Goal: Task Accomplishment & Management: Complete application form

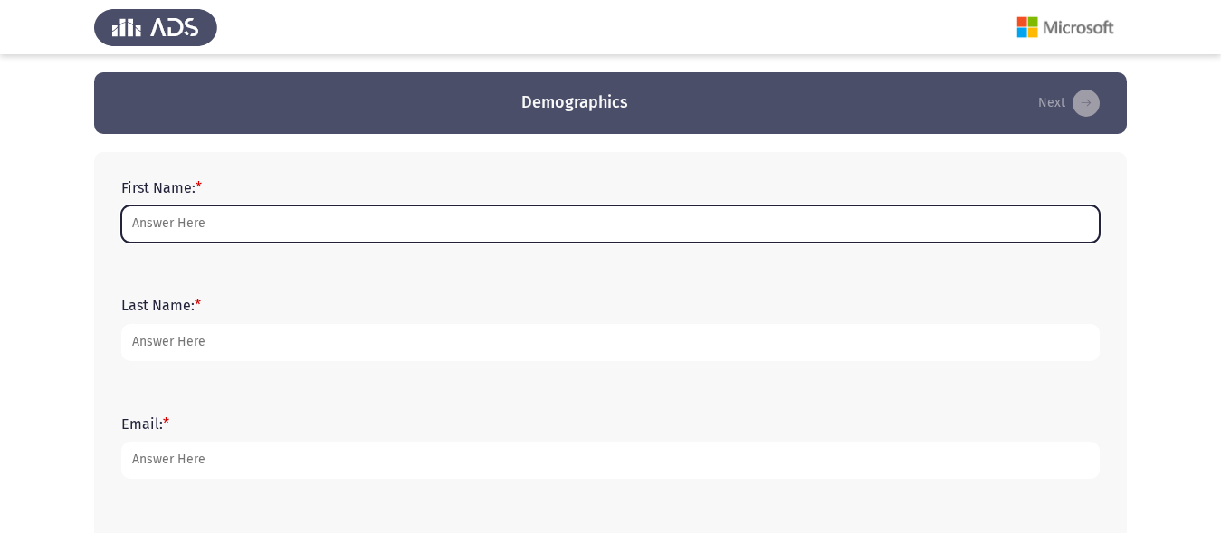
click at [326, 226] on input "First Name: *" at bounding box center [610, 223] width 978 height 37
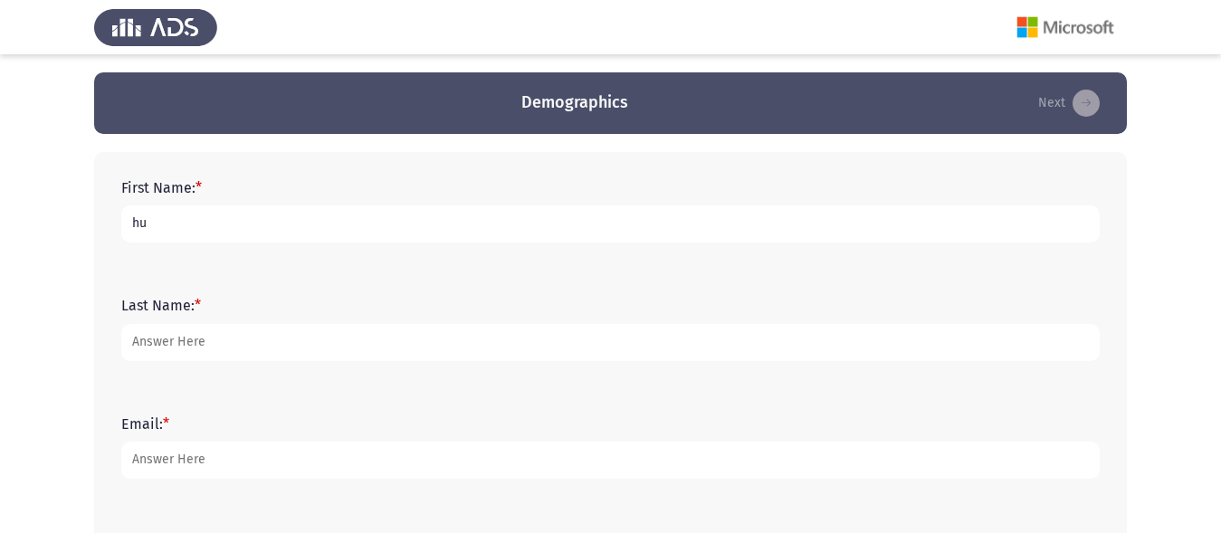
type input "h"
drag, startPoint x: 324, startPoint y: 224, endPoint x: 223, endPoint y: 223, distance: 101.4
click at [223, 223] on input "[PERSON_NAME] [PERSON_NAME]" at bounding box center [610, 223] width 978 height 37
click at [365, 219] on input "[PERSON_NAME] [PERSON_NAME]" at bounding box center [610, 223] width 978 height 37
drag, startPoint x: 333, startPoint y: 225, endPoint x: 178, endPoint y: 229, distance: 154.8
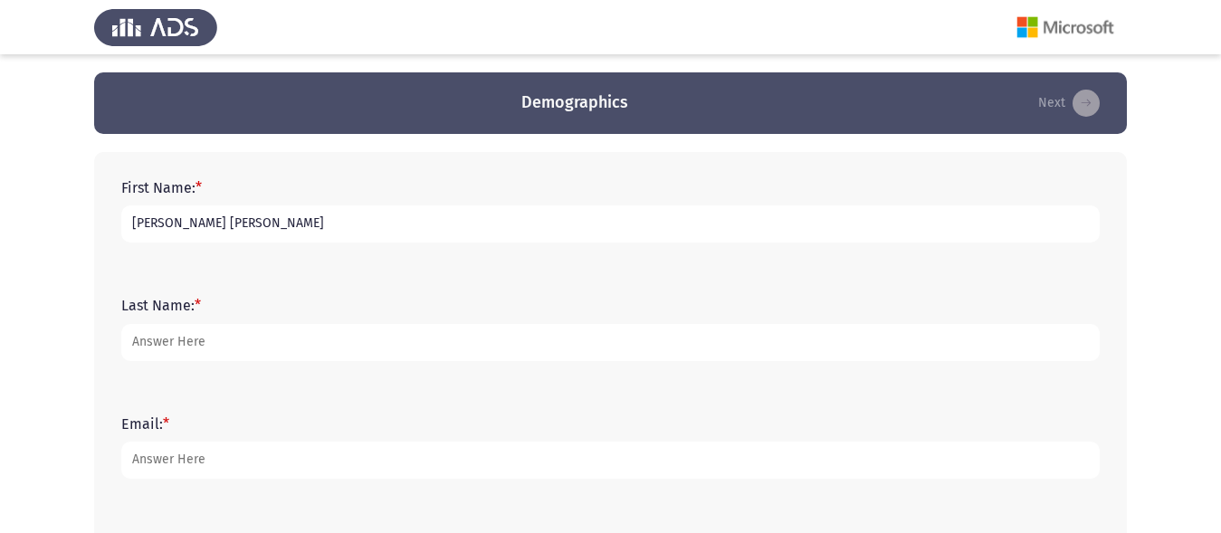
click at [178, 229] on input "[PERSON_NAME] [PERSON_NAME]" at bounding box center [610, 223] width 978 height 37
type input "[PERSON_NAME]"
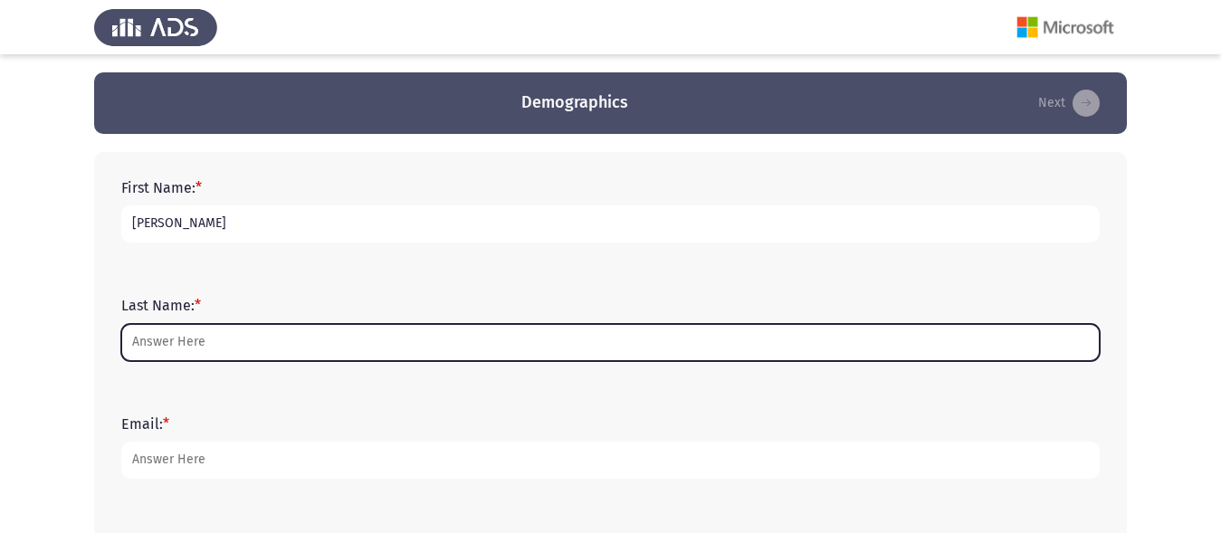
click at [180, 338] on input "Last Name: *" at bounding box center [610, 342] width 978 height 37
click at [179, 338] on input "Last Name: *" at bounding box center [610, 342] width 978 height 37
click at [193, 338] on input "Last Name: *" at bounding box center [610, 342] width 978 height 37
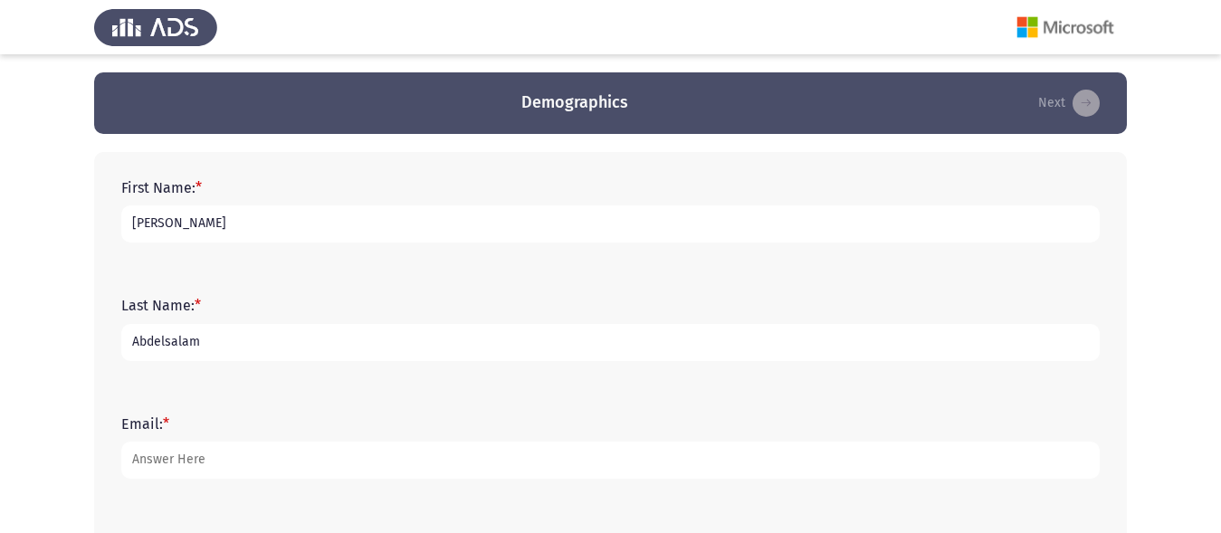
click at [203, 343] on input "Abdelsalam" at bounding box center [610, 342] width 978 height 37
type input "[PERSON_NAME]"
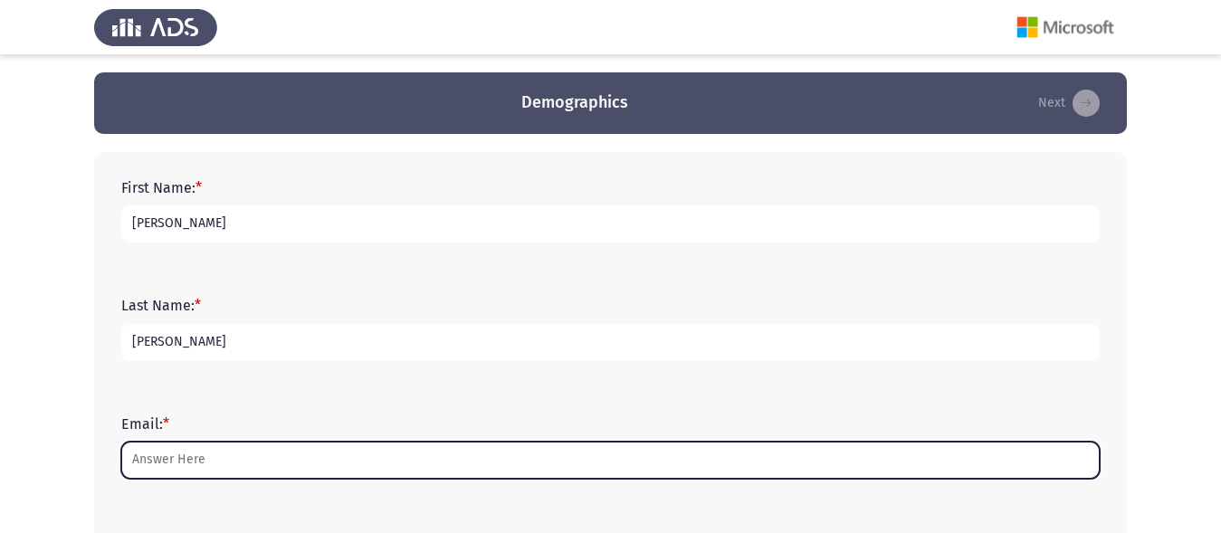
click at [186, 464] on input "Email: *" at bounding box center [610, 460] width 978 height 37
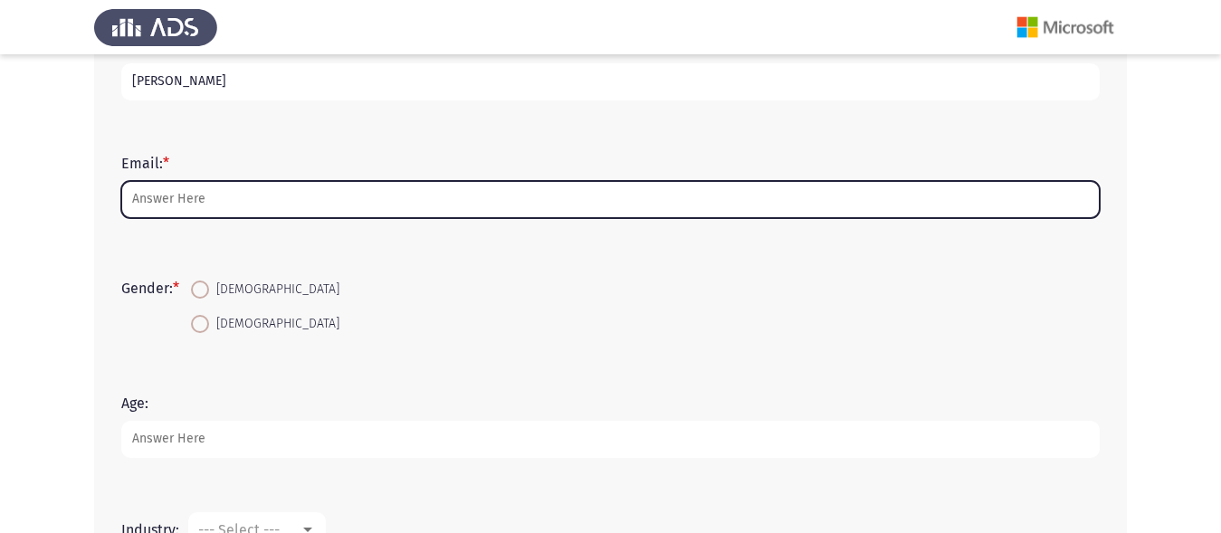
scroll to position [271, 0]
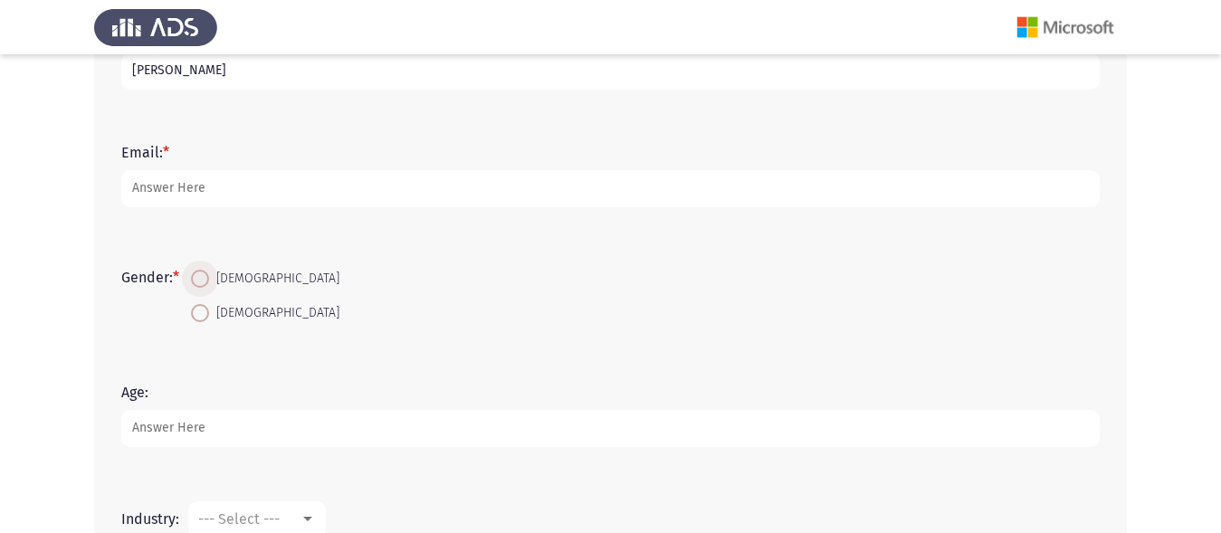
click at [207, 282] on span at bounding box center [200, 279] width 18 height 18
click at [207, 282] on input "[DEMOGRAPHIC_DATA]" at bounding box center [200, 279] width 18 height 18
radio input "true"
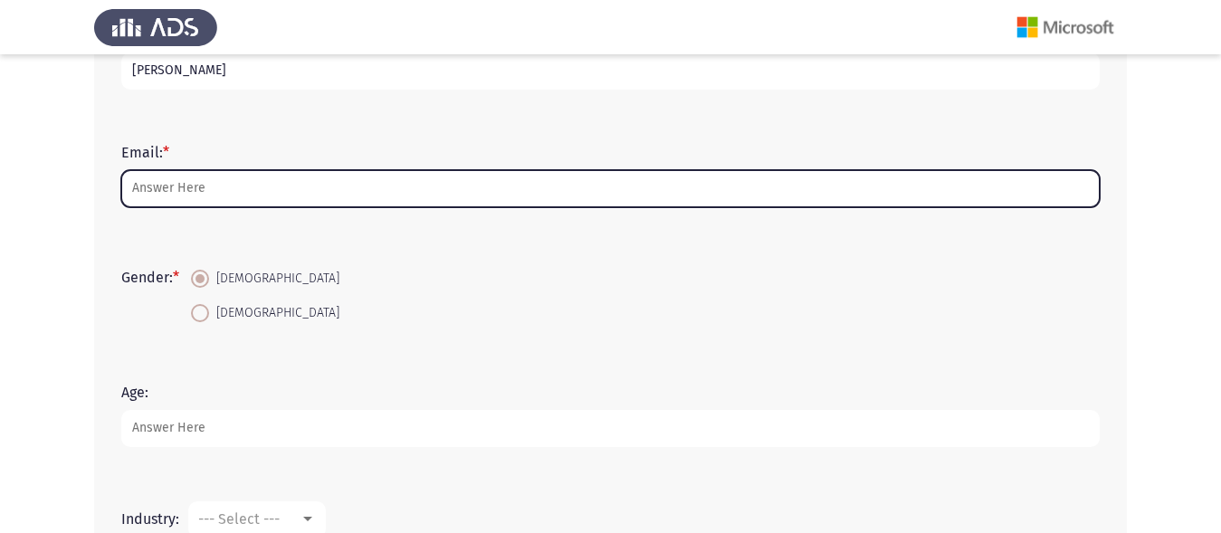
click at [204, 189] on input "Email: *" at bounding box center [610, 188] width 978 height 37
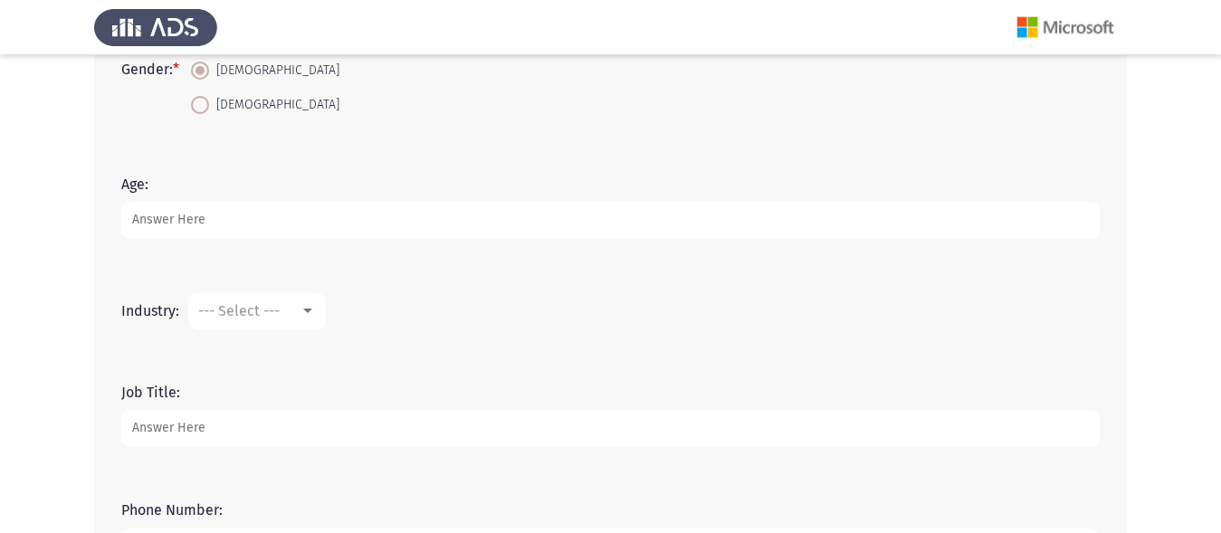
scroll to position [448, 0]
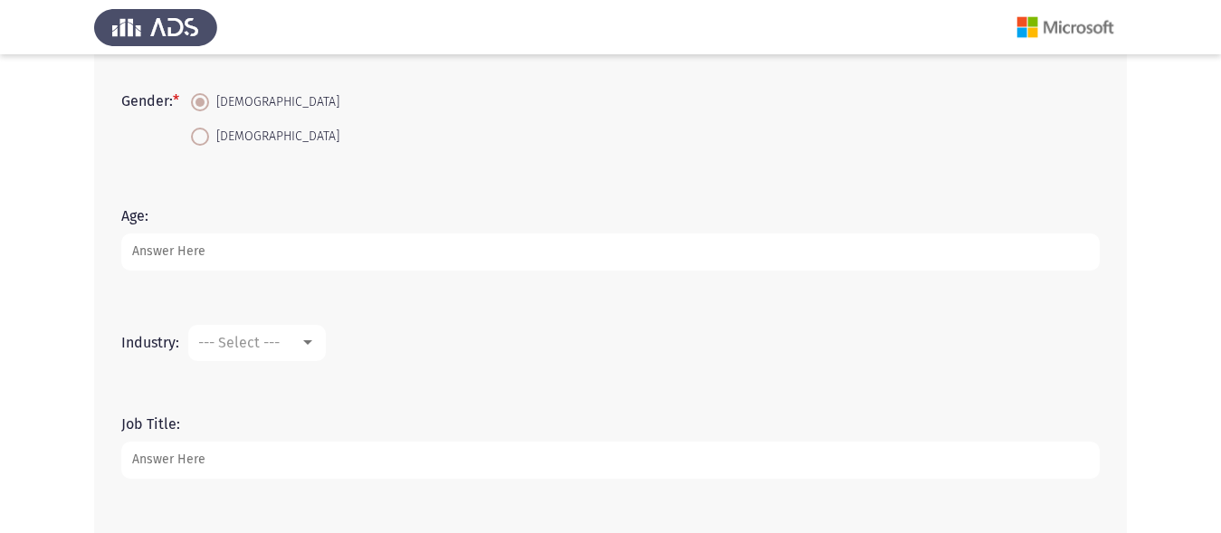
type input "[EMAIL_ADDRESS][DOMAIN_NAME]"
click at [233, 256] on input "Age:" at bounding box center [610, 251] width 978 height 37
type input "23"
click at [305, 340] on div at bounding box center [307, 342] width 9 height 5
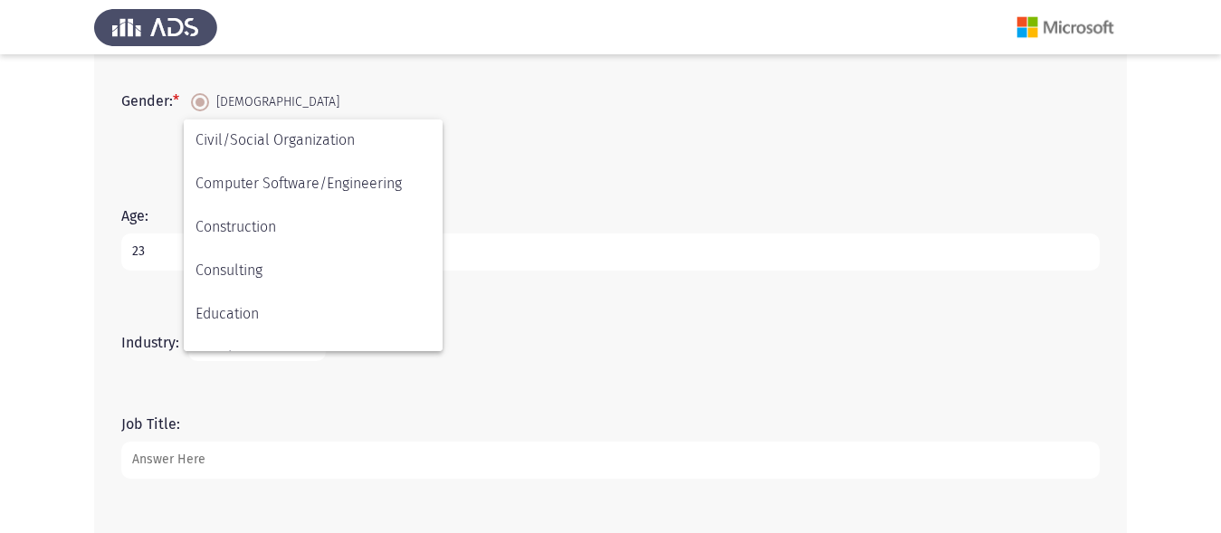
scroll to position [246, 0]
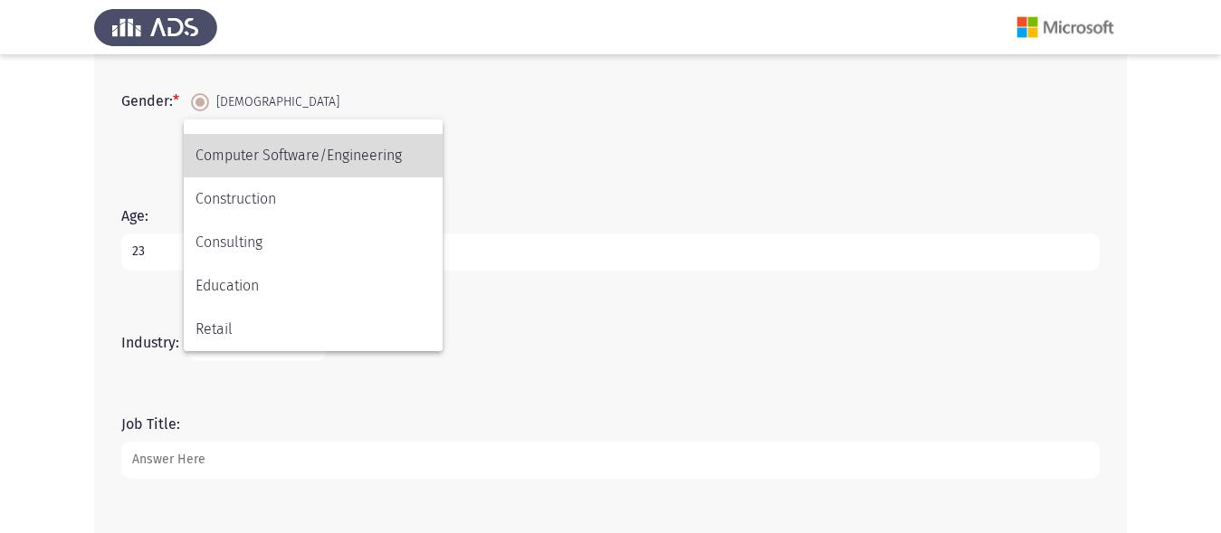
click at [353, 157] on span "Computer Software/Engineering" at bounding box center [312, 155] width 235 height 43
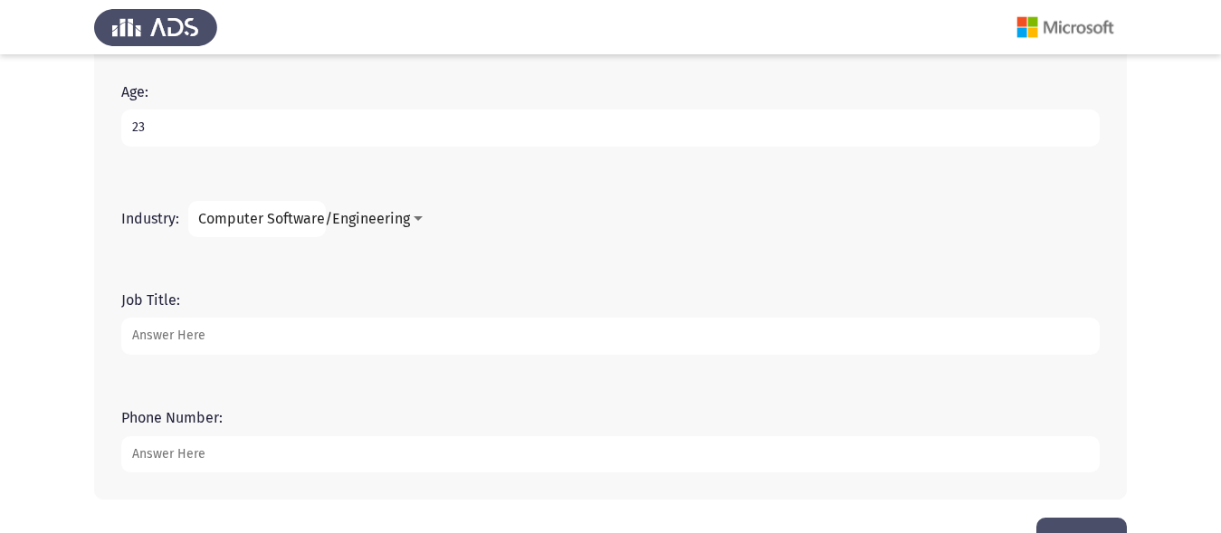
scroll to position [629, 0]
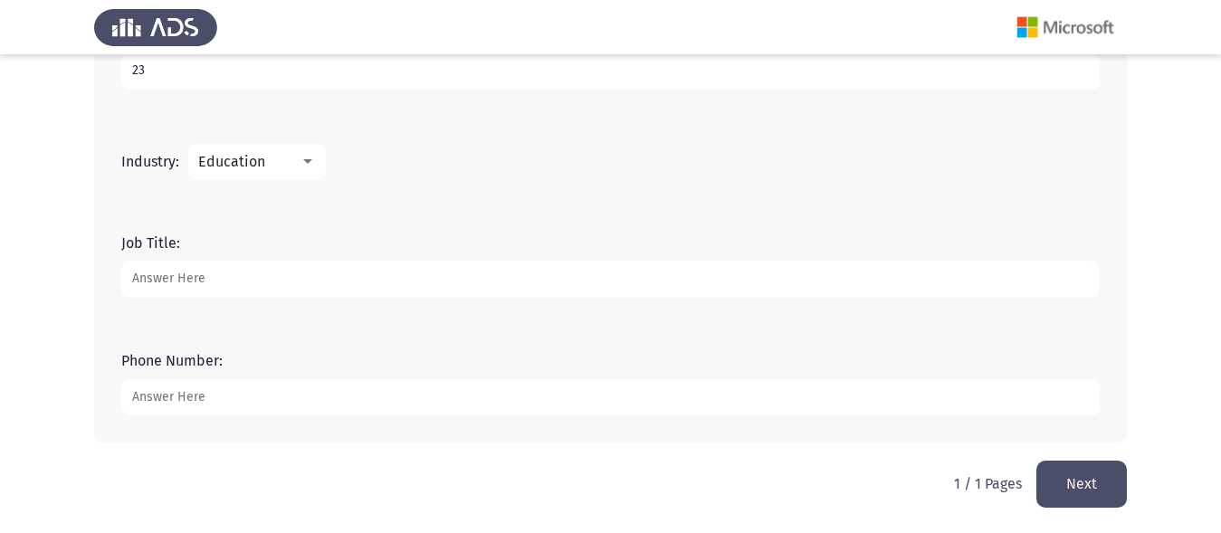
click at [194, 278] on input "Job Title:" at bounding box center [610, 279] width 978 height 37
click at [194, 278] on input "h" at bounding box center [610, 279] width 978 height 37
type input "h"
click at [204, 385] on input "Phone Number:" at bounding box center [610, 397] width 978 height 37
type input "01020853637"
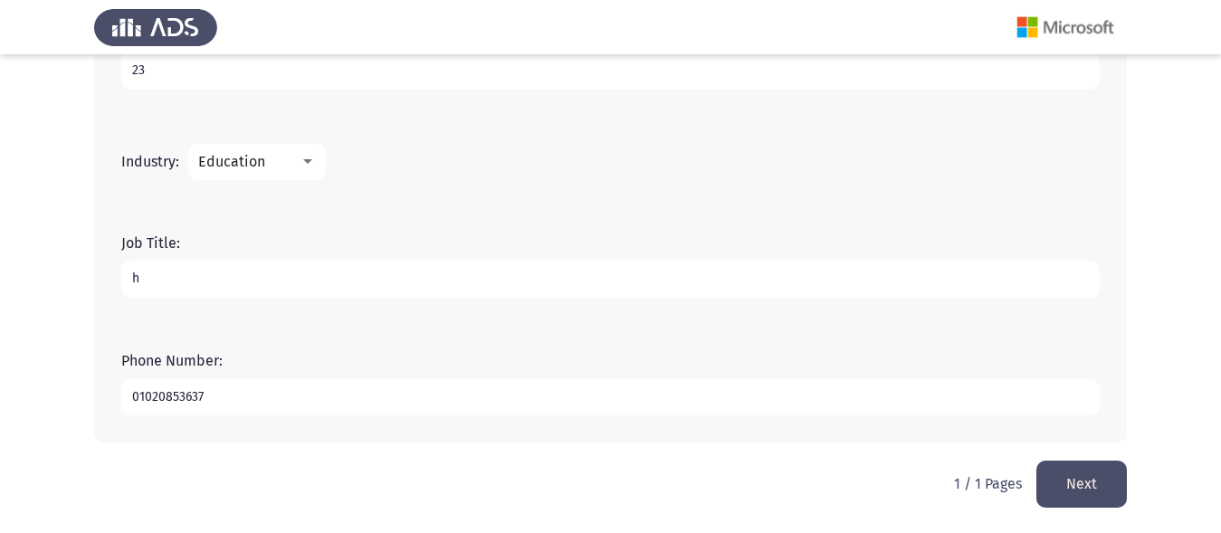
click at [208, 276] on input "h" at bounding box center [610, 279] width 978 height 37
type input "help desk"
click at [1084, 483] on button "Next" at bounding box center [1081, 484] width 90 height 46
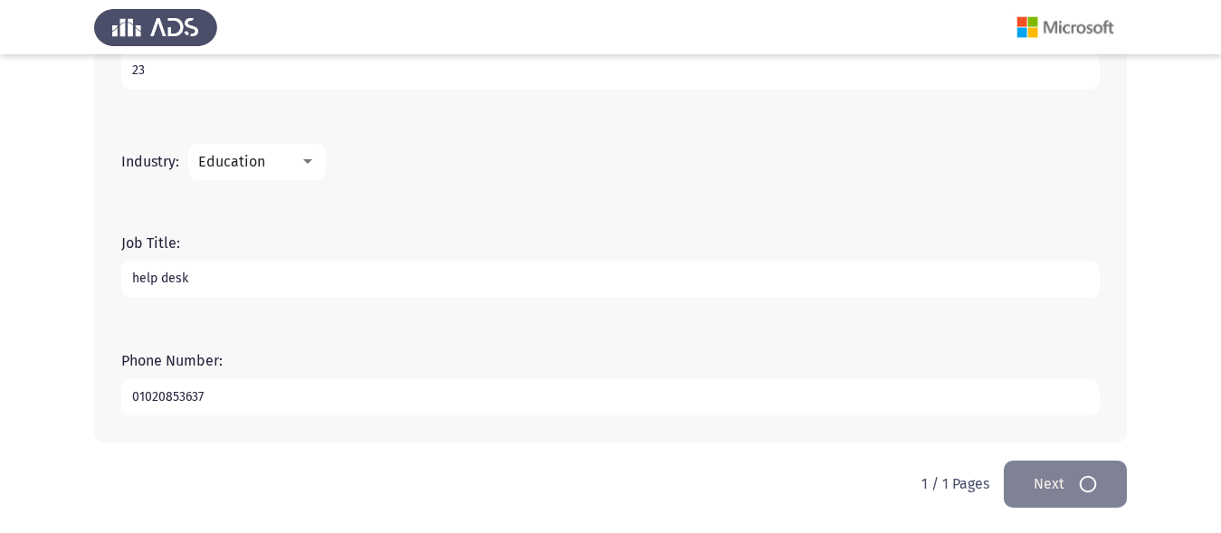
scroll to position [0, 0]
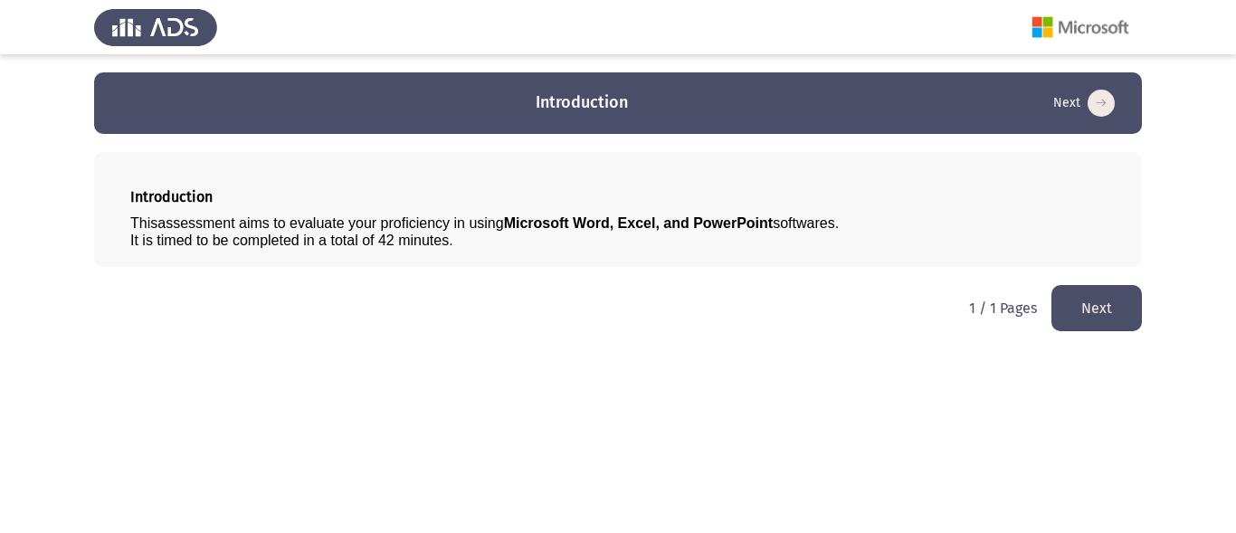
click at [1104, 301] on button "Next" at bounding box center [1096, 308] width 90 height 46
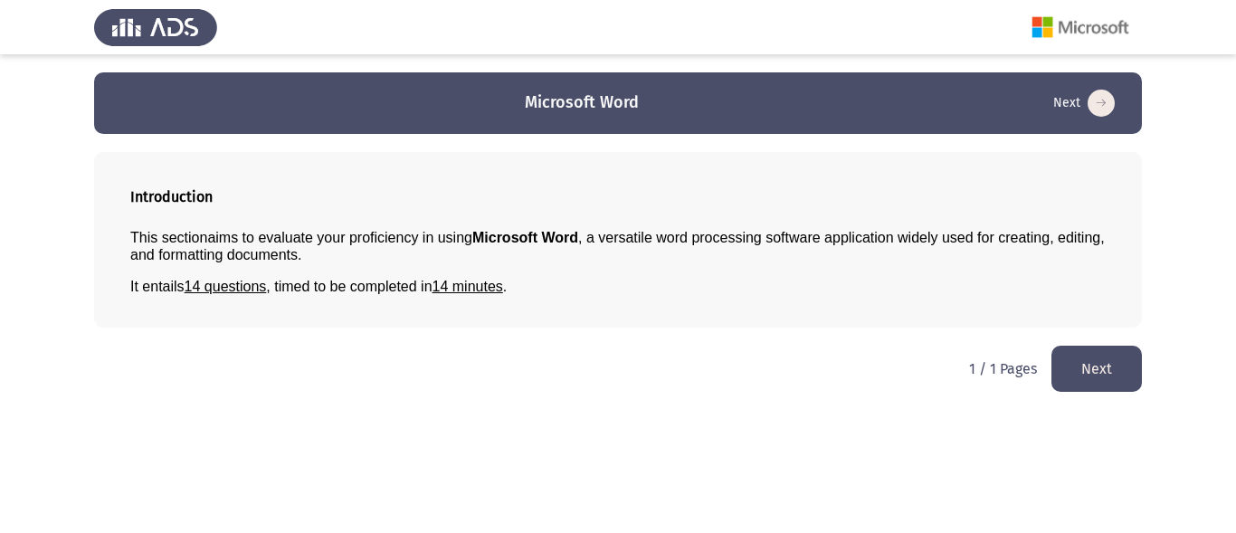
click at [1089, 368] on button "Next" at bounding box center [1096, 369] width 90 height 46
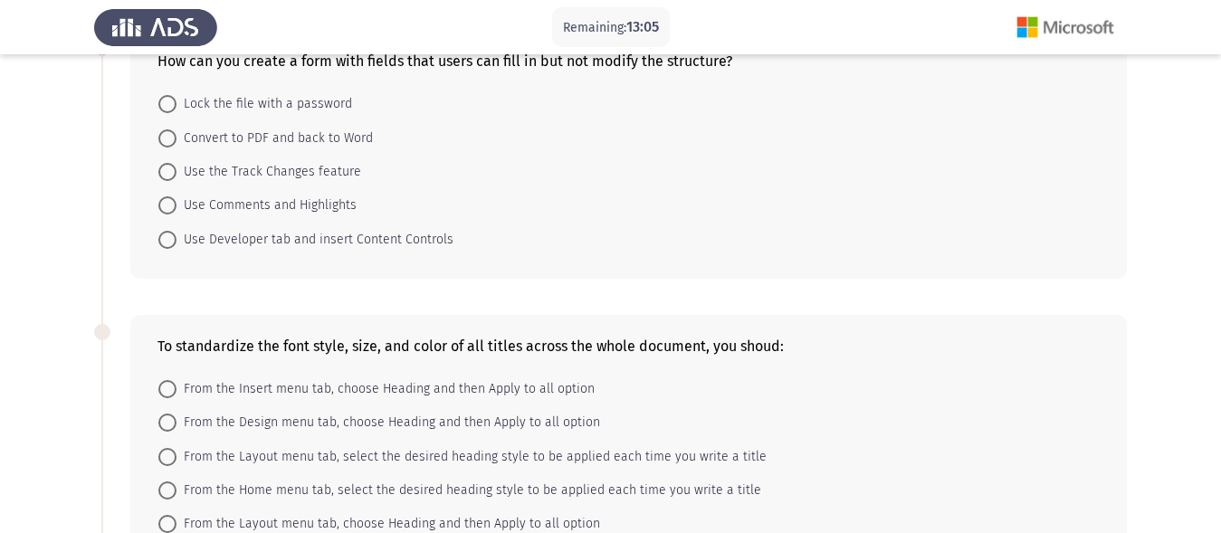
scroll to position [90, 0]
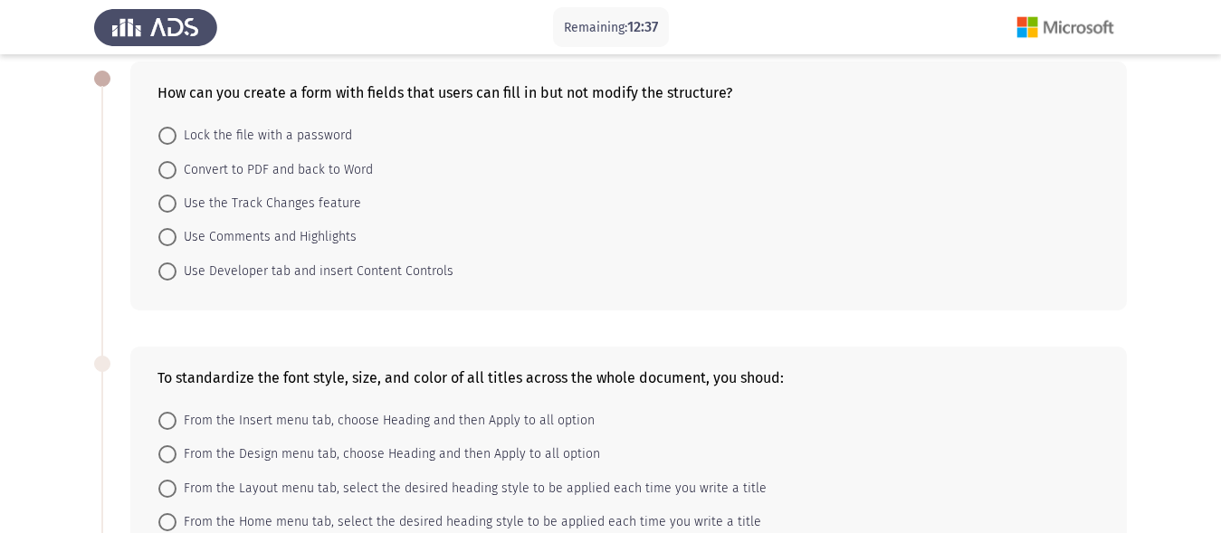
drag, startPoint x: 157, startPoint y: 93, endPoint x: 363, endPoint y: 77, distance: 206.1
click at [363, 77] on div "How can you create a form with fields that users can fill in but not modify the…" at bounding box center [628, 186] width 996 height 249
drag, startPoint x: 156, startPoint y: 90, endPoint x: 614, endPoint y: 82, distance: 458.8
click at [614, 84] on div "How can you create a form with fields that users can fill in but not modify the…" at bounding box center [628, 186] width 996 height 249
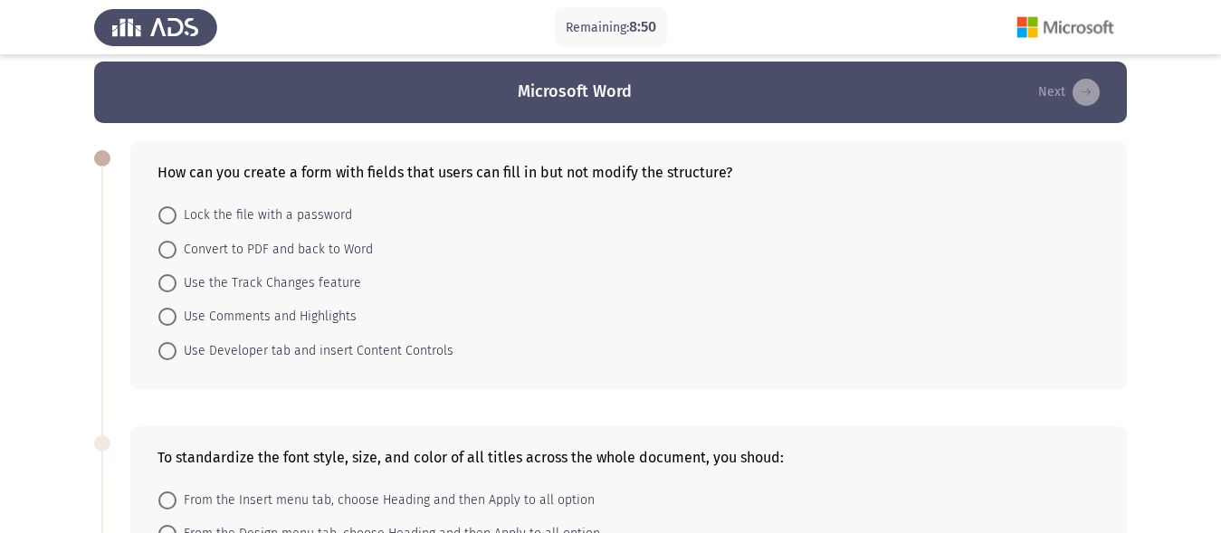
scroll to position [0, 0]
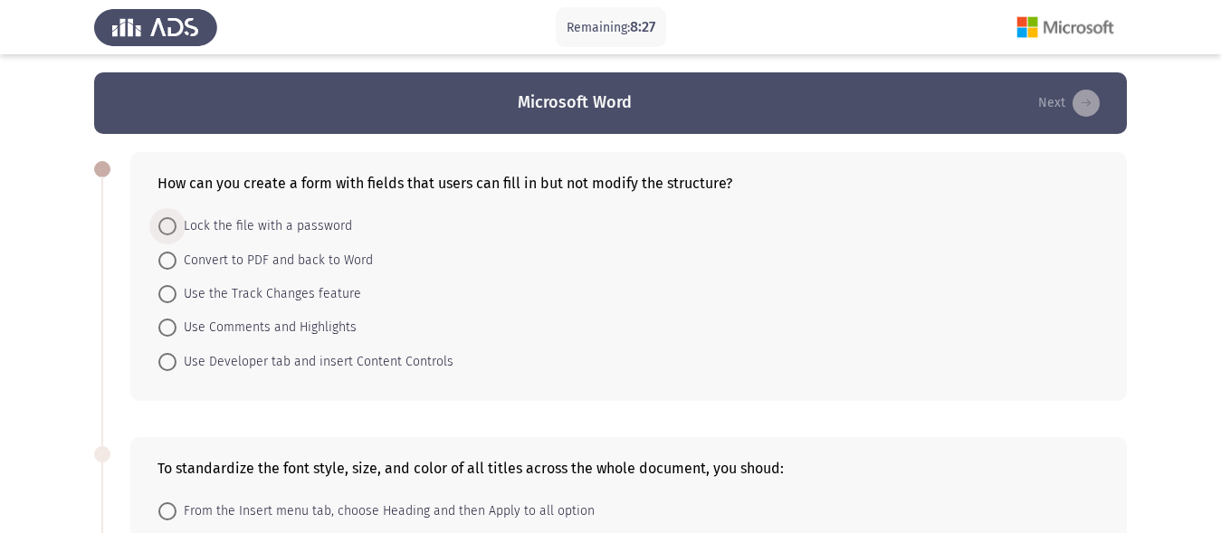
click at [169, 234] on span at bounding box center [167, 226] width 18 height 18
click at [169, 234] on input "Lock the file with a password" at bounding box center [167, 226] width 18 height 18
radio input "true"
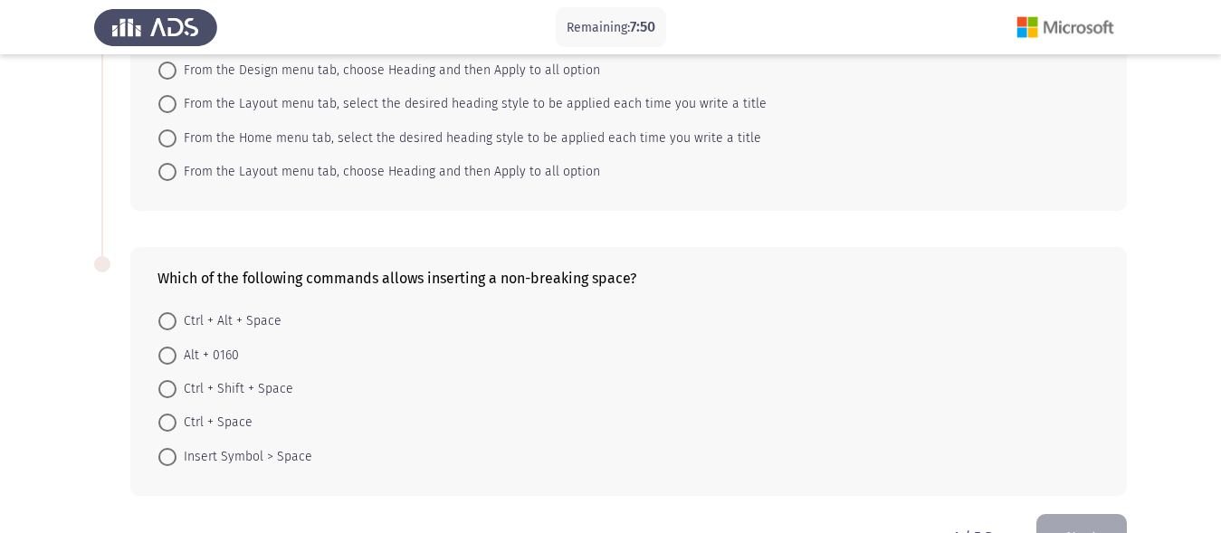
scroll to position [527, 0]
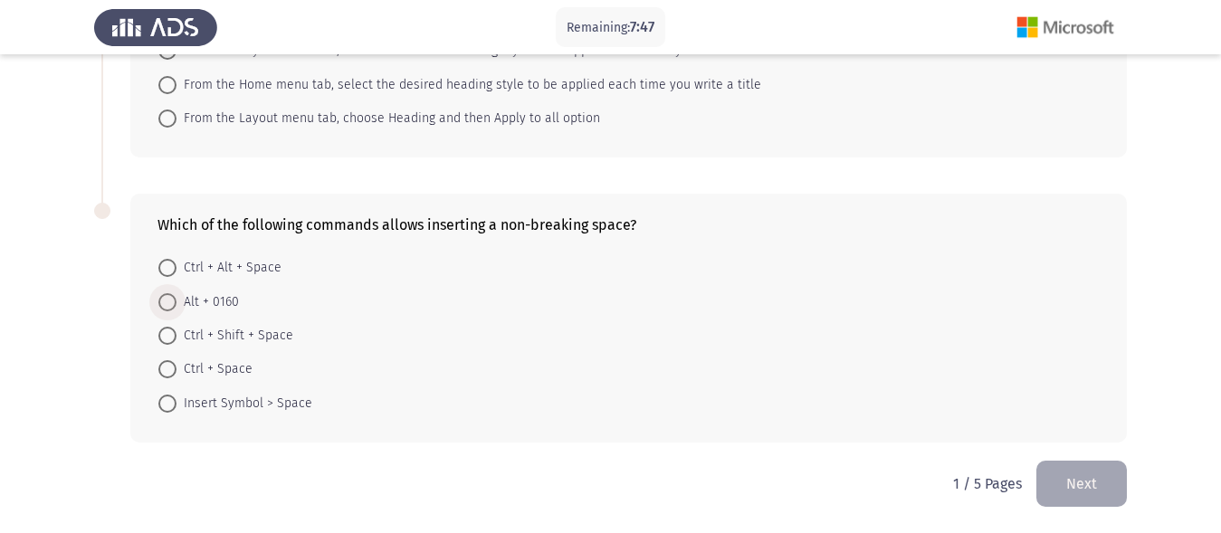
click at [171, 303] on span at bounding box center [167, 302] width 18 height 18
click at [171, 303] on input "Alt + 0160" at bounding box center [167, 302] width 18 height 18
radio input "true"
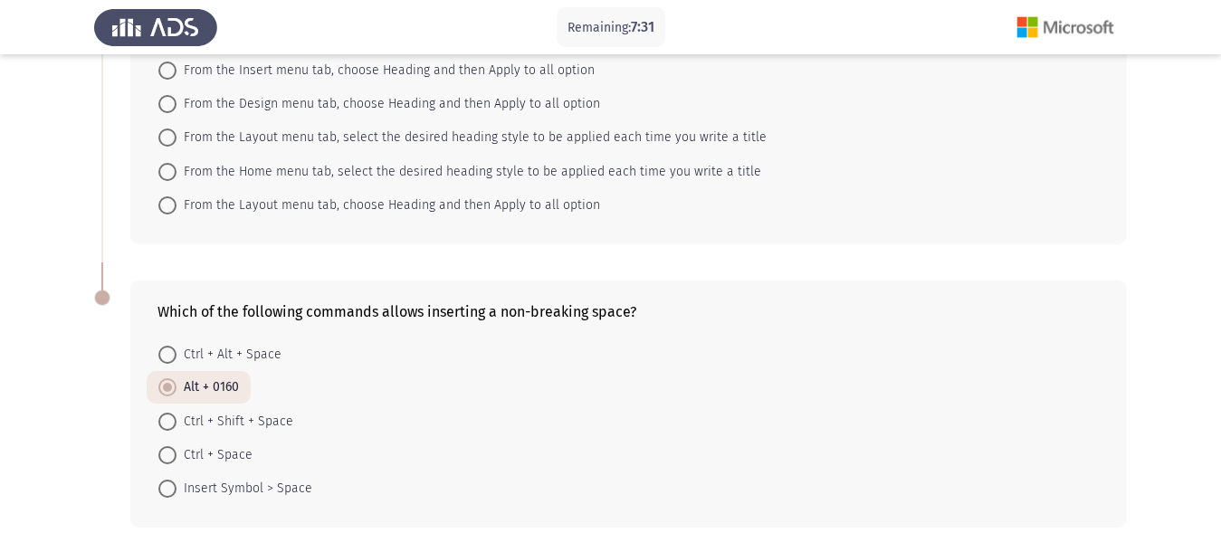
scroll to position [452, 0]
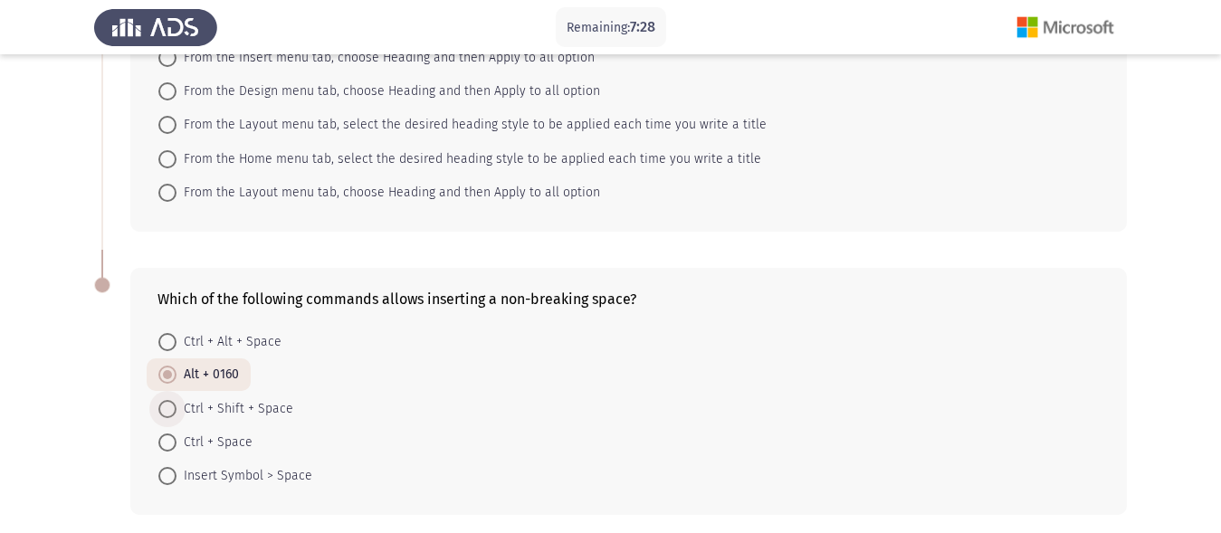
click at [174, 414] on span at bounding box center [167, 409] width 18 height 18
click at [174, 414] on input "Ctrl + Shift + Space" at bounding box center [167, 409] width 18 height 18
radio input "true"
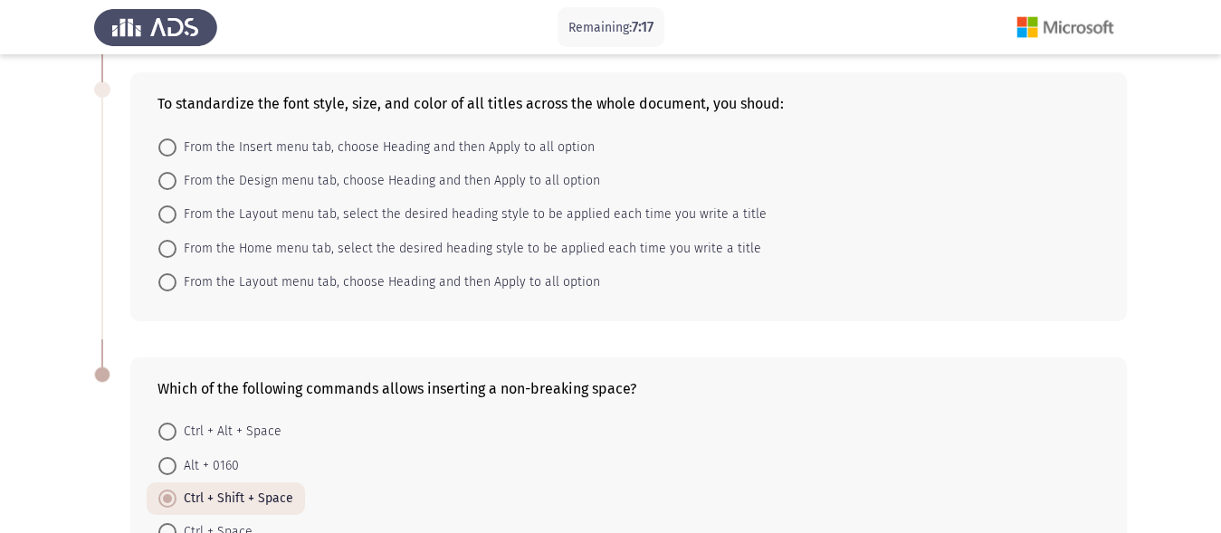
scroll to position [362, 0]
drag, startPoint x: 159, startPoint y: 96, endPoint x: 240, endPoint y: 104, distance: 80.9
click at [240, 104] on div "To standardize the font style, size, and color of all titles across the whole d…" at bounding box center [628, 104] width 942 height 17
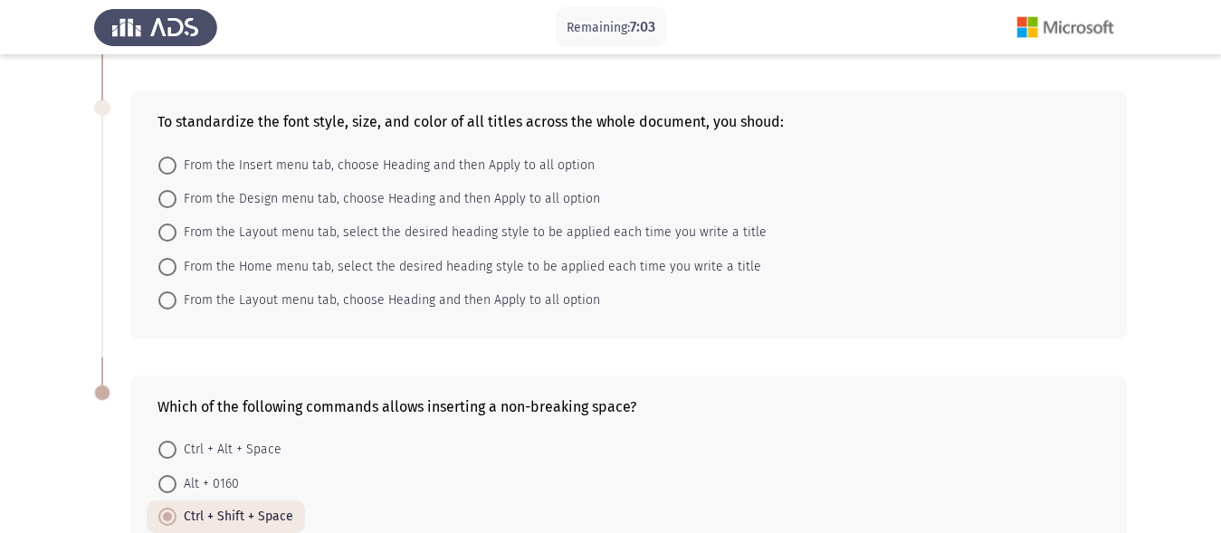
scroll to position [344, 0]
click at [167, 196] on span at bounding box center [167, 200] width 18 height 18
click at [167, 196] on input "From the Design menu tab, choose Heading and then Apply to all option" at bounding box center [167, 200] width 18 height 18
radio input "true"
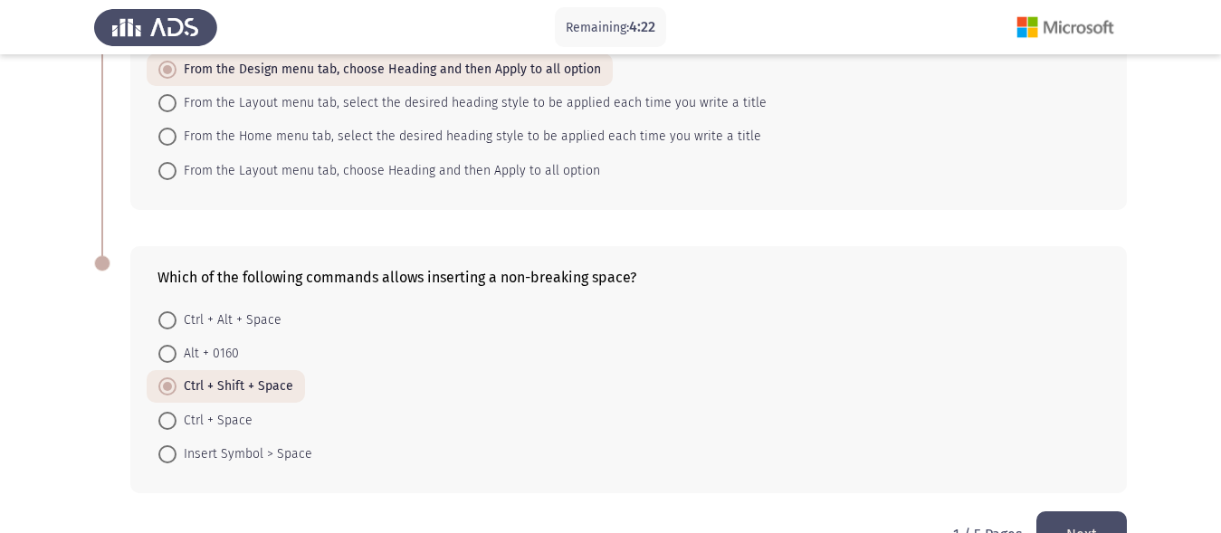
scroll to position [524, 0]
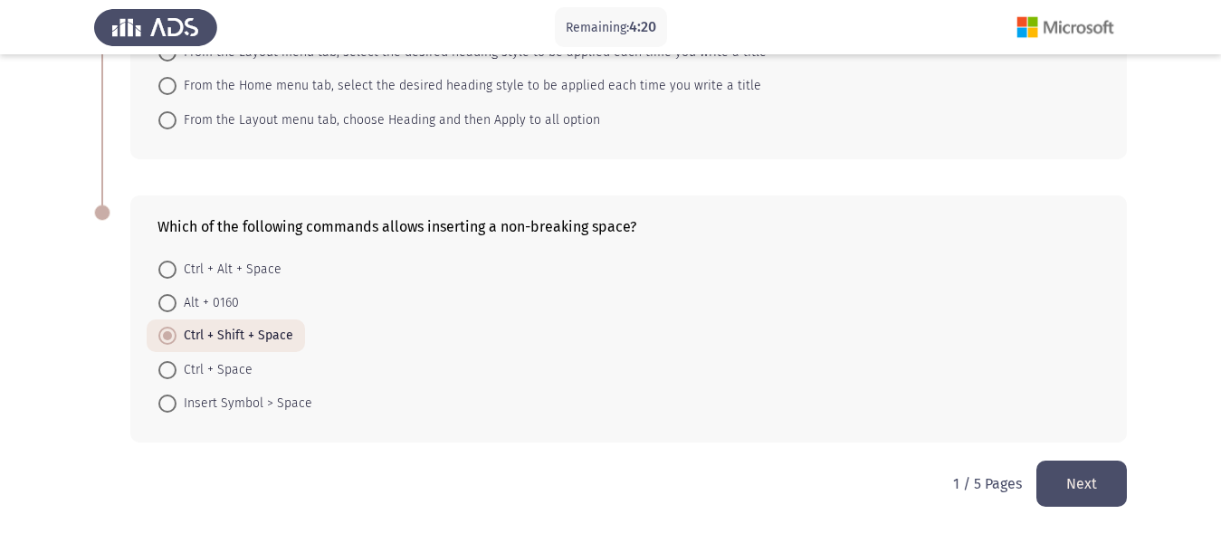
click at [1092, 481] on button "Next" at bounding box center [1081, 484] width 90 height 46
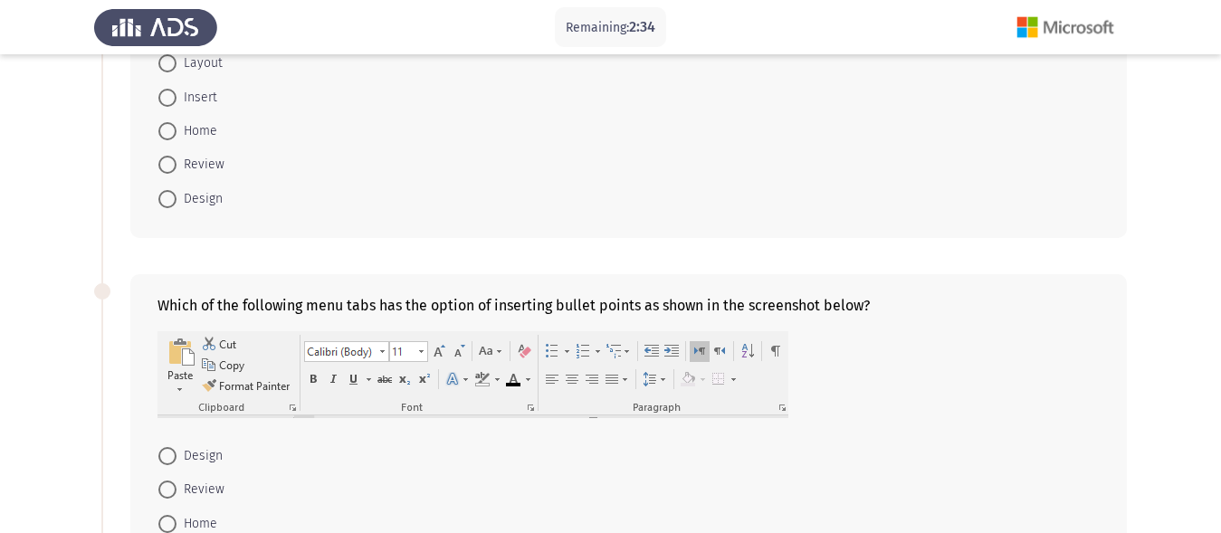
scroll to position [90, 0]
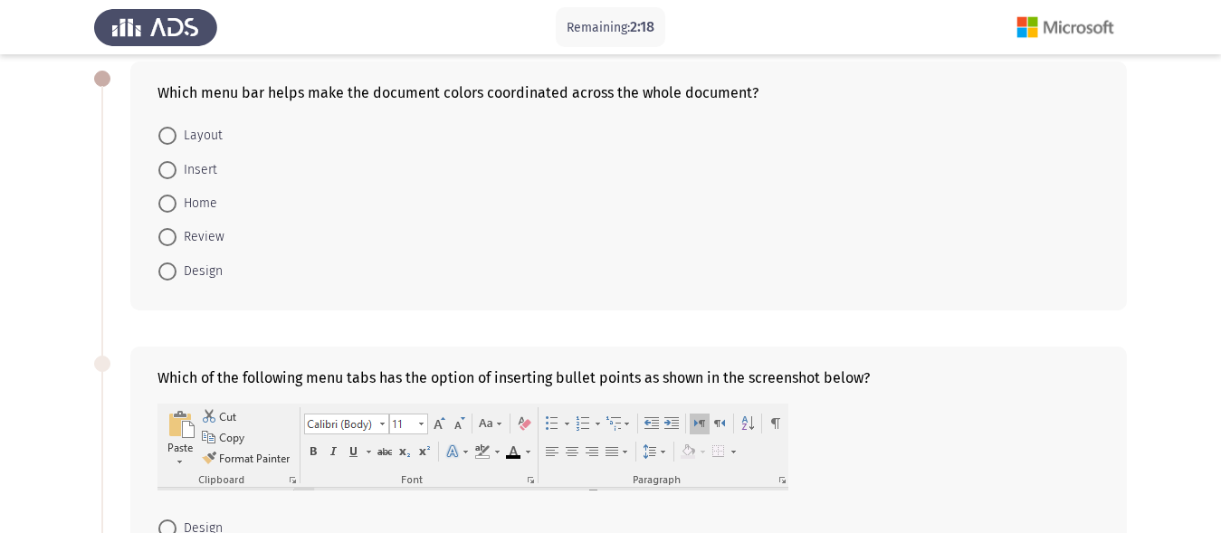
click at [163, 208] on span at bounding box center [167, 204] width 18 height 18
click at [163, 208] on input "Home" at bounding box center [167, 204] width 18 height 18
radio input "true"
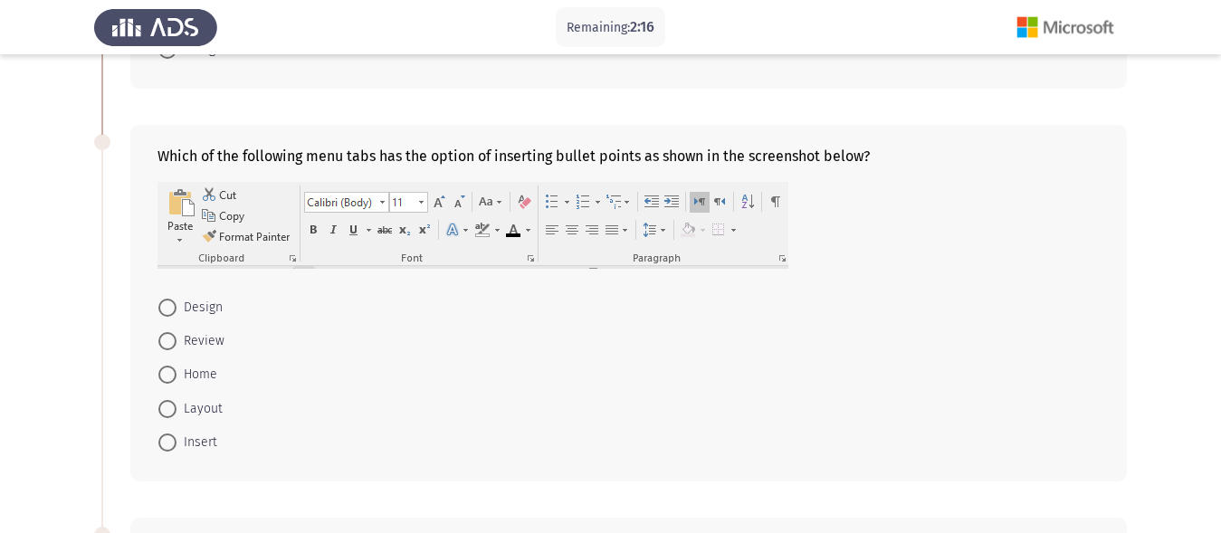
scroll to position [362, 0]
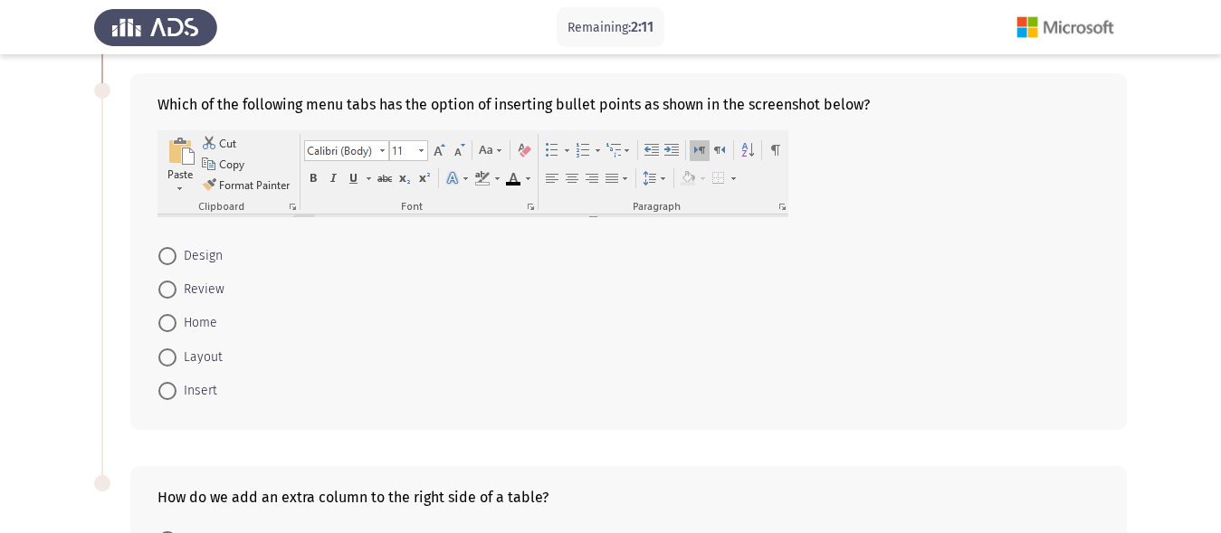
click at [164, 321] on span at bounding box center [167, 323] width 18 height 18
click at [164, 321] on input "Home" at bounding box center [167, 323] width 18 height 18
radio input "true"
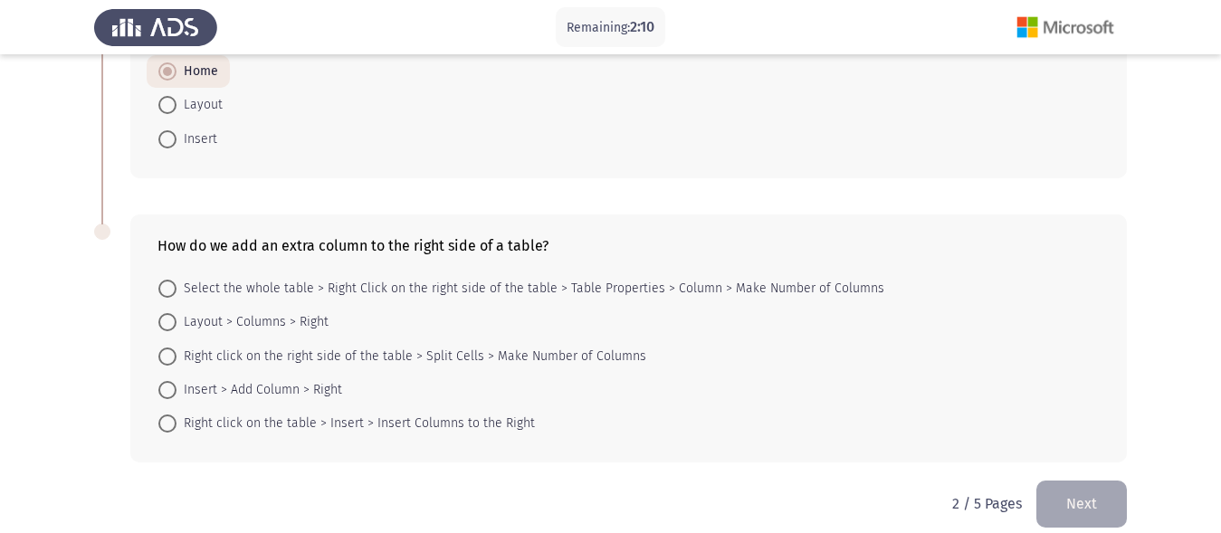
scroll to position [633, 0]
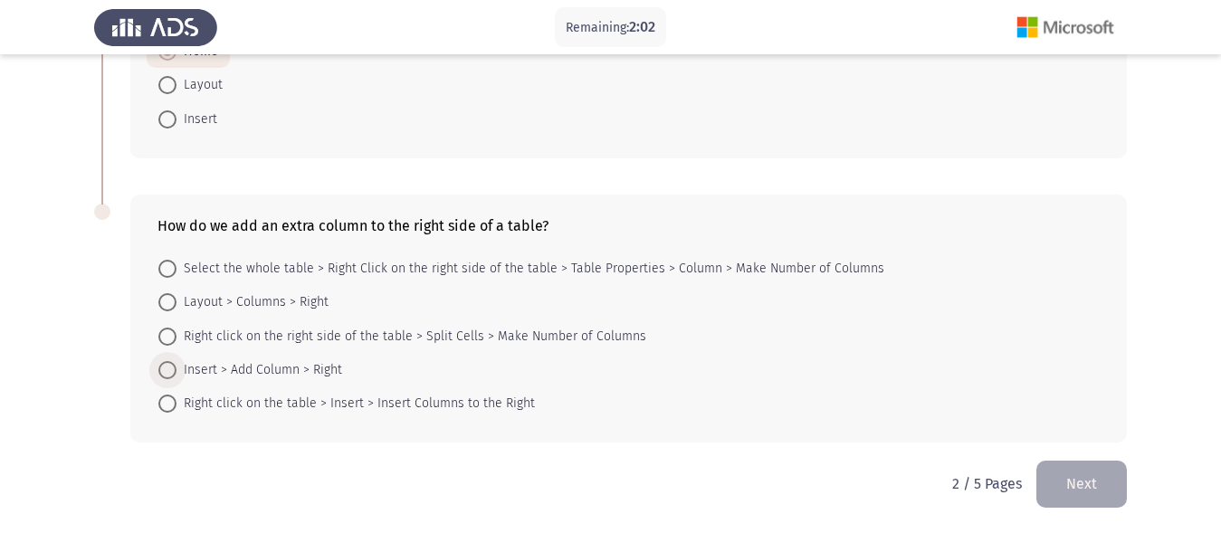
click at [169, 368] on span at bounding box center [167, 370] width 18 height 18
click at [169, 368] on input "Insert > Add Column > Right" at bounding box center [167, 370] width 18 height 18
radio input "true"
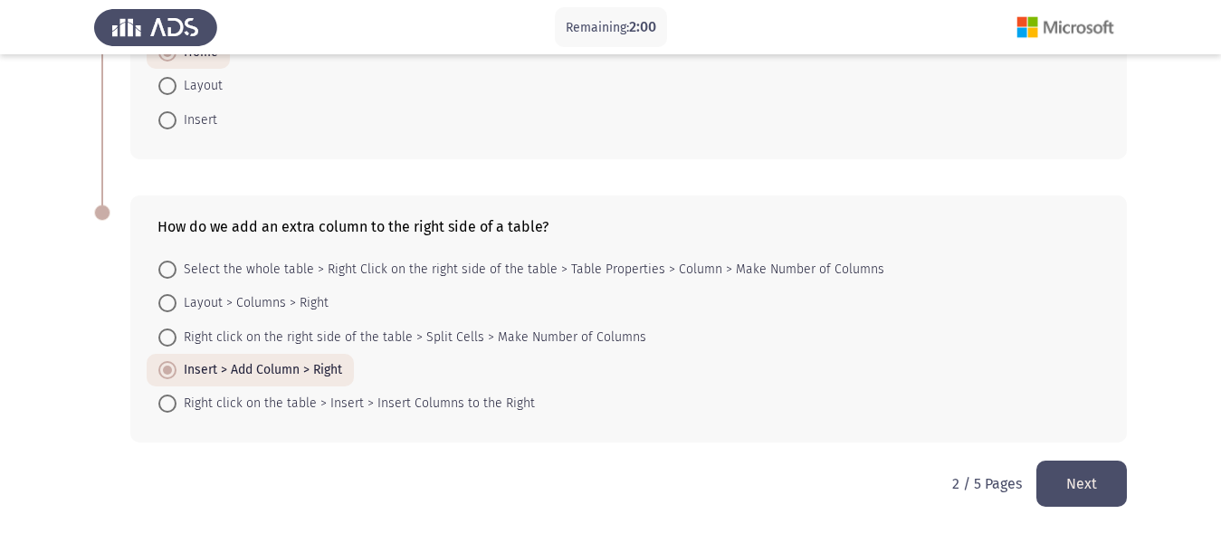
click at [1063, 471] on button "Next" at bounding box center [1081, 484] width 90 height 46
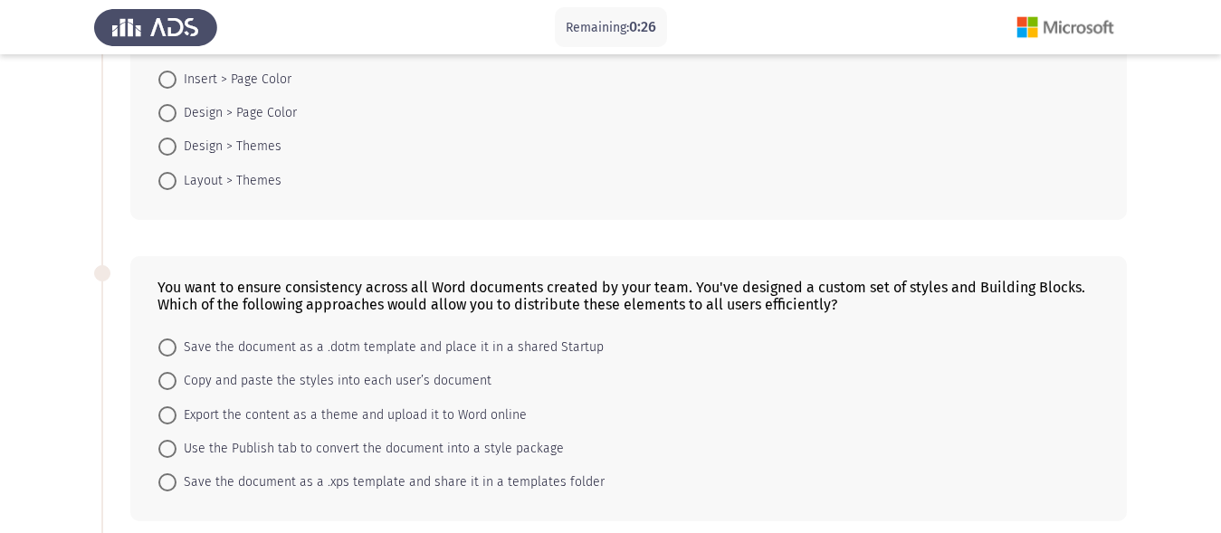
scroll to position [271, 0]
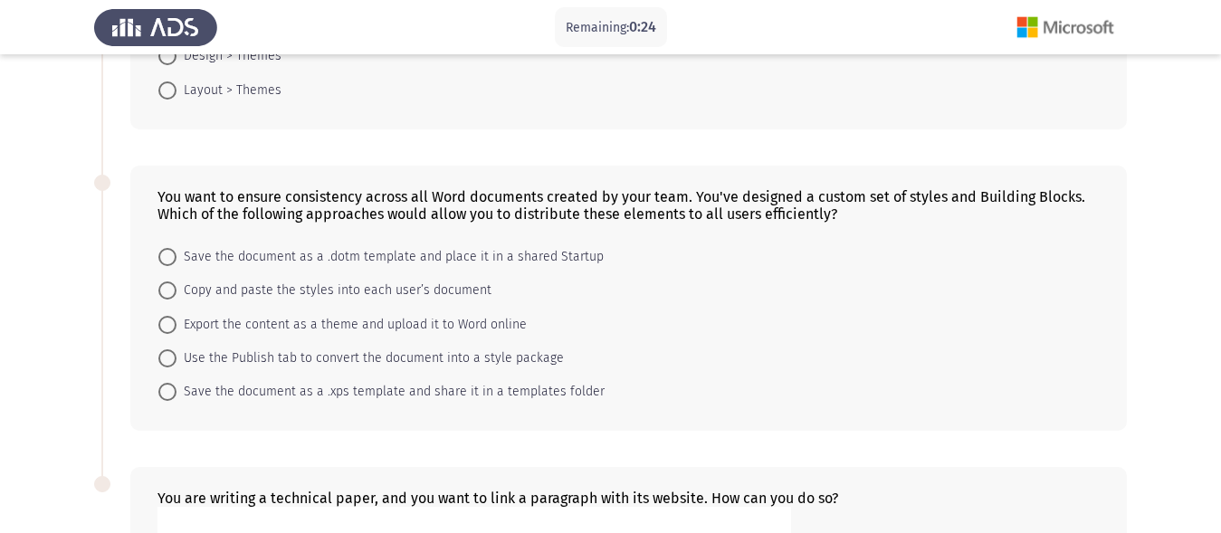
click at [176, 357] on span "Use the Publish tab to convert the document into a style package" at bounding box center [369, 358] width 387 height 22
click at [176, 357] on input "Use the Publish tab to convert the document into a style package" at bounding box center [167, 358] width 18 height 18
radio input "true"
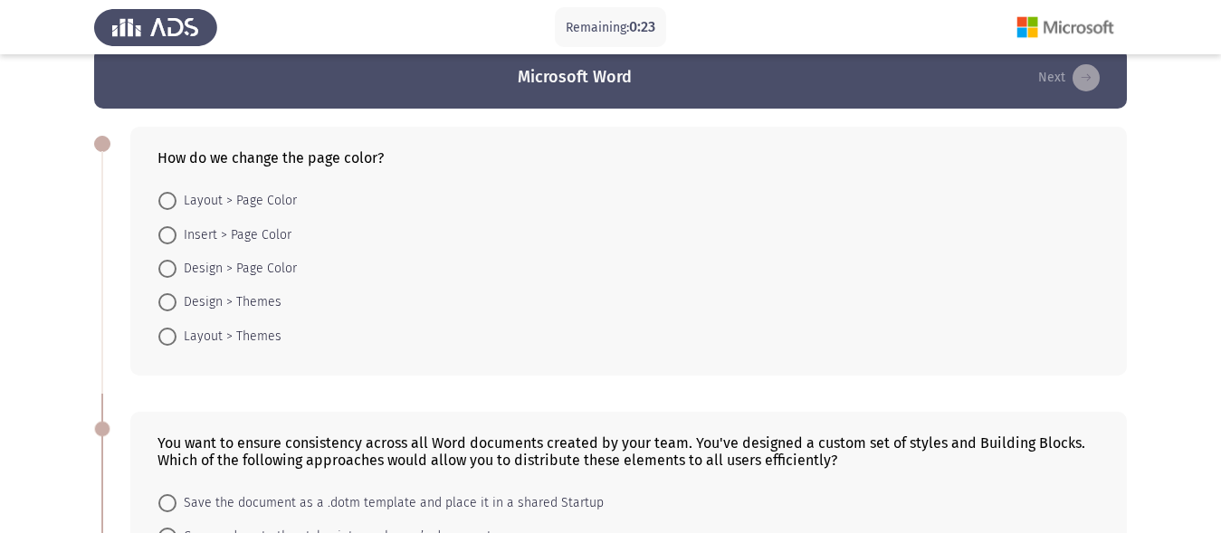
scroll to position [0, 0]
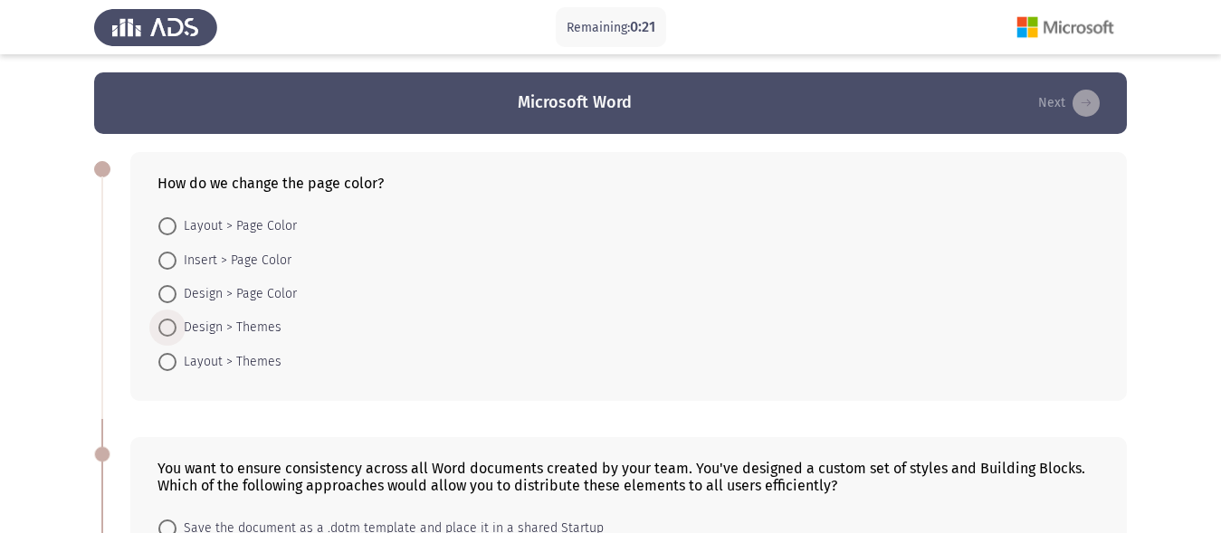
click at [166, 331] on span at bounding box center [167, 328] width 18 height 18
click at [166, 331] on input "Design > Themes" at bounding box center [167, 328] width 18 height 18
radio input "true"
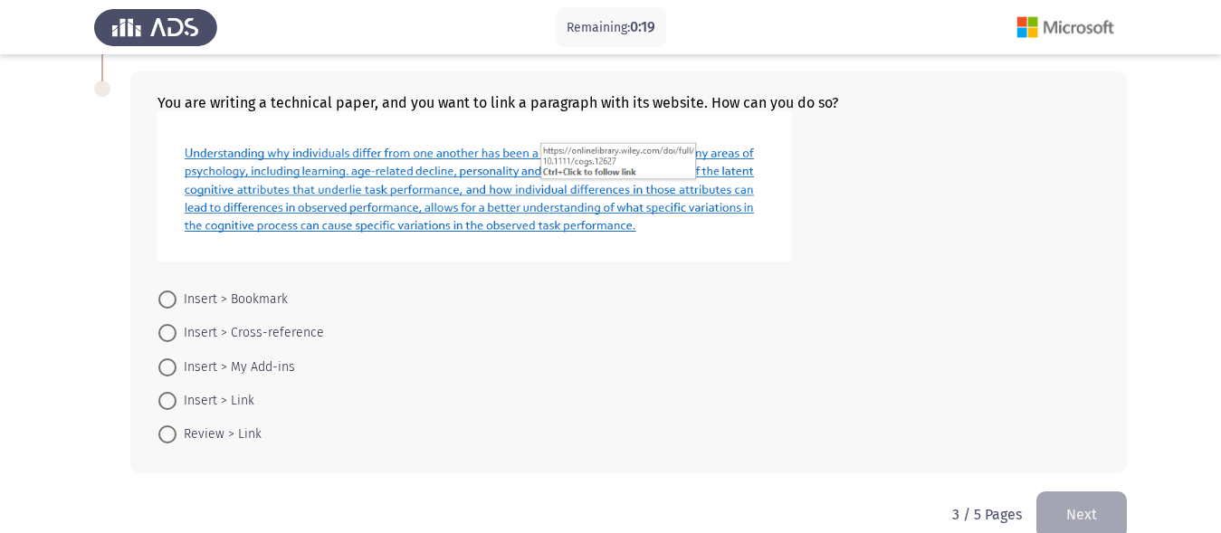
scroll to position [696, 0]
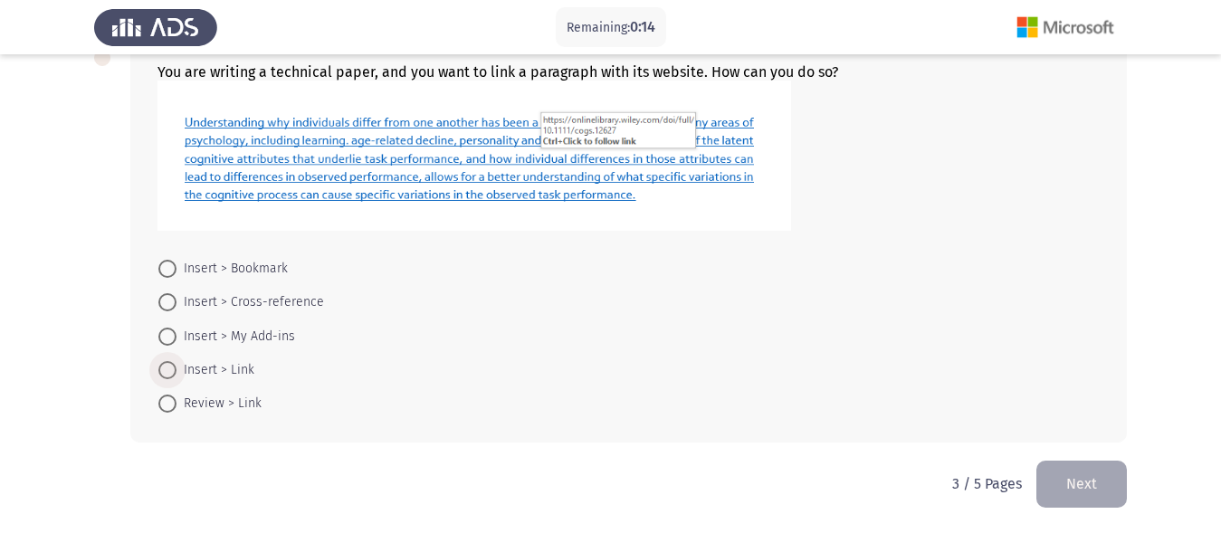
click at [165, 368] on span at bounding box center [167, 370] width 18 height 18
click at [165, 368] on input "Insert > Link" at bounding box center [167, 370] width 18 height 18
radio input "true"
click at [1046, 489] on button "Next" at bounding box center [1081, 484] width 90 height 46
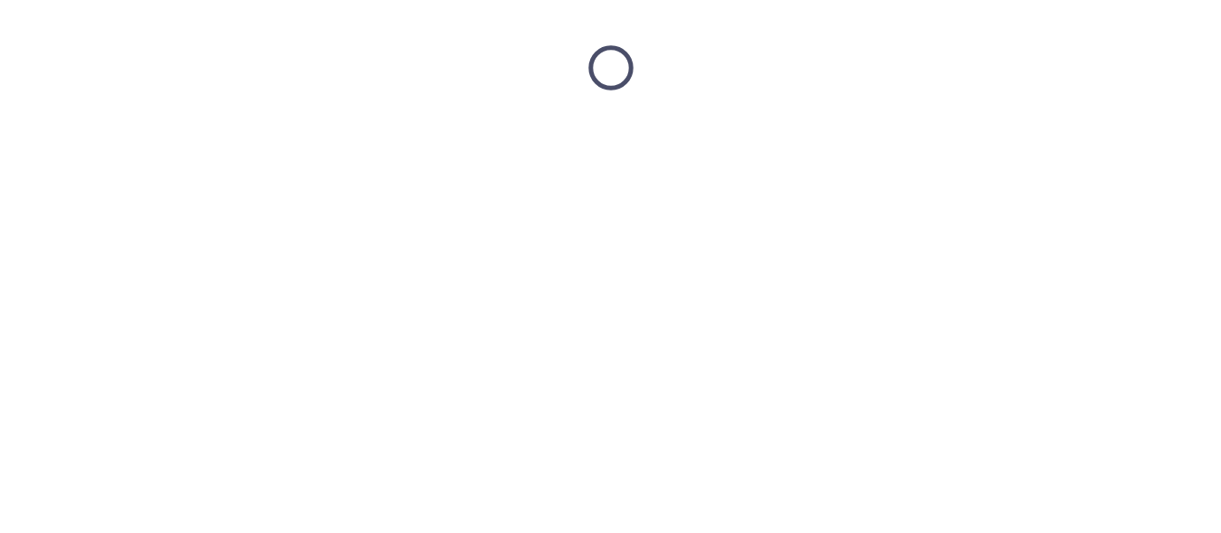
scroll to position [0, 0]
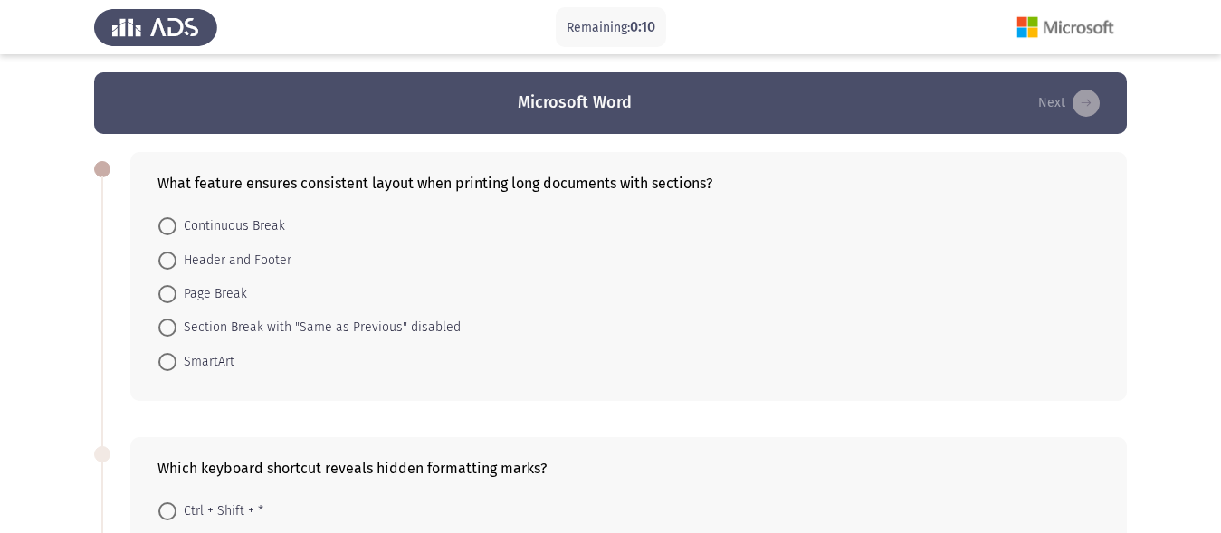
click at [176, 269] on span at bounding box center [167, 261] width 18 height 18
click at [176, 269] on input "Header and Footer" at bounding box center [167, 261] width 18 height 18
radio input "true"
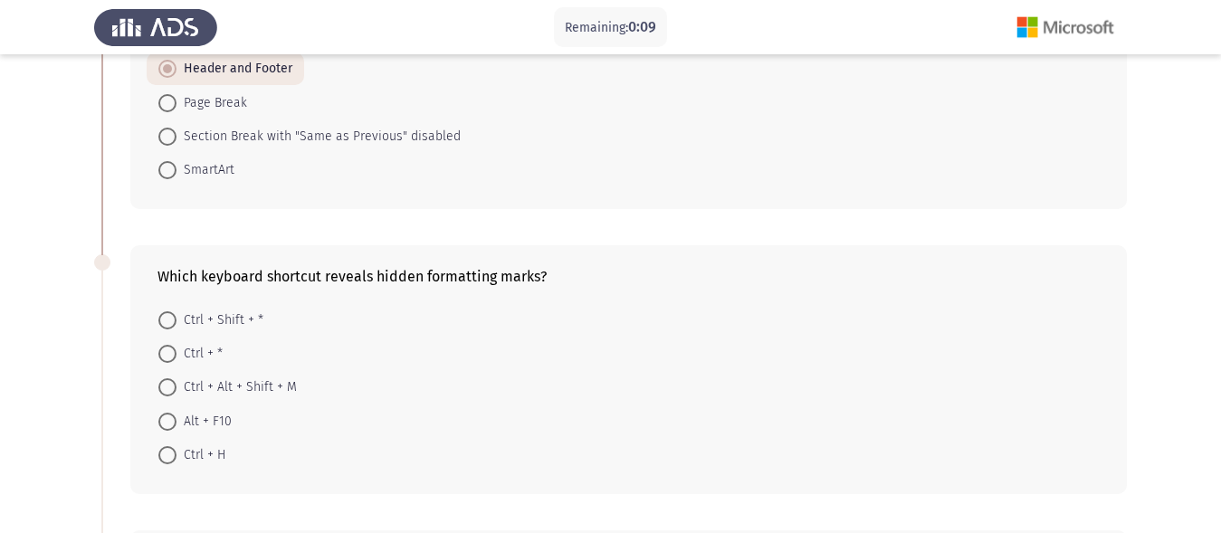
scroll to position [362, 0]
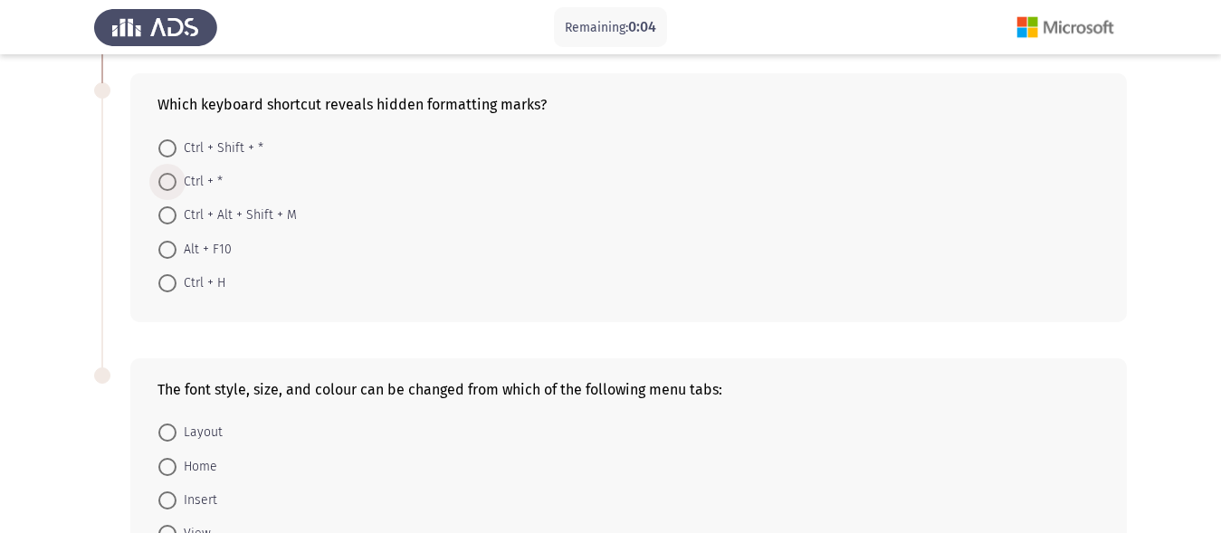
click at [170, 176] on span at bounding box center [167, 182] width 18 height 18
click at [170, 176] on input "Ctrl + *" at bounding box center [167, 182] width 18 height 18
radio input "true"
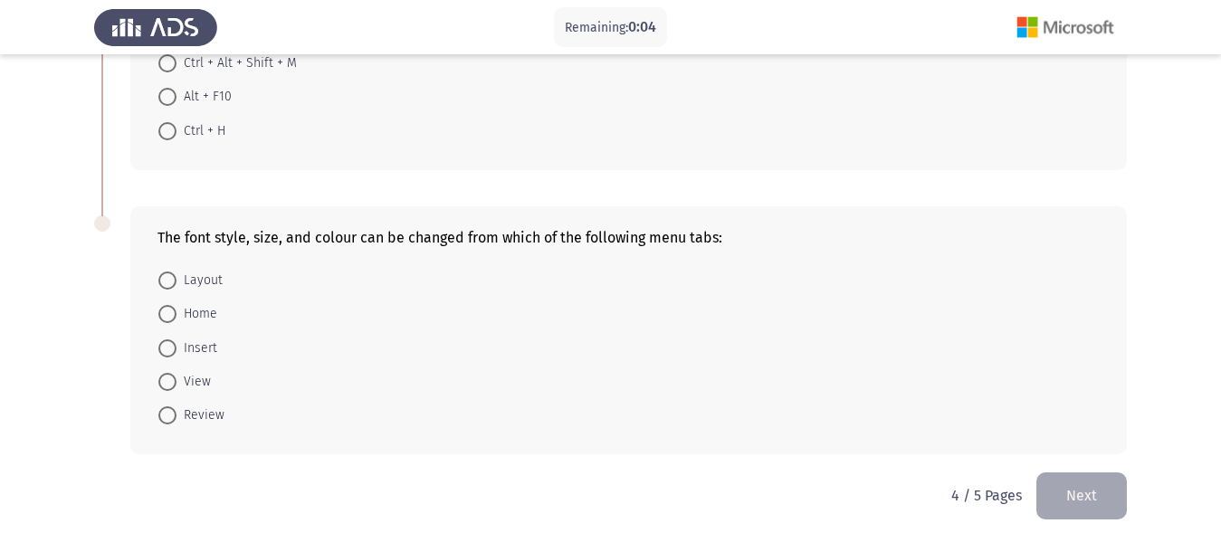
scroll to position [525, 0]
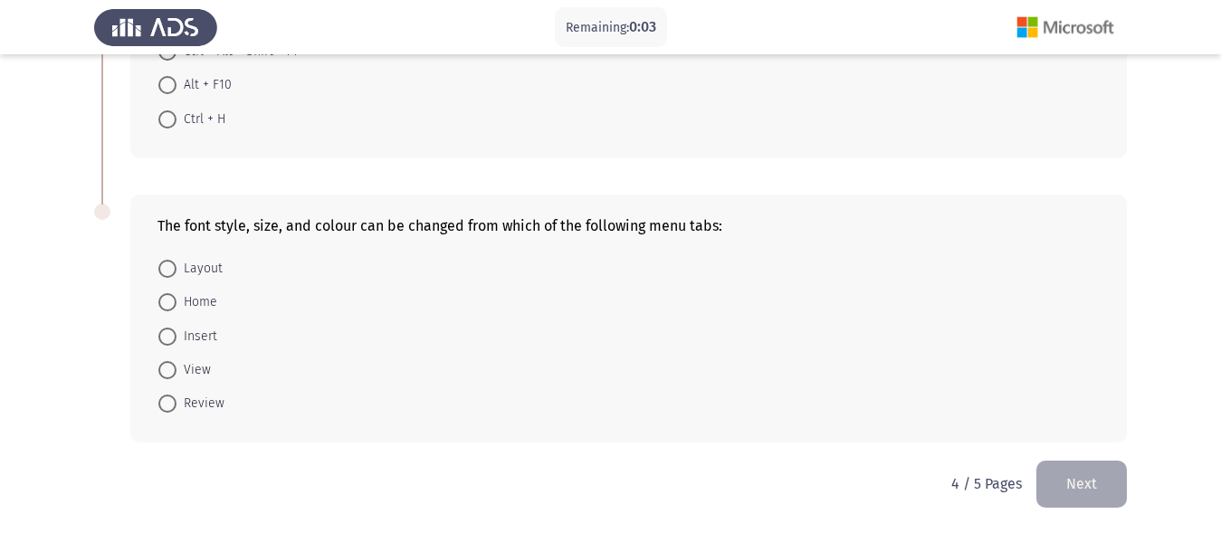
click at [171, 333] on span at bounding box center [167, 337] width 18 height 18
click at [171, 333] on input "Insert" at bounding box center [167, 337] width 18 height 18
radio input "true"
click at [1100, 461] on button "Next" at bounding box center [1081, 484] width 90 height 46
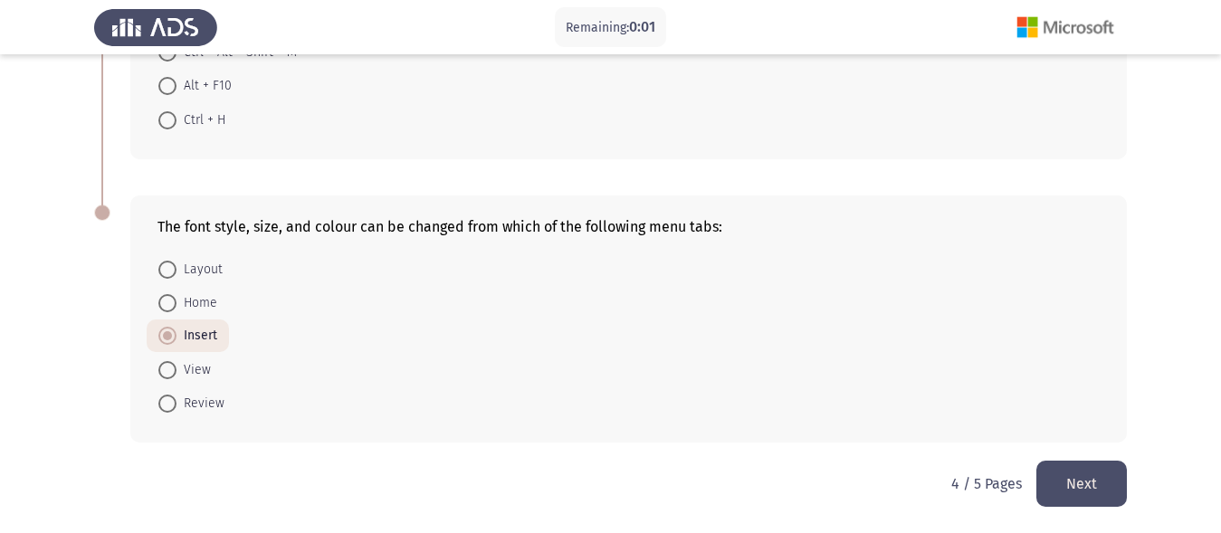
scroll to position [0, 0]
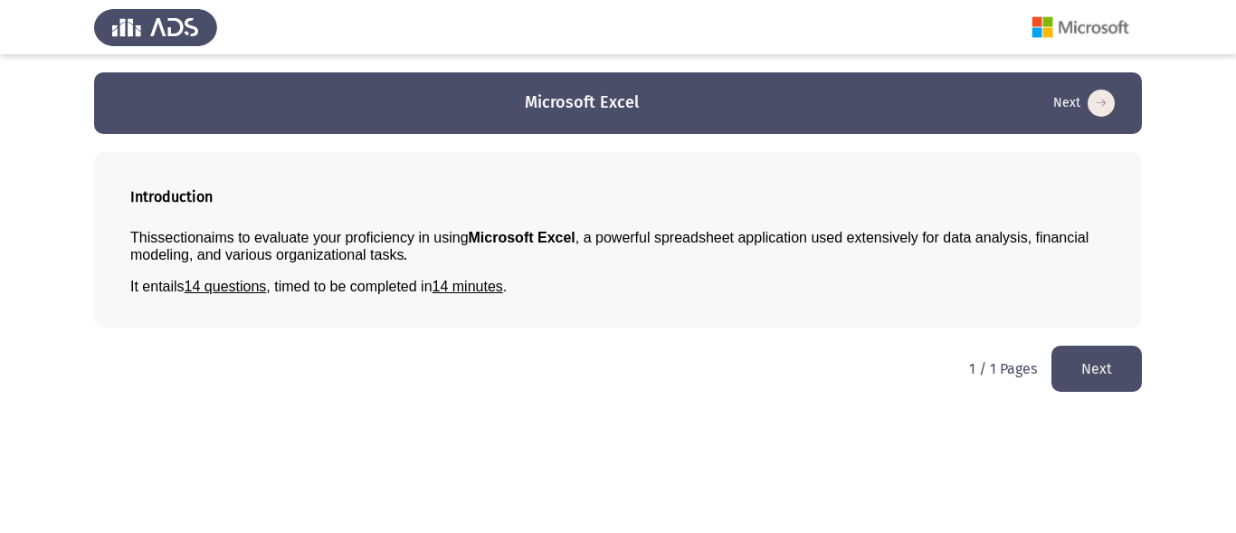
click at [1078, 365] on button "Next" at bounding box center [1096, 369] width 90 height 46
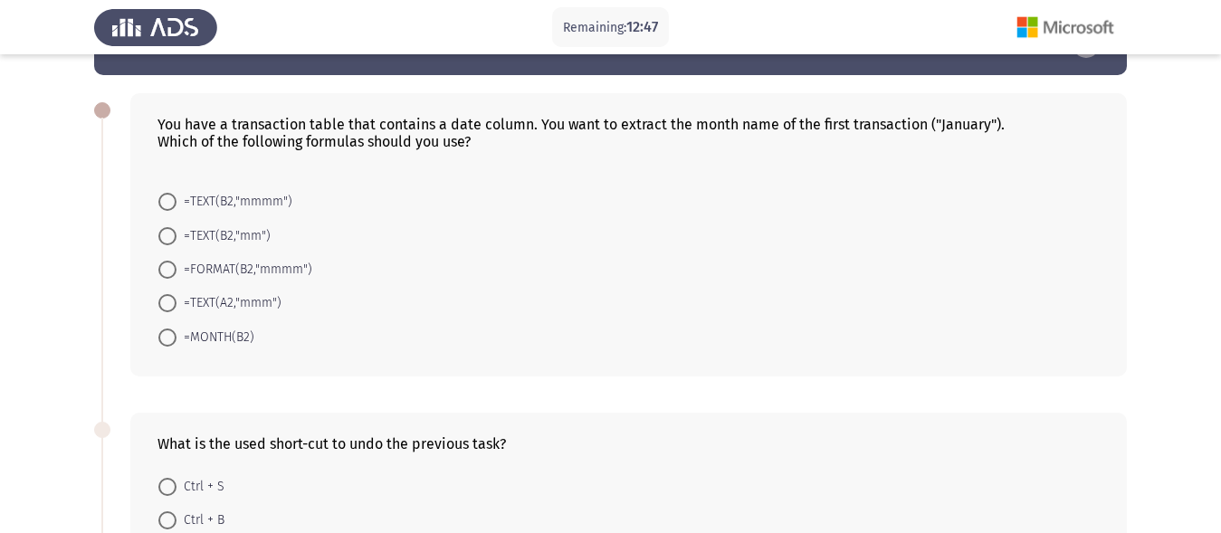
scroll to position [90, 0]
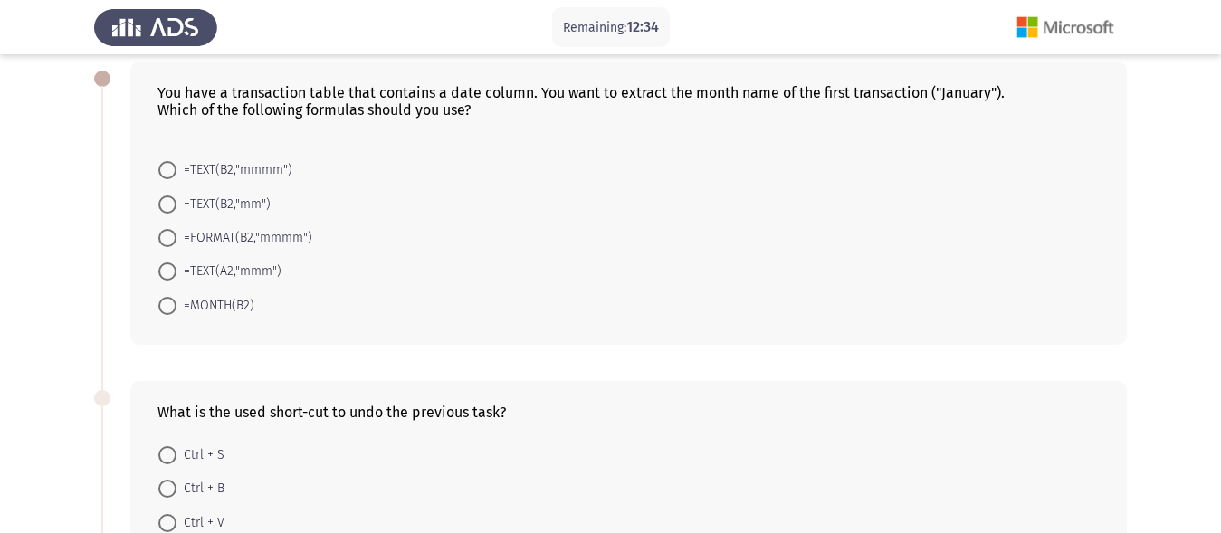
click at [164, 203] on span at bounding box center [167, 204] width 18 height 18
click at [164, 203] on input "=TEXT(B2,"mm")" at bounding box center [167, 204] width 18 height 18
radio input "true"
click at [171, 167] on span at bounding box center [167, 170] width 18 height 18
click at [171, 167] on input "=TEXT(B2,"mmmm")" at bounding box center [167, 170] width 18 height 18
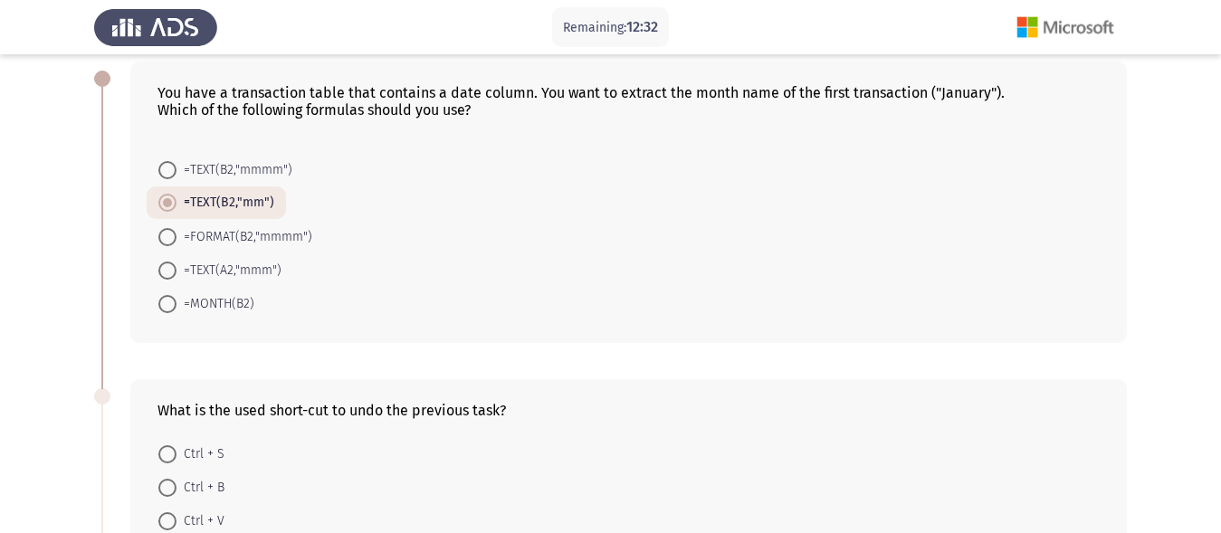
radio input "true"
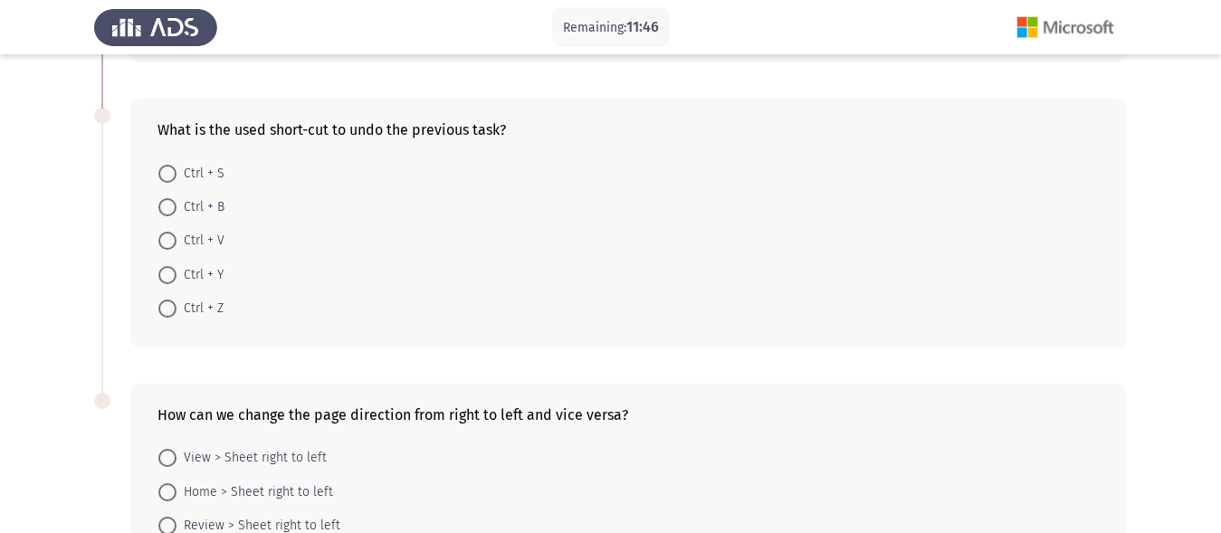
scroll to position [362, 0]
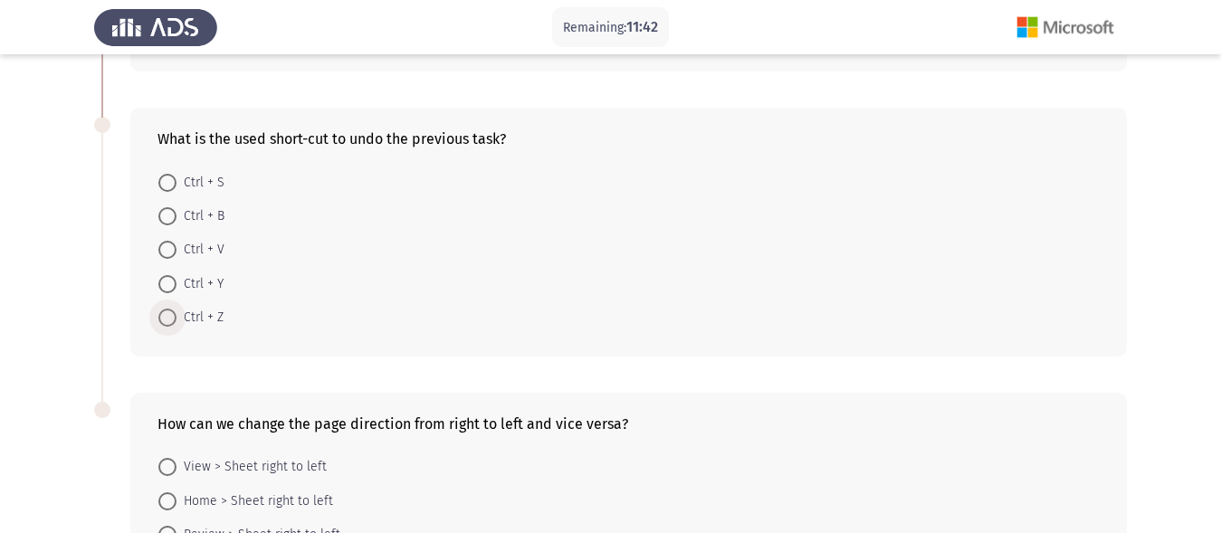
click at [172, 312] on span at bounding box center [167, 318] width 18 height 18
click at [172, 312] on input "Ctrl + Z" at bounding box center [167, 318] width 18 height 18
radio input "true"
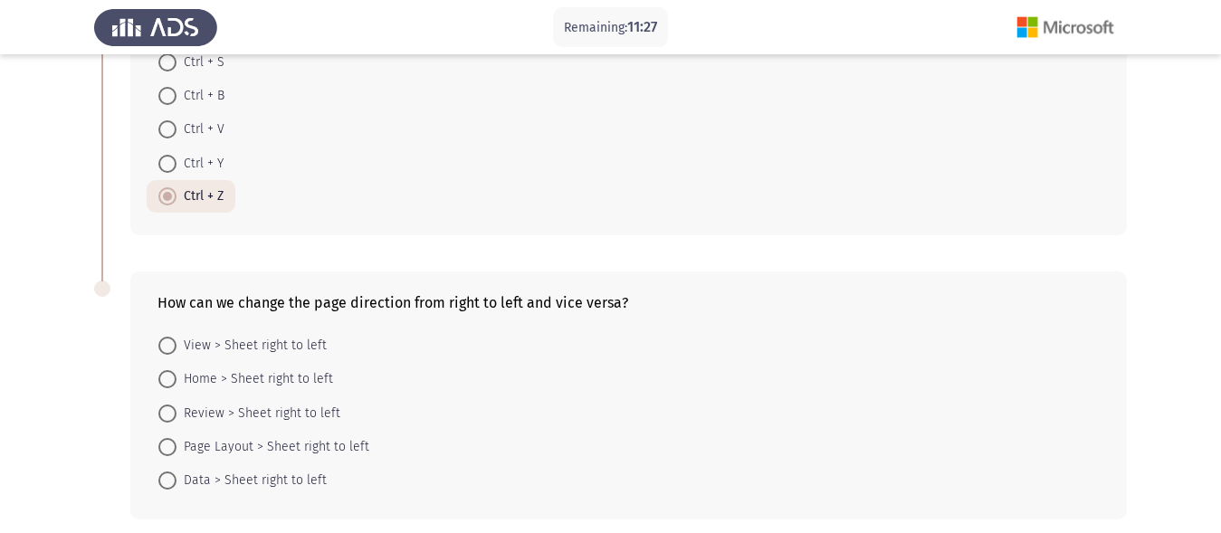
scroll to position [559, 0]
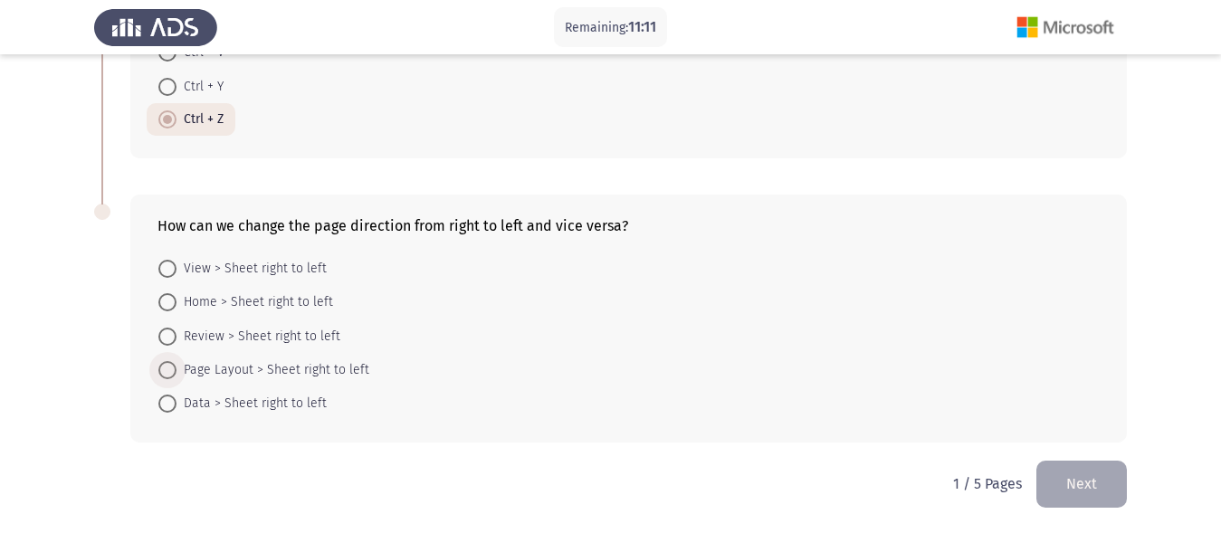
click at [164, 366] on span at bounding box center [167, 370] width 18 height 18
click at [164, 366] on input "Page Layout > Sheet right to left" at bounding box center [167, 370] width 18 height 18
radio input "true"
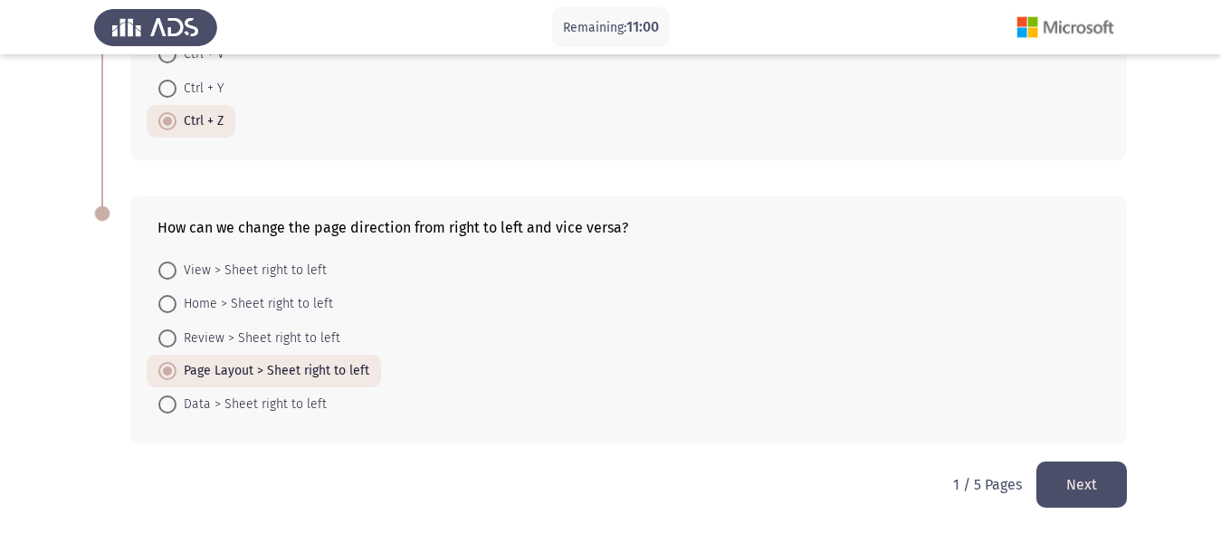
scroll to position [558, 0]
click at [1070, 474] on button "Next" at bounding box center [1081, 484] width 90 height 46
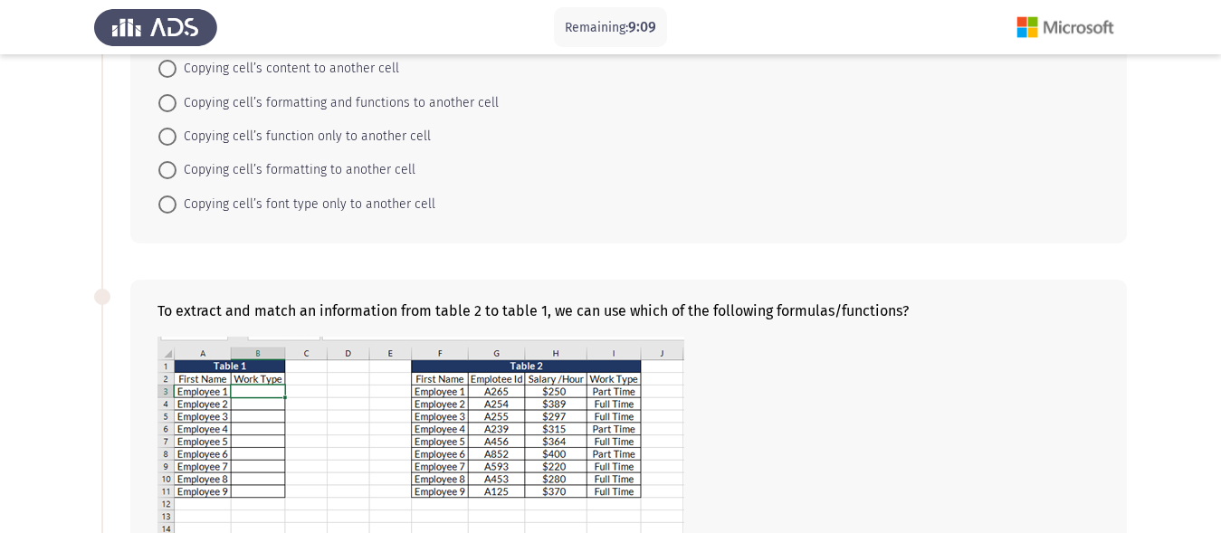
scroll to position [180, 0]
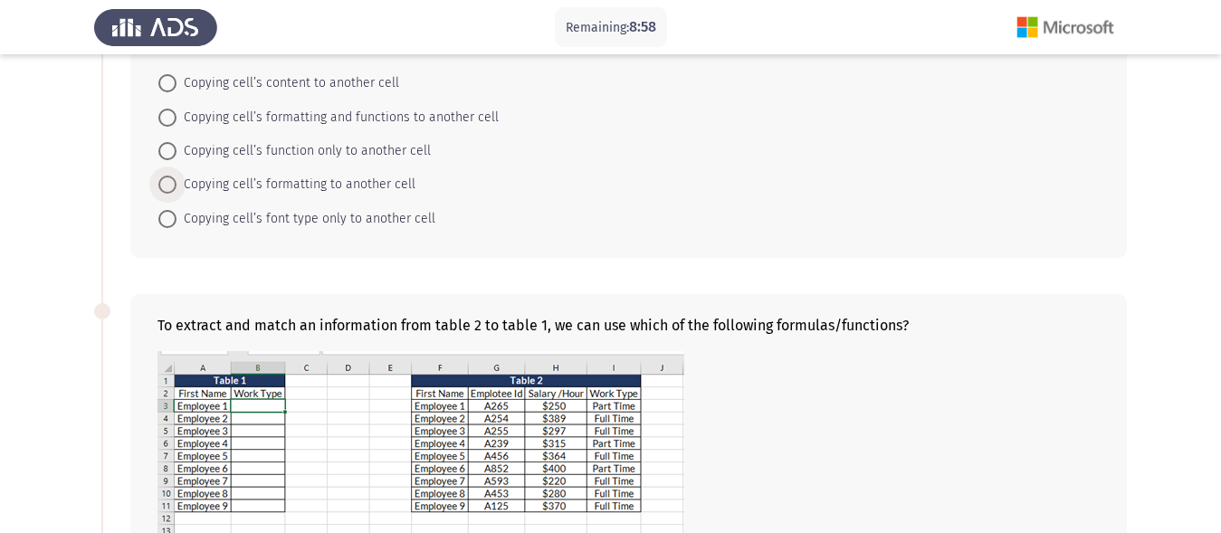
click at [171, 184] on span at bounding box center [167, 185] width 18 height 18
click at [171, 184] on input "Copying cell’s formatting to another cell" at bounding box center [167, 185] width 18 height 18
radio input "true"
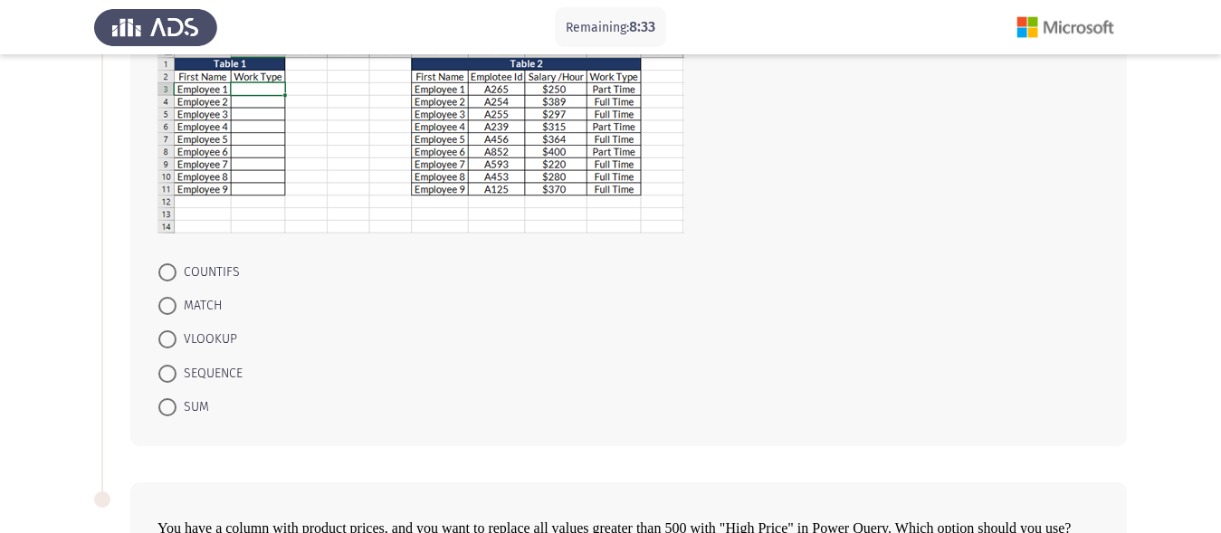
scroll to position [451, 0]
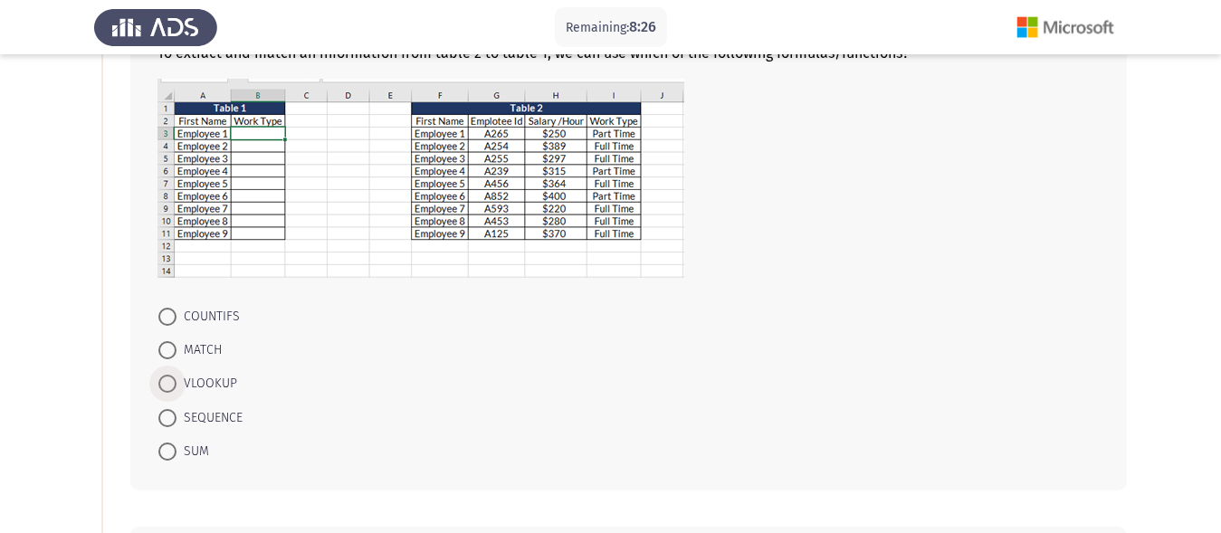
click at [164, 385] on span at bounding box center [167, 384] width 18 height 18
click at [164, 385] on input "VLOOKUP" at bounding box center [167, 384] width 18 height 18
radio input "true"
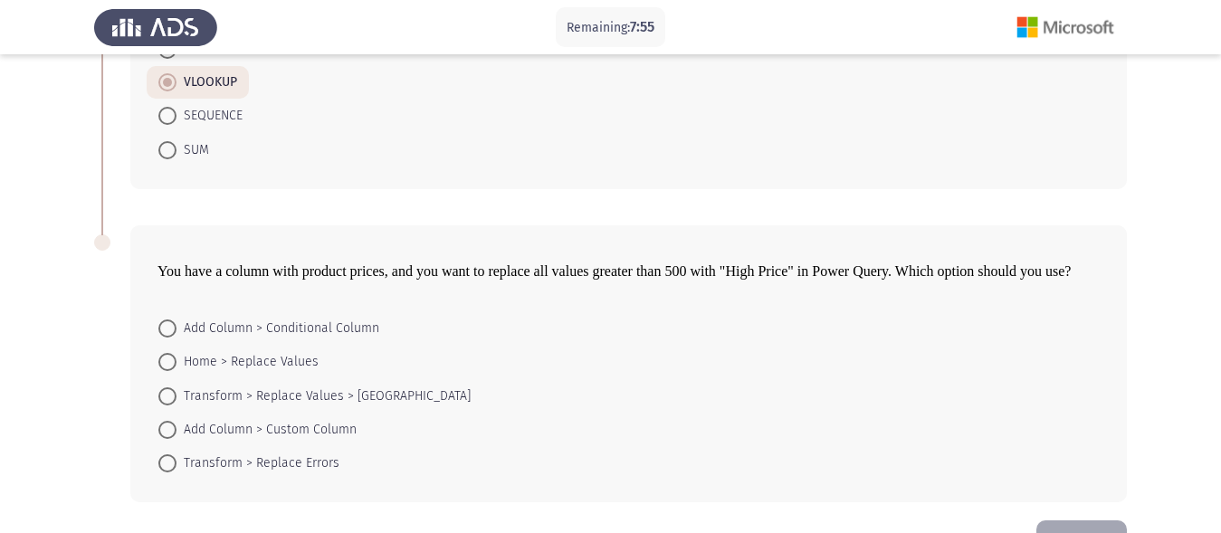
scroll to position [720, 0]
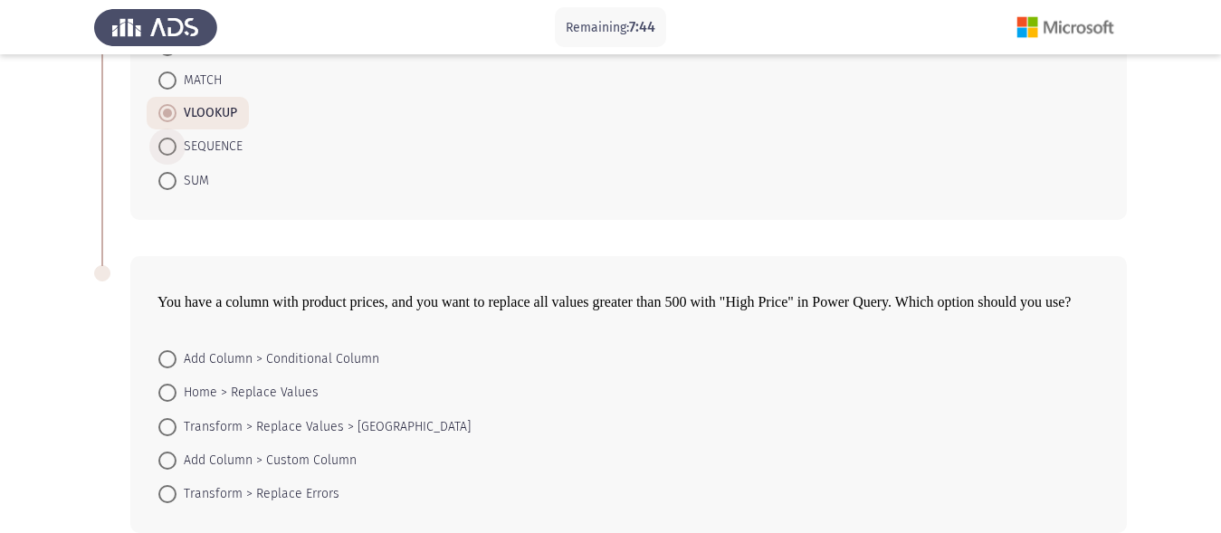
click at [167, 148] on span at bounding box center [167, 147] width 18 height 18
click at [167, 148] on input "SEQUENCE" at bounding box center [167, 147] width 18 height 18
radio input "true"
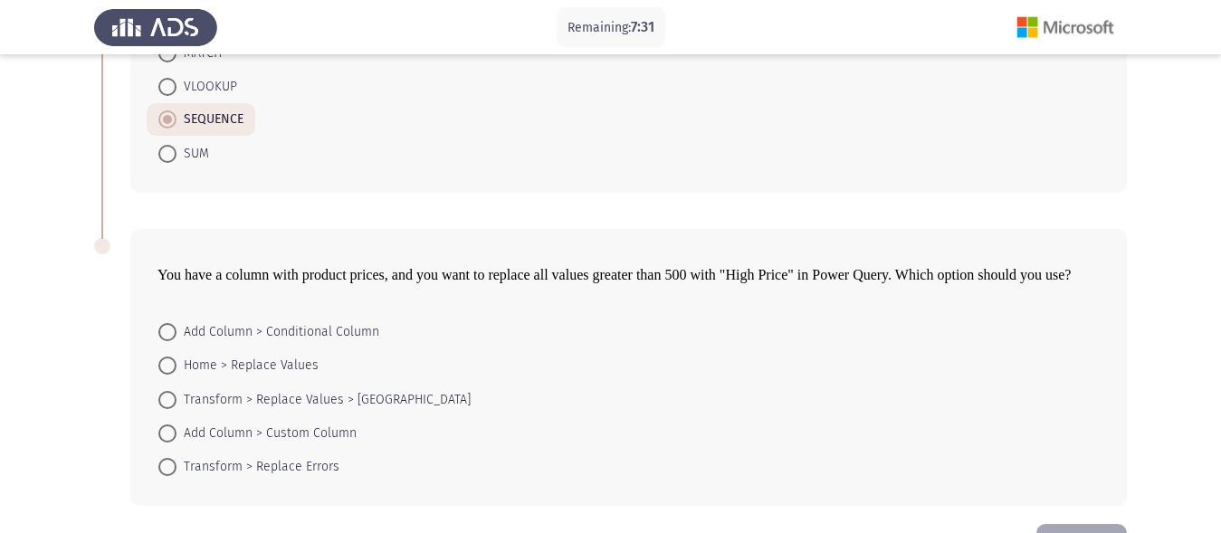
scroll to position [811, 0]
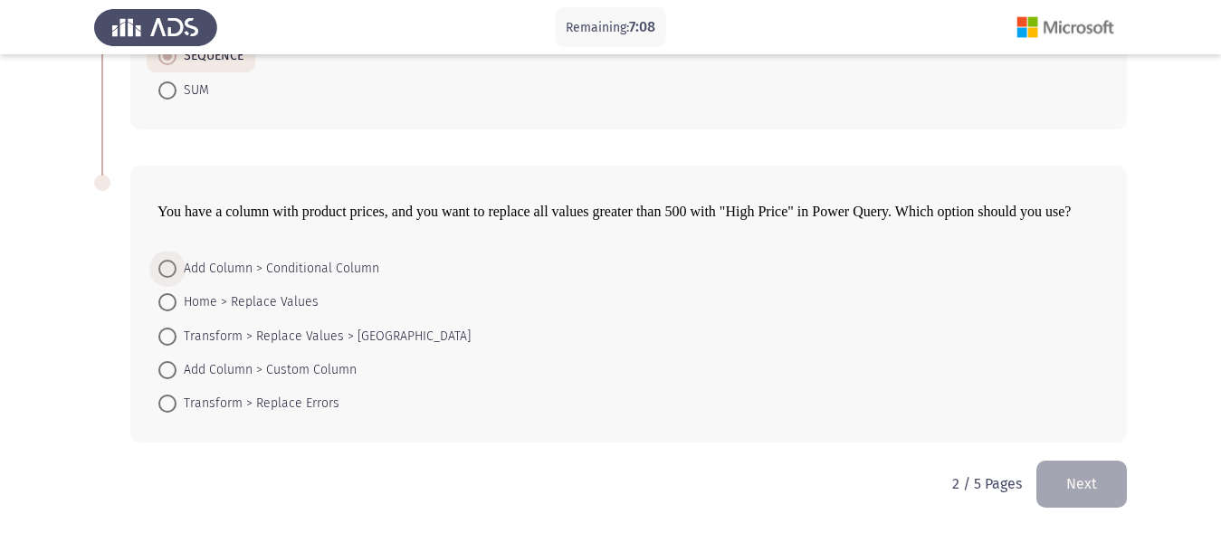
click at [161, 267] on span at bounding box center [167, 269] width 18 height 18
click at [161, 267] on input "Add Column > Conditional Column" at bounding box center [167, 269] width 18 height 18
radio input "true"
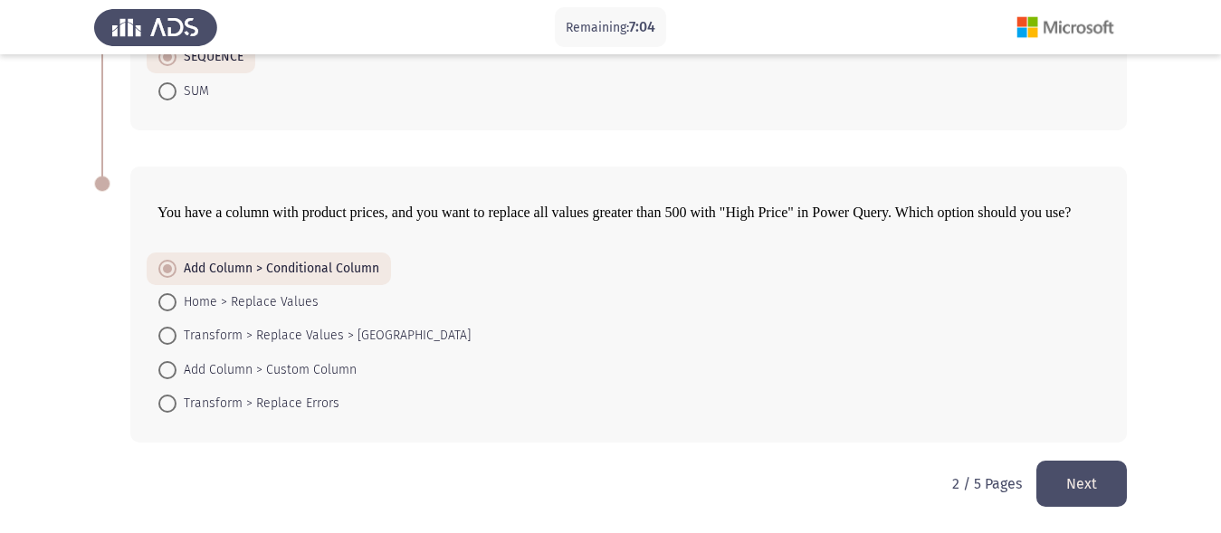
click at [1061, 471] on button "Next" at bounding box center [1081, 484] width 90 height 46
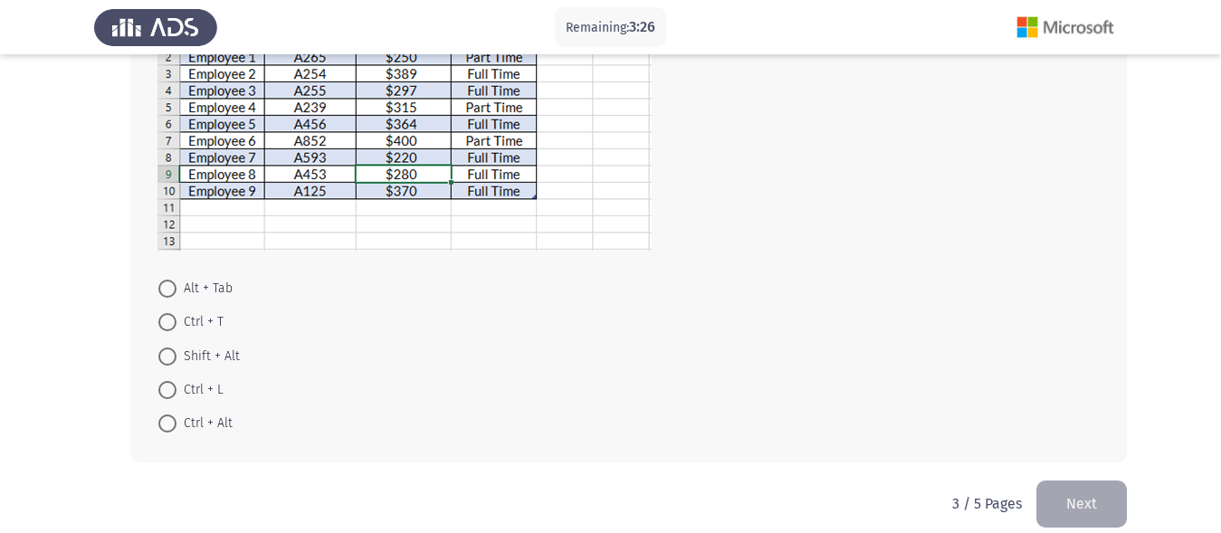
scroll to position [1040, 0]
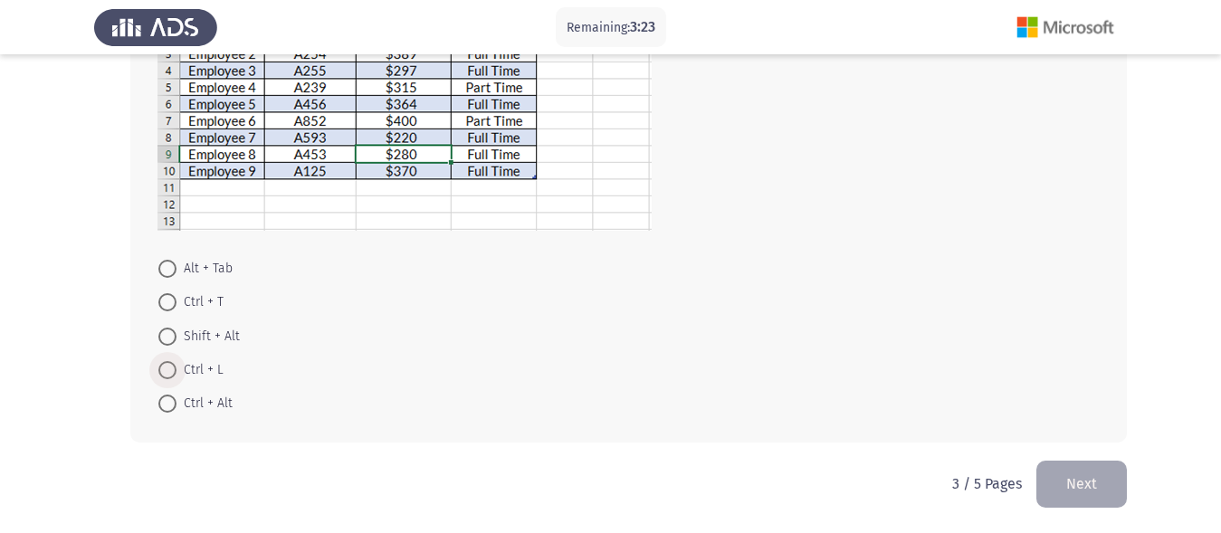
click at [161, 370] on span at bounding box center [167, 370] width 18 height 18
click at [161, 370] on input "Ctrl + L" at bounding box center [167, 370] width 18 height 18
radio input "true"
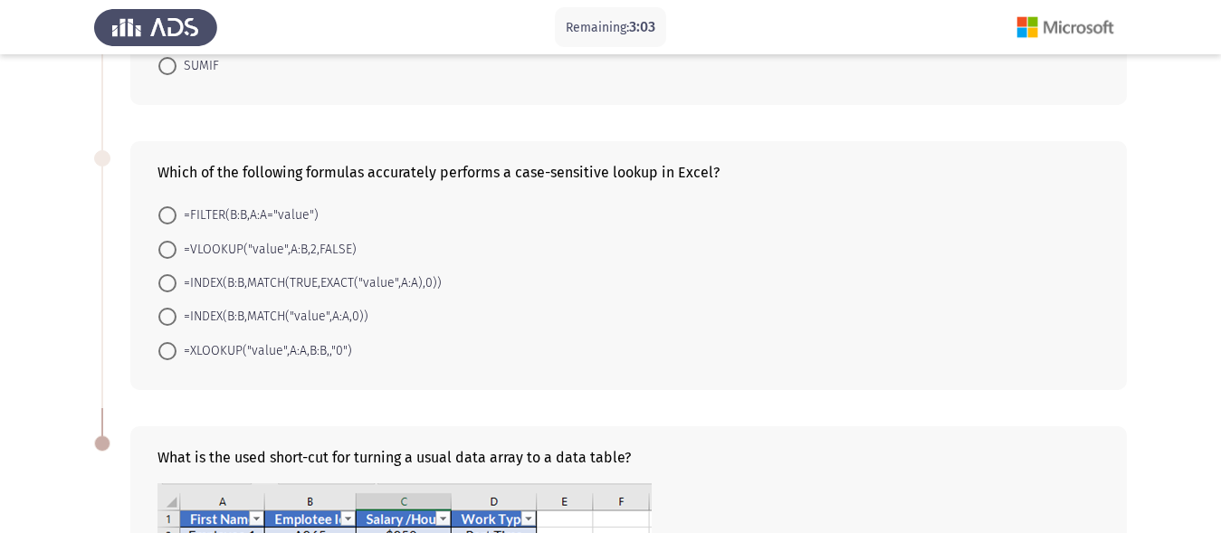
scroll to position [543, 0]
click at [175, 349] on span at bounding box center [167, 349] width 18 height 18
click at [175, 349] on input "=XLOOKUP("value",A:A,B:B,,"0")" at bounding box center [167, 349] width 18 height 18
radio input "true"
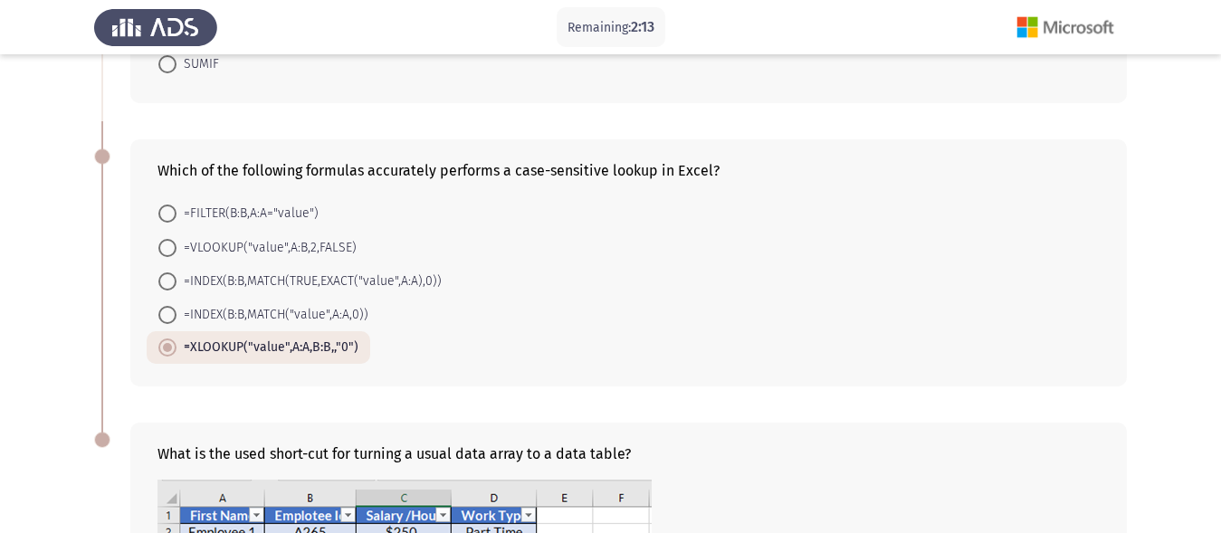
click at [179, 347] on span "=XLOOKUP("value",A:A,B:B,,"0")" at bounding box center [267, 348] width 182 height 22
click at [176, 347] on input "=XLOOKUP("value",A:A,B:B,,"0")" at bounding box center [167, 347] width 18 height 18
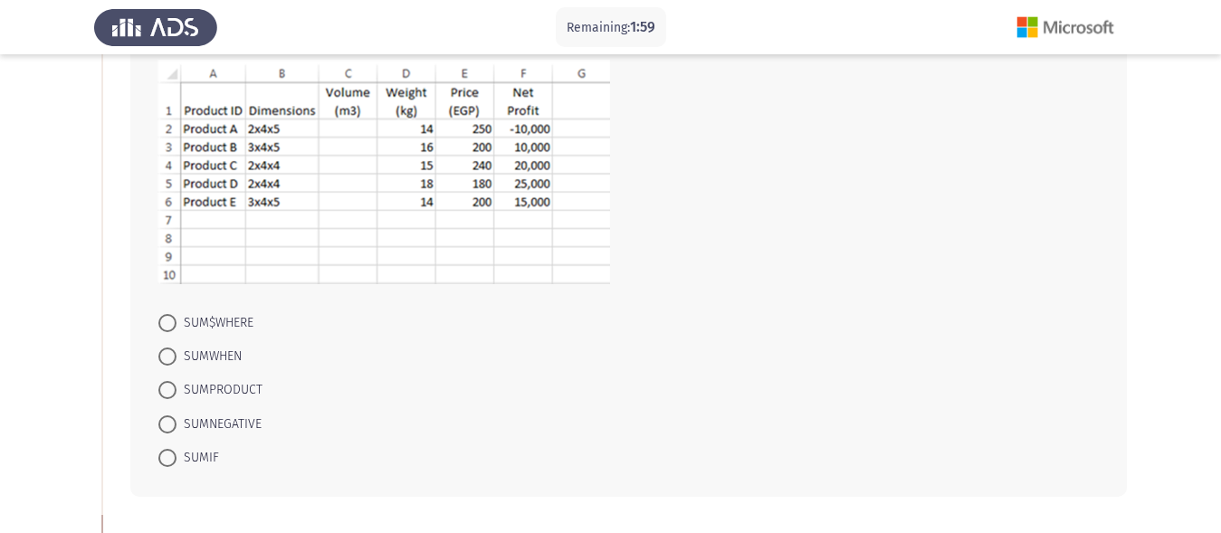
scroll to position [181, 0]
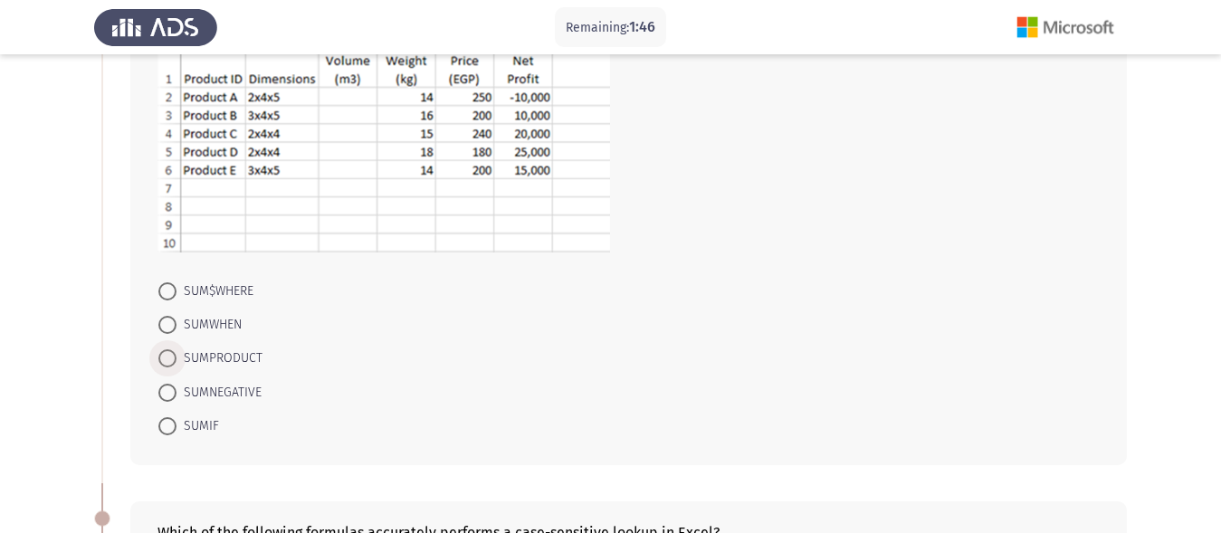
click at [167, 353] on span at bounding box center [167, 358] width 18 height 18
click at [167, 353] on input "SUMPRODUCT" at bounding box center [167, 358] width 18 height 18
radio input "true"
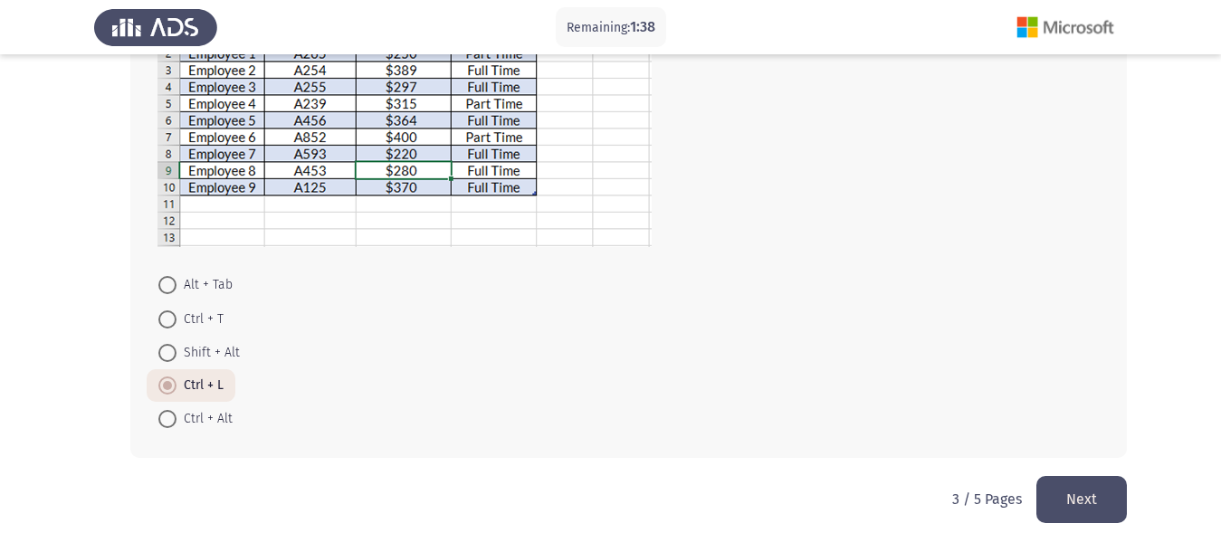
scroll to position [1036, 0]
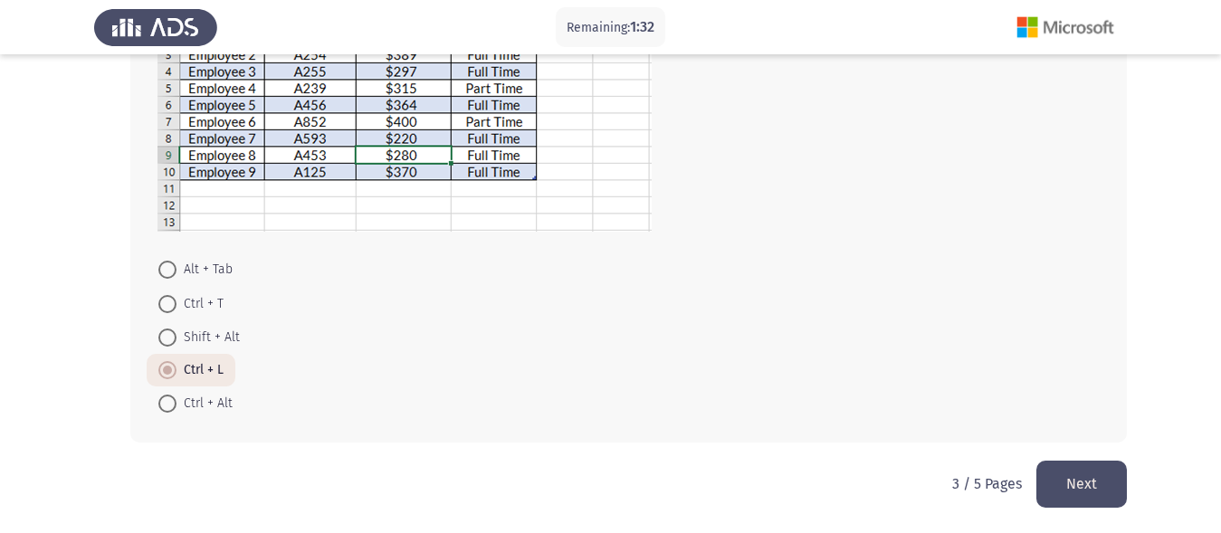
click at [1081, 484] on button "Next" at bounding box center [1081, 484] width 90 height 46
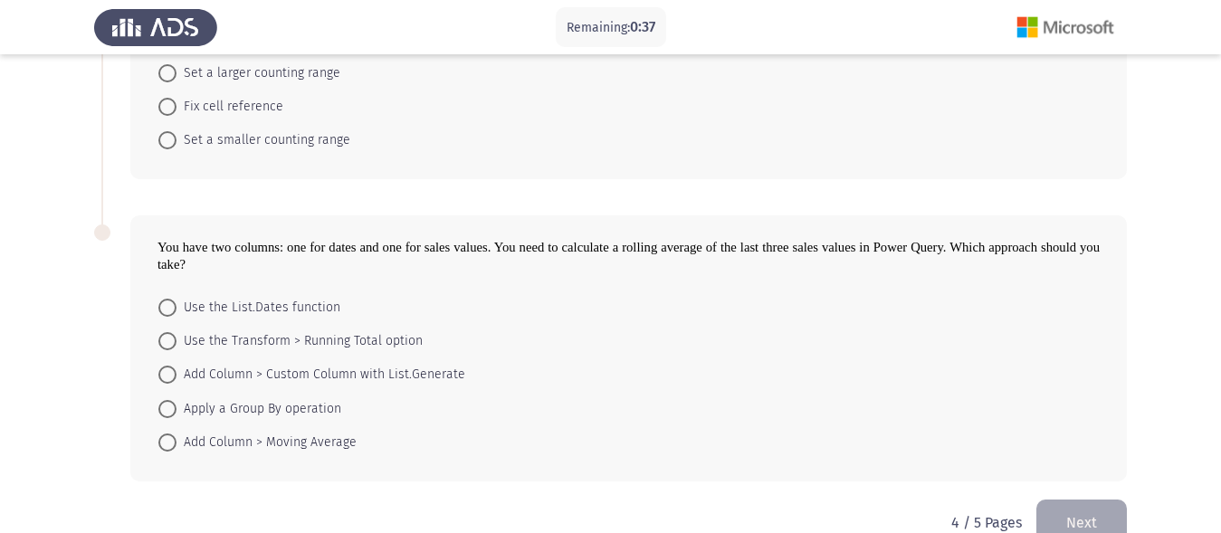
scroll to position [614, 0]
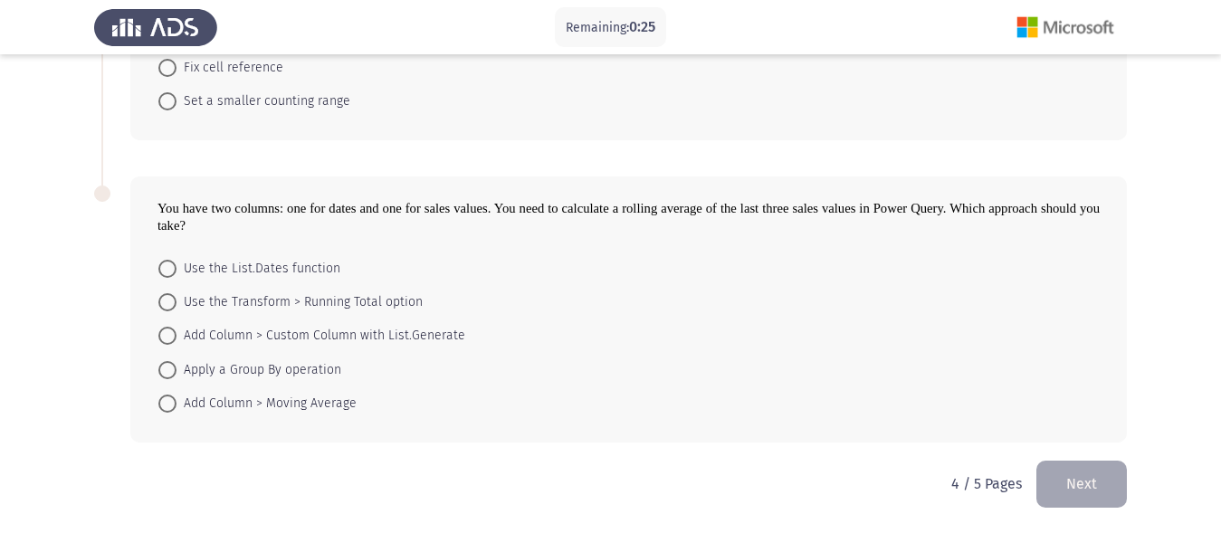
click at [167, 337] on span at bounding box center [167, 336] width 18 height 18
click at [167, 337] on input "Add Column > Custom Column with List.Generate" at bounding box center [167, 336] width 18 height 18
radio input "true"
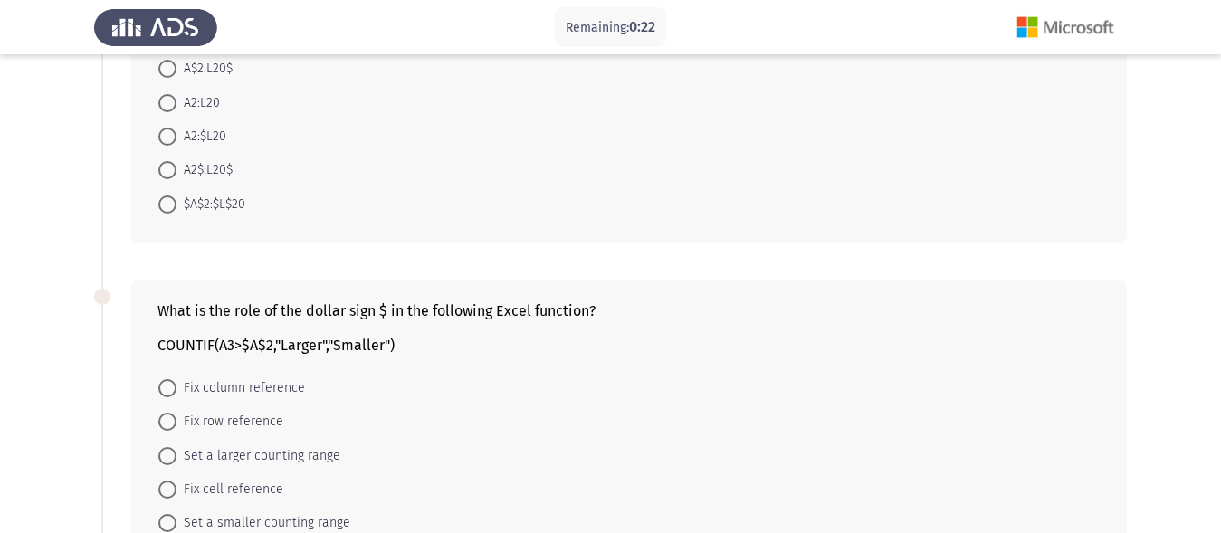
scroll to position [160, 0]
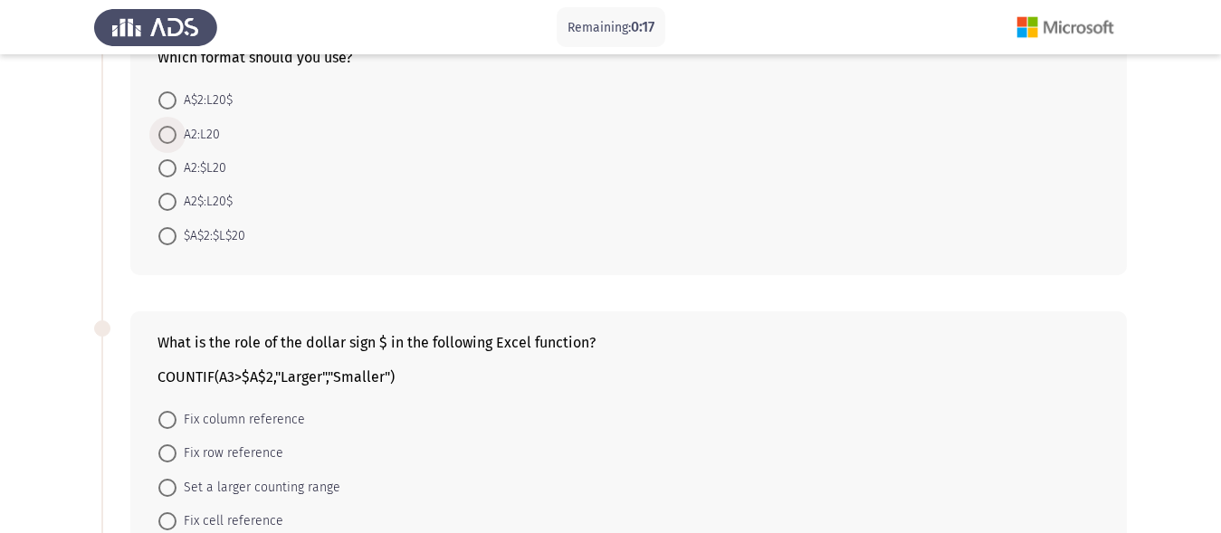
click at [161, 136] on span at bounding box center [167, 135] width 18 height 18
click at [161, 136] on input "A2:L20" at bounding box center [167, 135] width 18 height 18
radio input "true"
click at [168, 518] on span at bounding box center [167, 520] width 18 height 18
click at [168, 518] on input "Fix cell reference" at bounding box center [167, 520] width 18 height 18
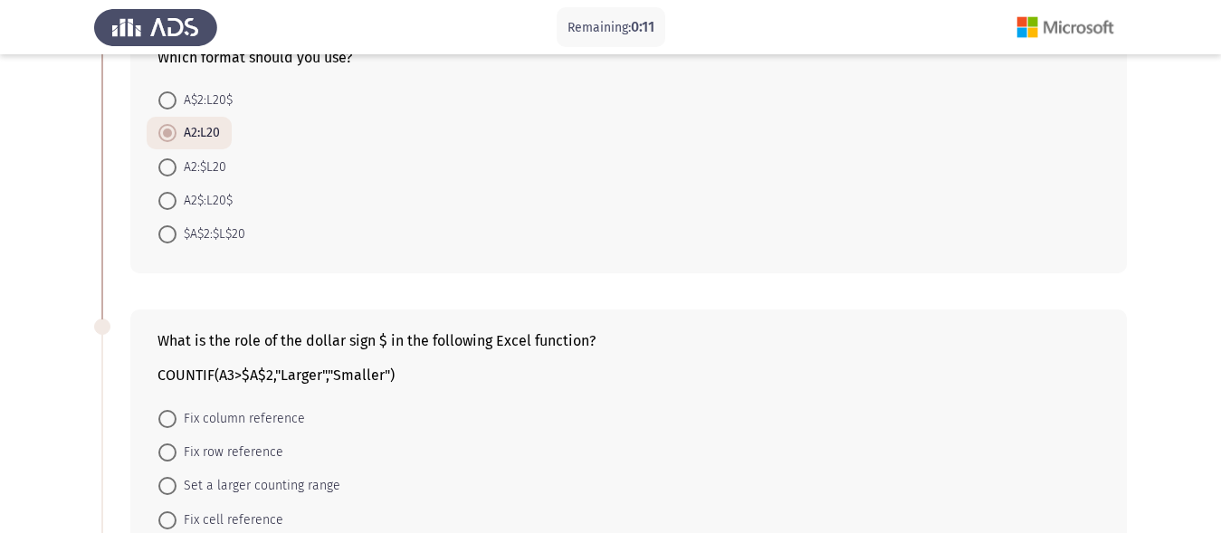
radio input "true"
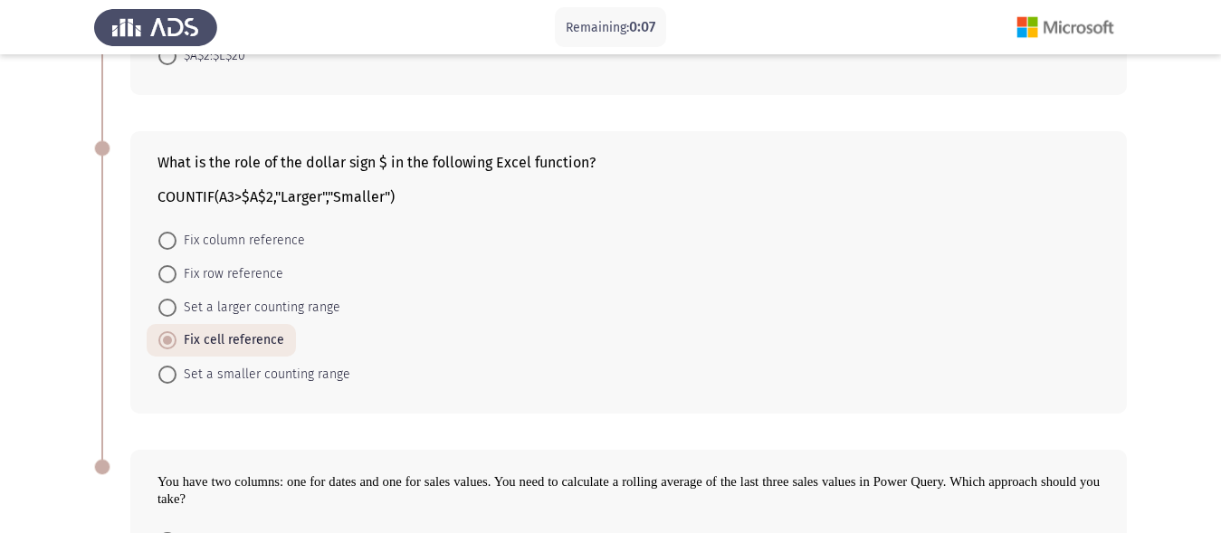
scroll to position [610, 0]
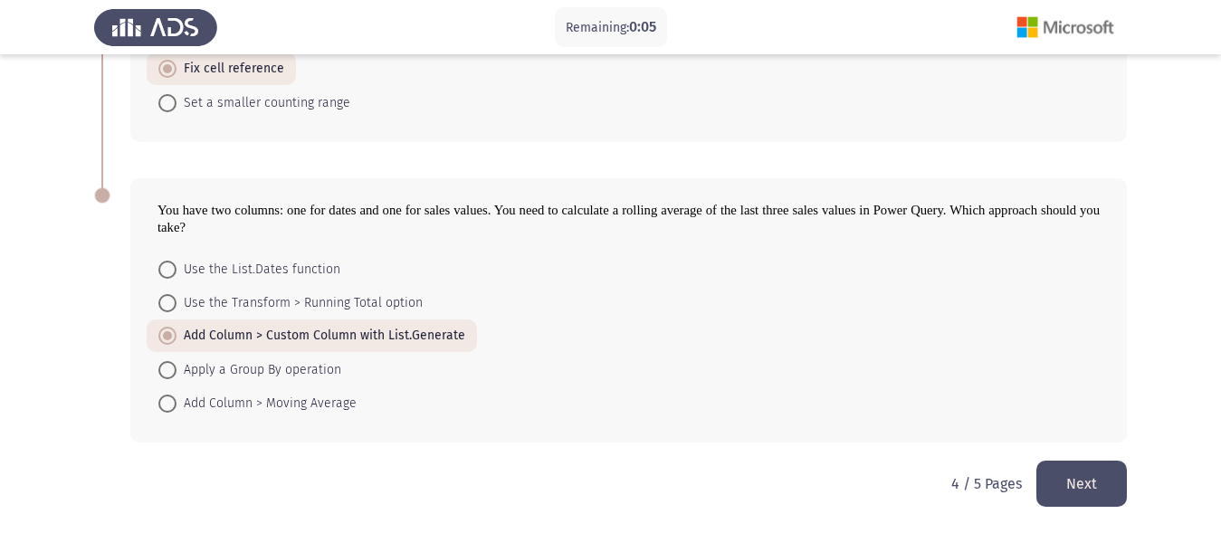
click at [1098, 474] on button "Next" at bounding box center [1081, 484] width 90 height 46
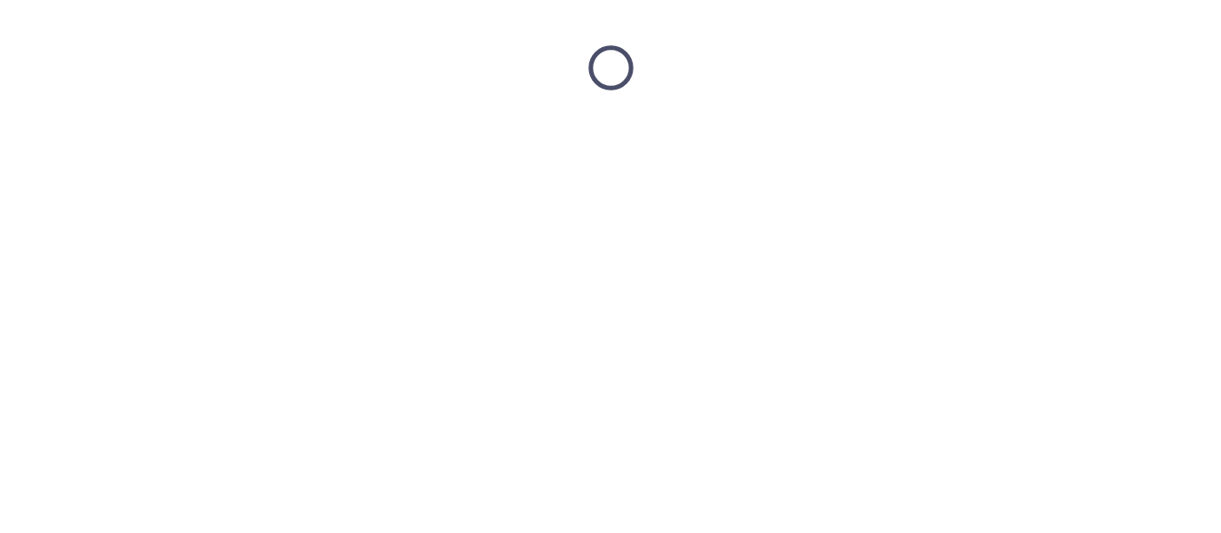
scroll to position [0, 0]
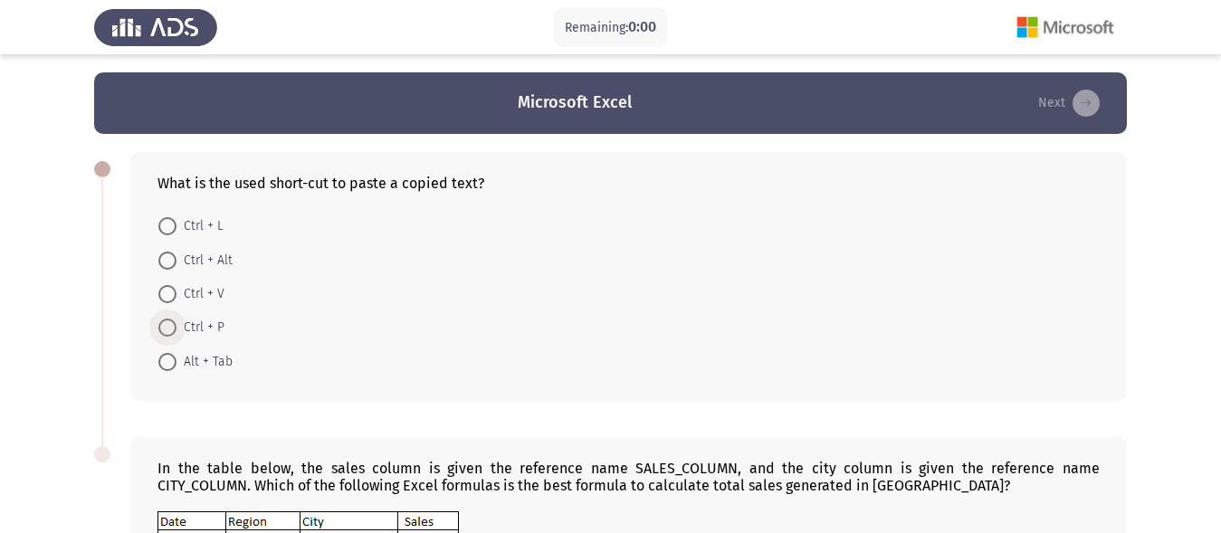
click at [167, 330] on span at bounding box center [167, 328] width 18 height 18
click at [167, 330] on input "Ctrl + P" at bounding box center [167, 328] width 18 height 18
radio input "true"
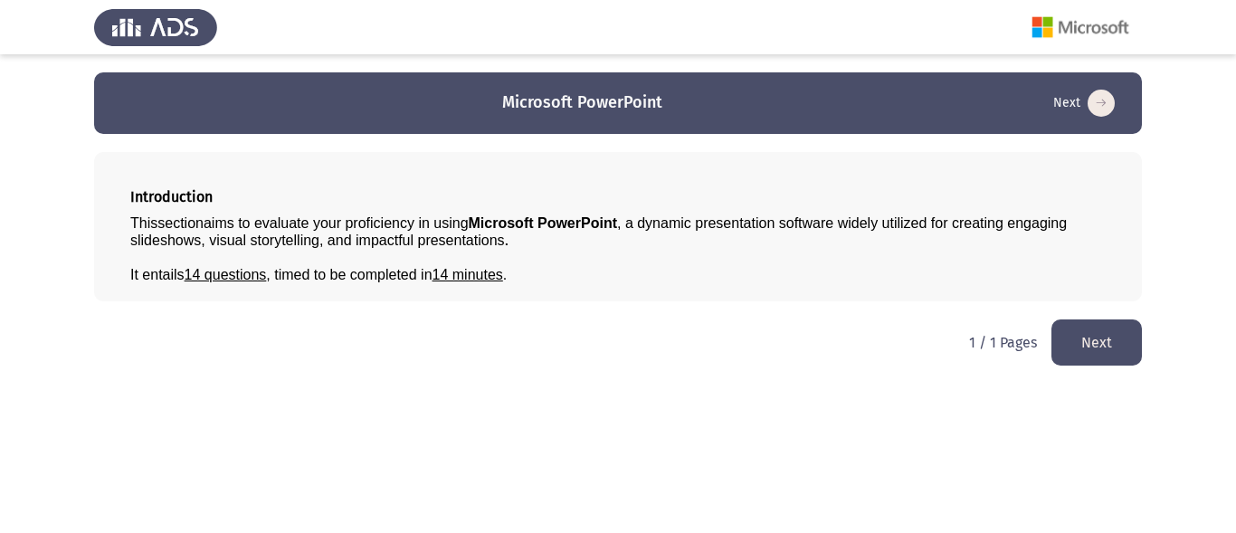
click at [1095, 342] on button "Next" at bounding box center [1096, 342] width 90 height 46
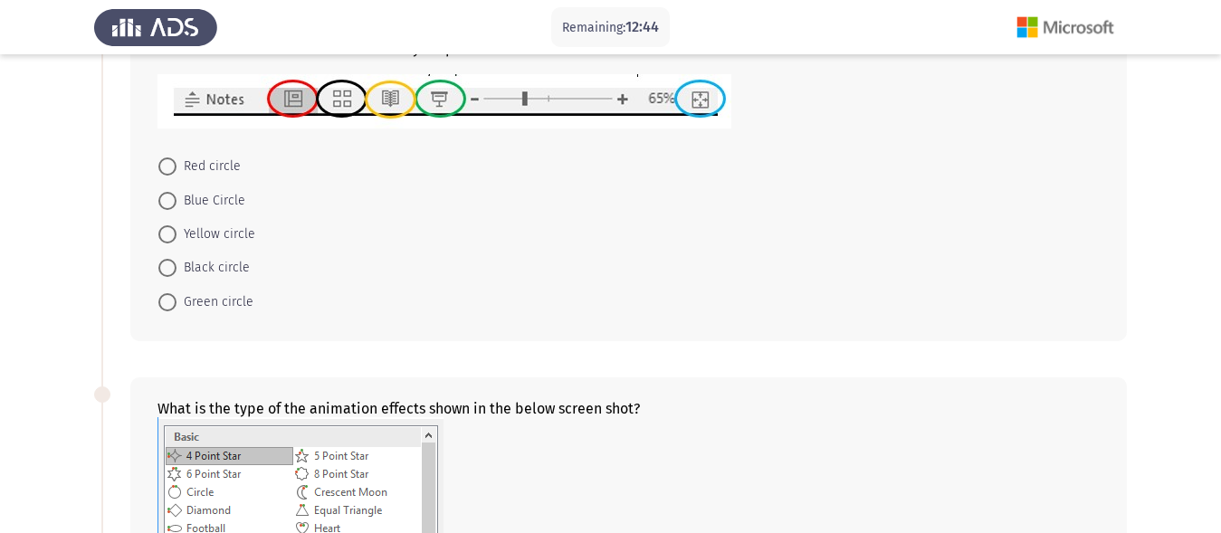
scroll to position [76, 0]
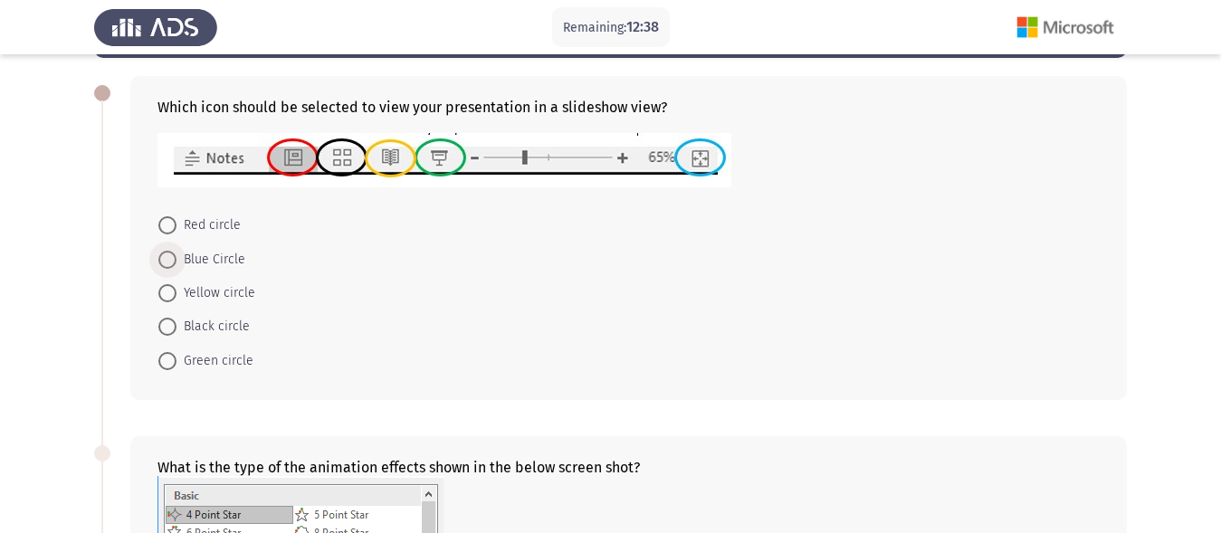
click at [166, 259] on span at bounding box center [167, 260] width 18 height 18
click at [166, 259] on input "Blue Circle" at bounding box center [167, 260] width 18 height 18
radio input "true"
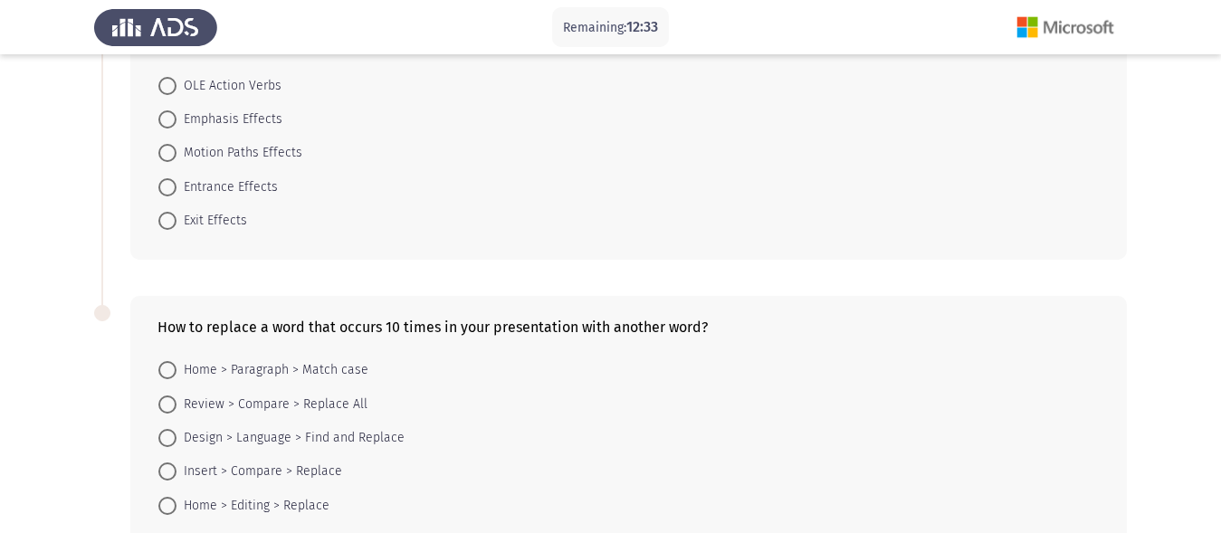
scroll to position [890, 0]
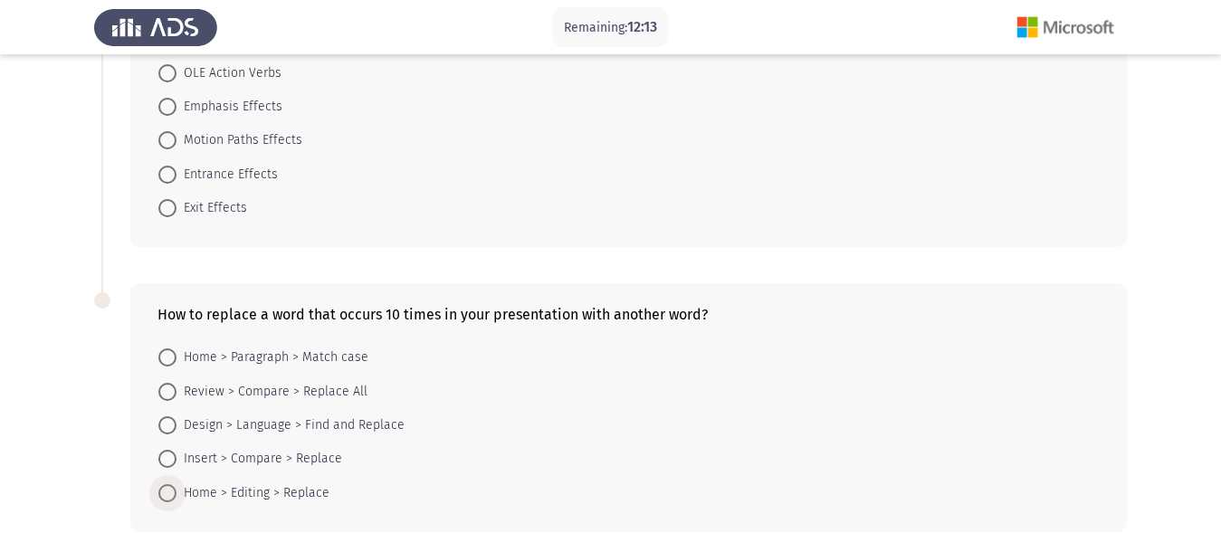
click at [160, 492] on span at bounding box center [167, 493] width 18 height 18
click at [160, 492] on input "Home > Editing > Replace" at bounding box center [167, 493] width 18 height 18
radio input "true"
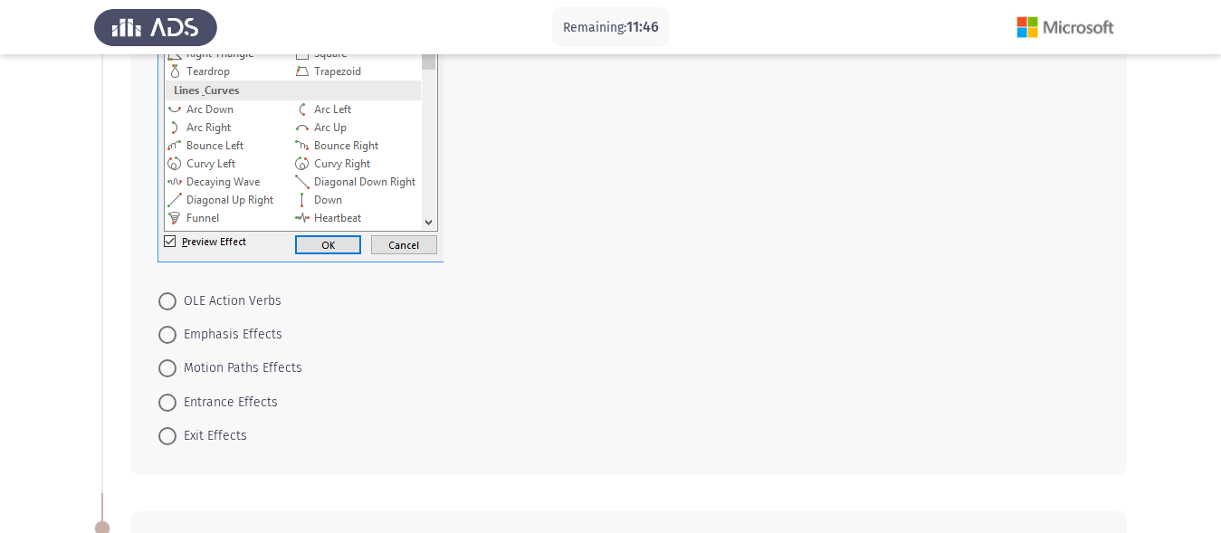
scroll to position [707, 0]
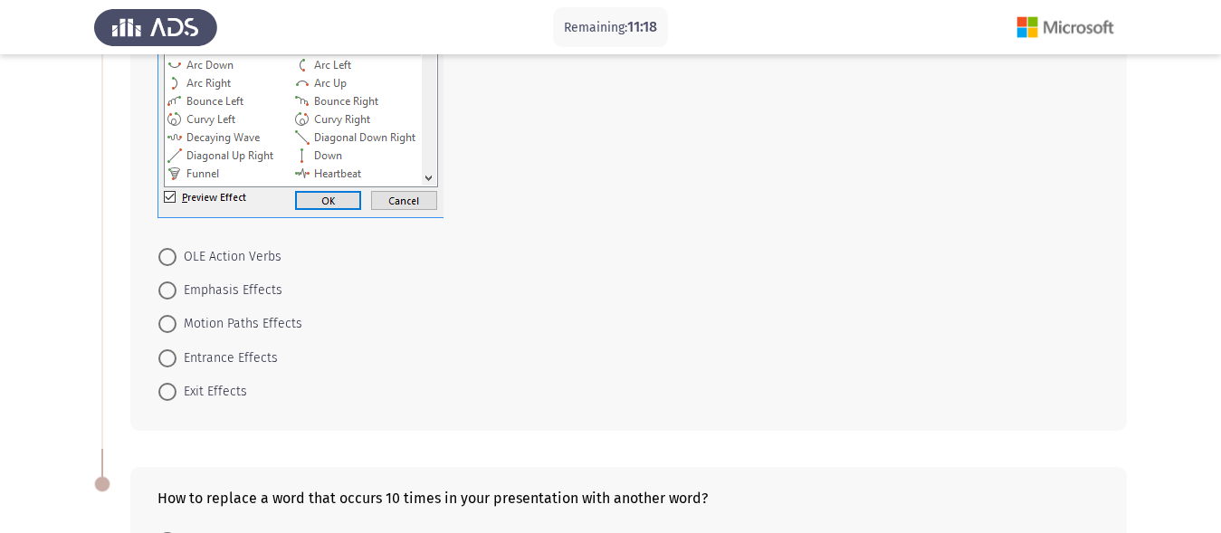
click at [168, 324] on span at bounding box center [167, 324] width 18 height 18
click at [168, 324] on input "Motion Paths Effects" at bounding box center [167, 324] width 18 height 18
radio input "true"
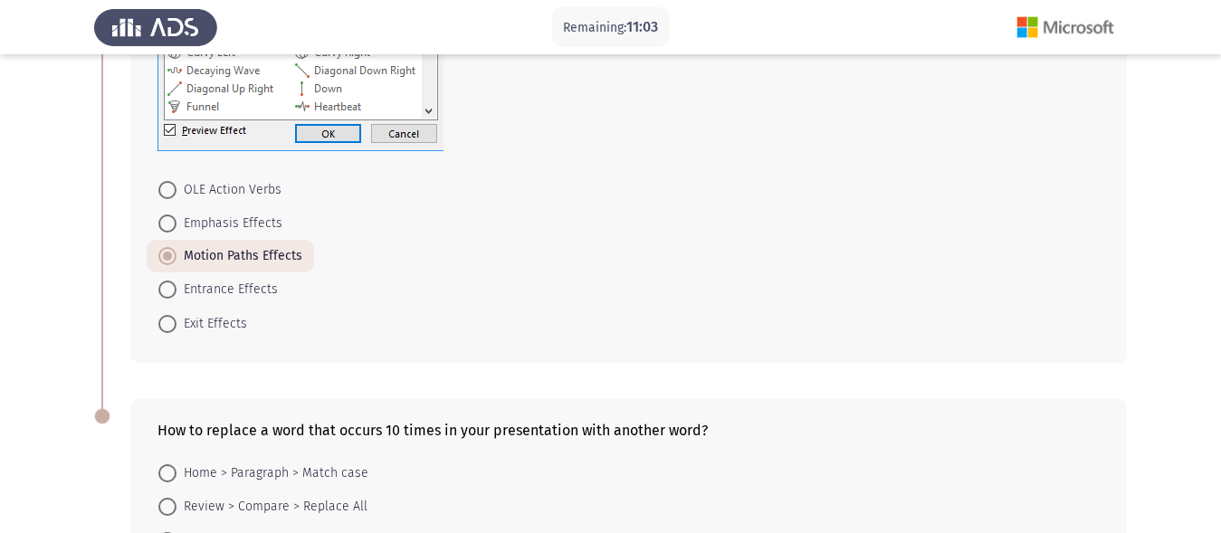
scroll to position [977, 0]
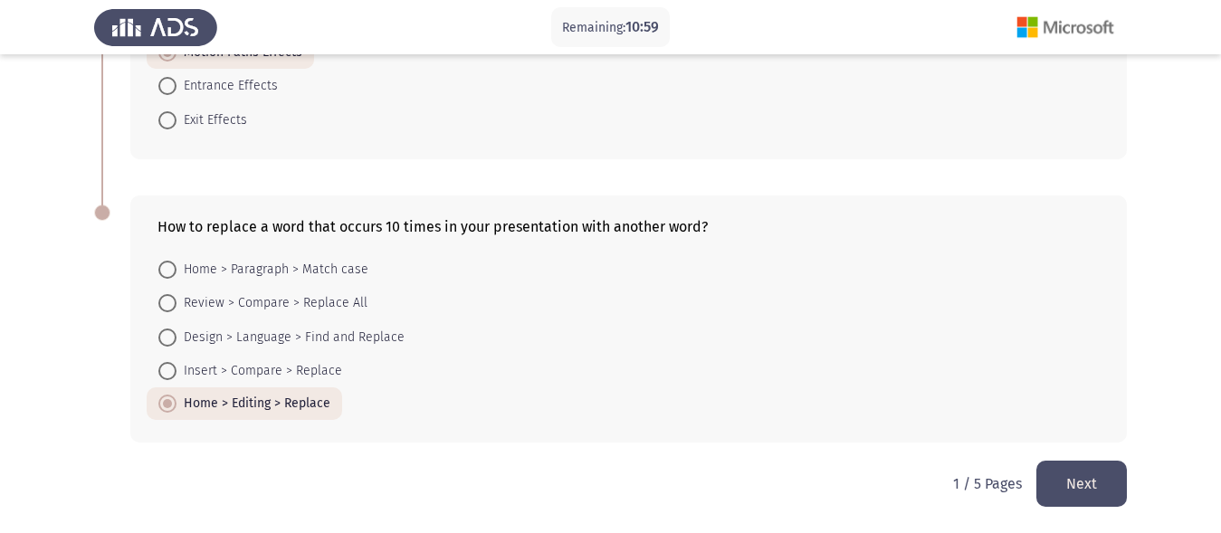
click at [1072, 476] on button "Next" at bounding box center [1081, 484] width 90 height 46
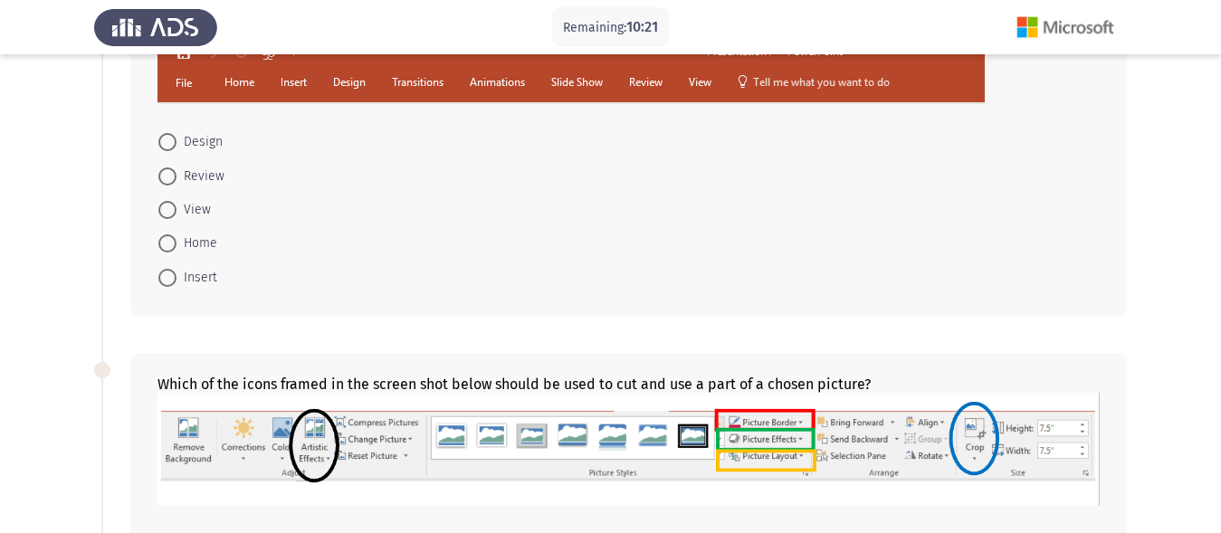
scroll to position [9, 0]
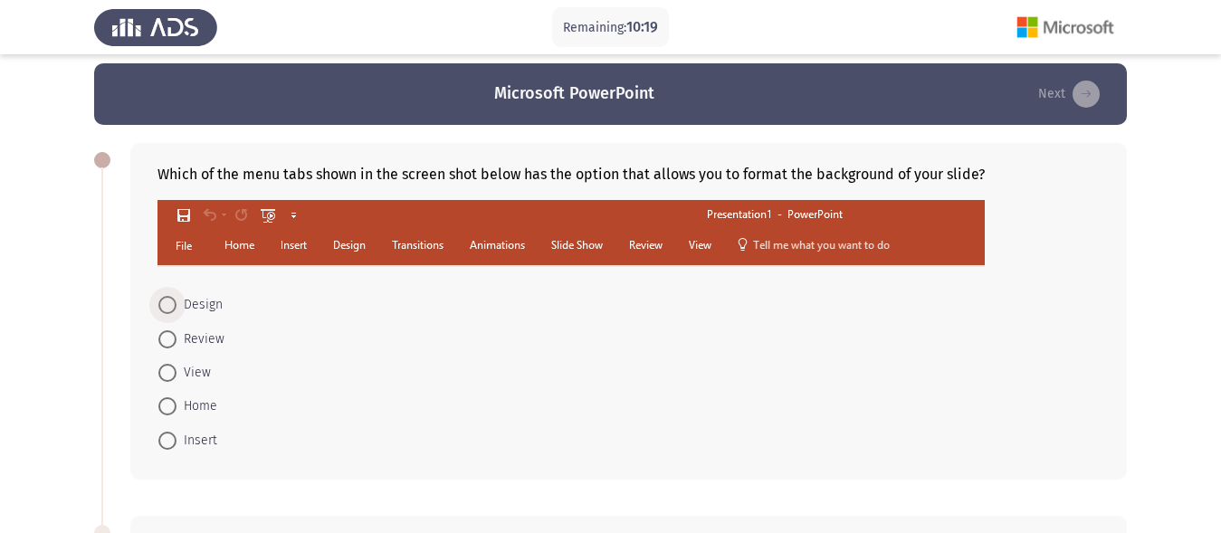
click at [163, 308] on span at bounding box center [167, 305] width 18 height 18
click at [163, 308] on input "Design" at bounding box center [167, 305] width 18 height 18
radio input "true"
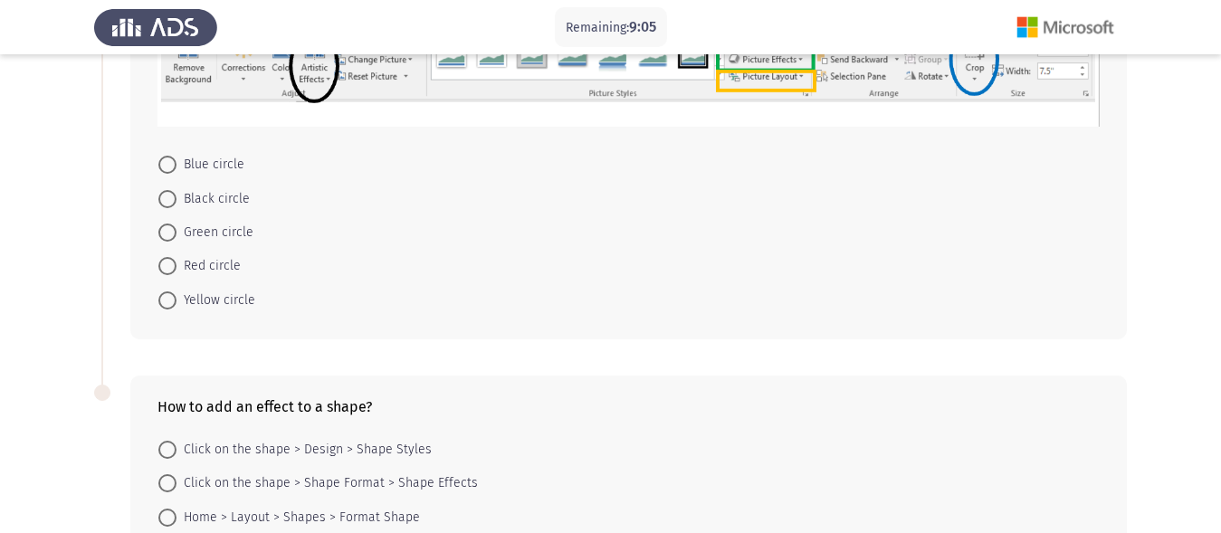
scroll to position [641, 0]
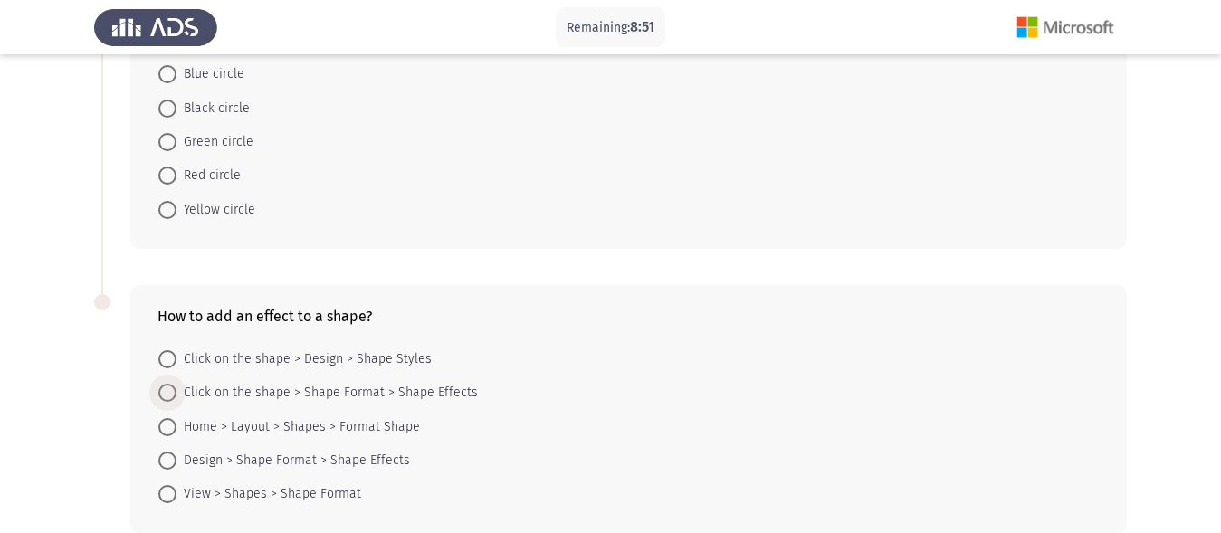
click at [167, 390] on span at bounding box center [167, 393] width 18 height 18
click at [167, 390] on input "Click on the shape > Shape Format > Shape Effects" at bounding box center [167, 393] width 18 height 18
radio input "true"
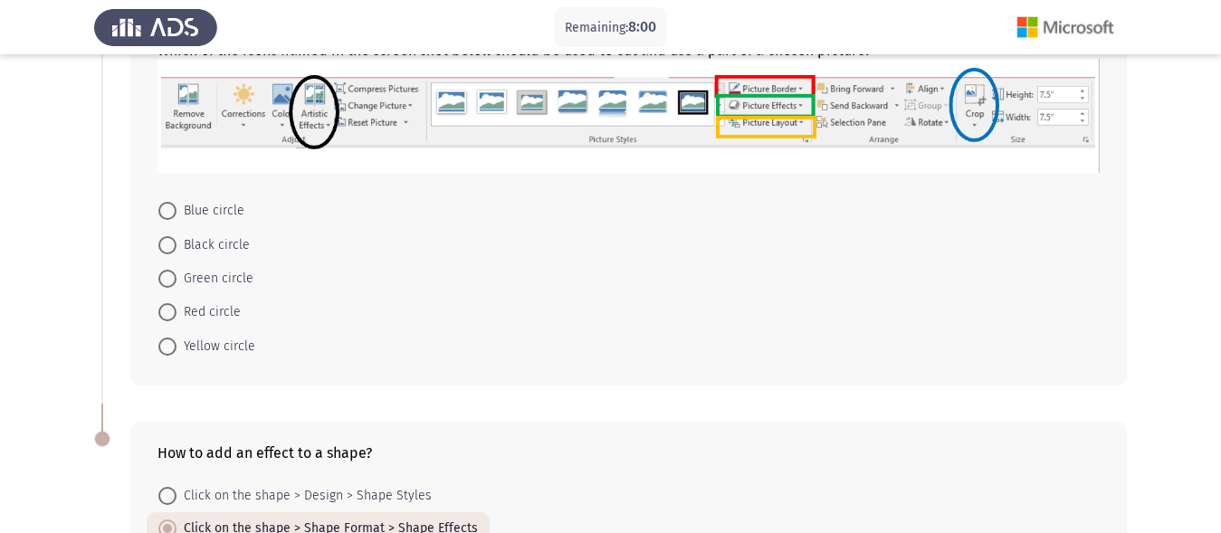
scroll to position [460, 0]
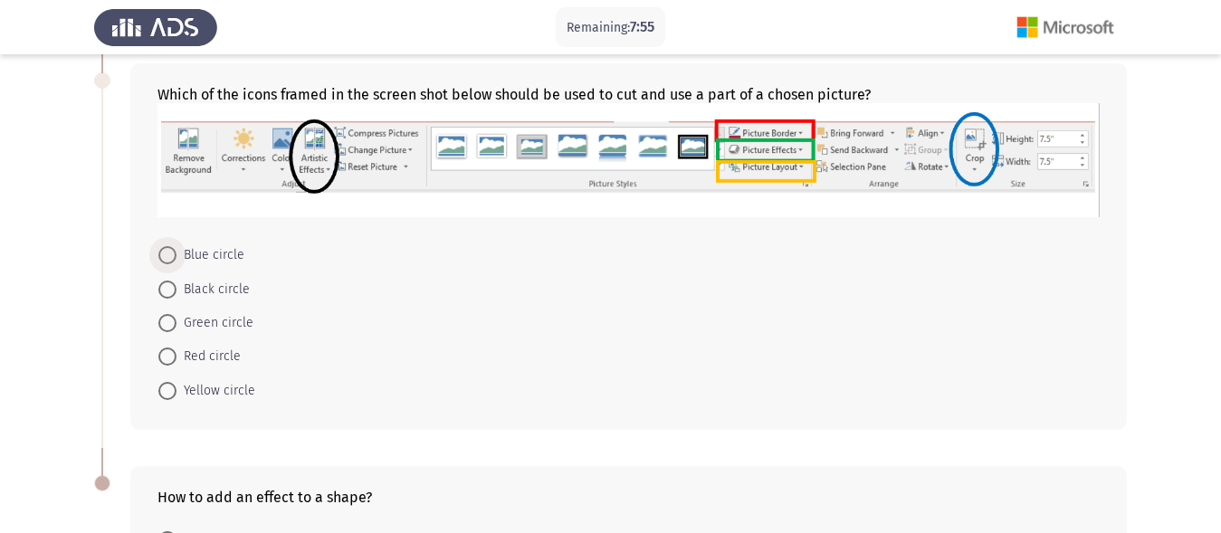
click at [167, 262] on span at bounding box center [167, 255] width 18 height 18
click at [167, 262] on input "Blue circle" at bounding box center [167, 255] width 18 height 18
radio input "true"
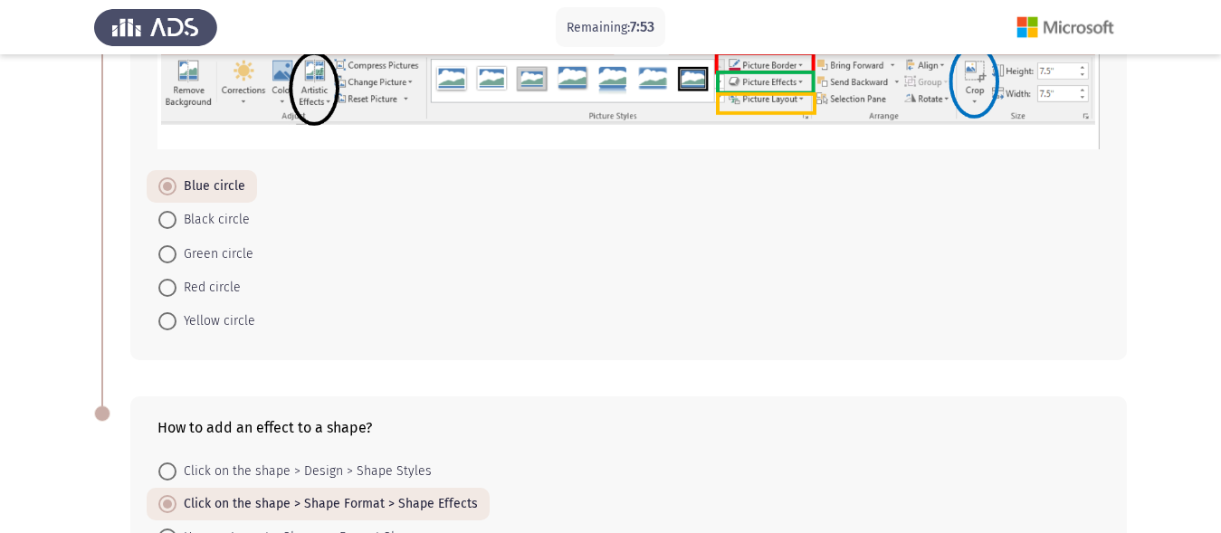
scroll to position [729, 0]
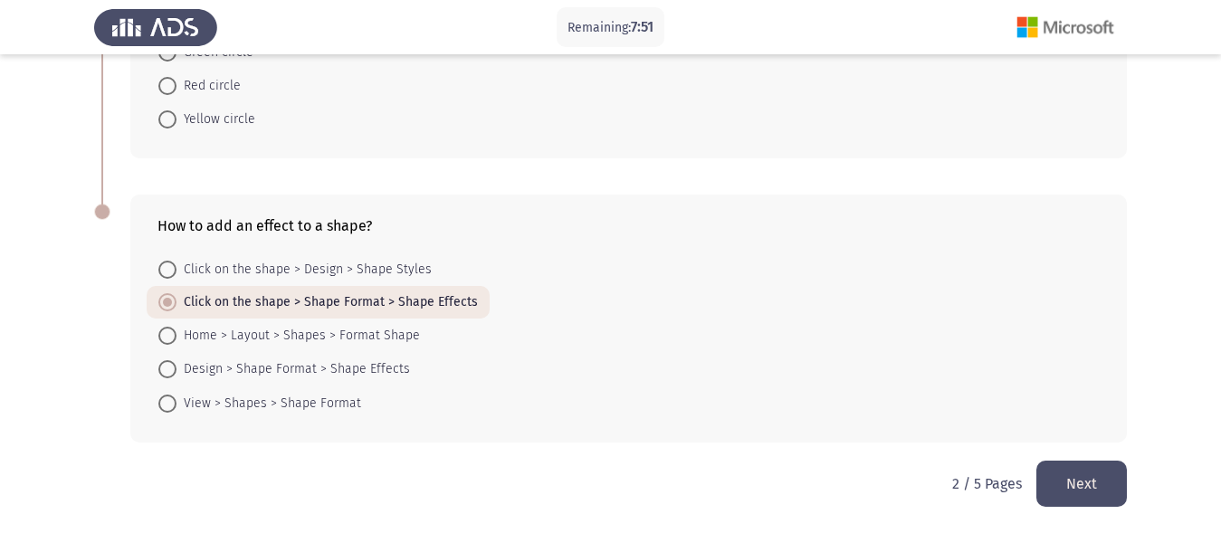
click at [1080, 490] on button "Next" at bounding box center [1081, 484] width 90 height 46
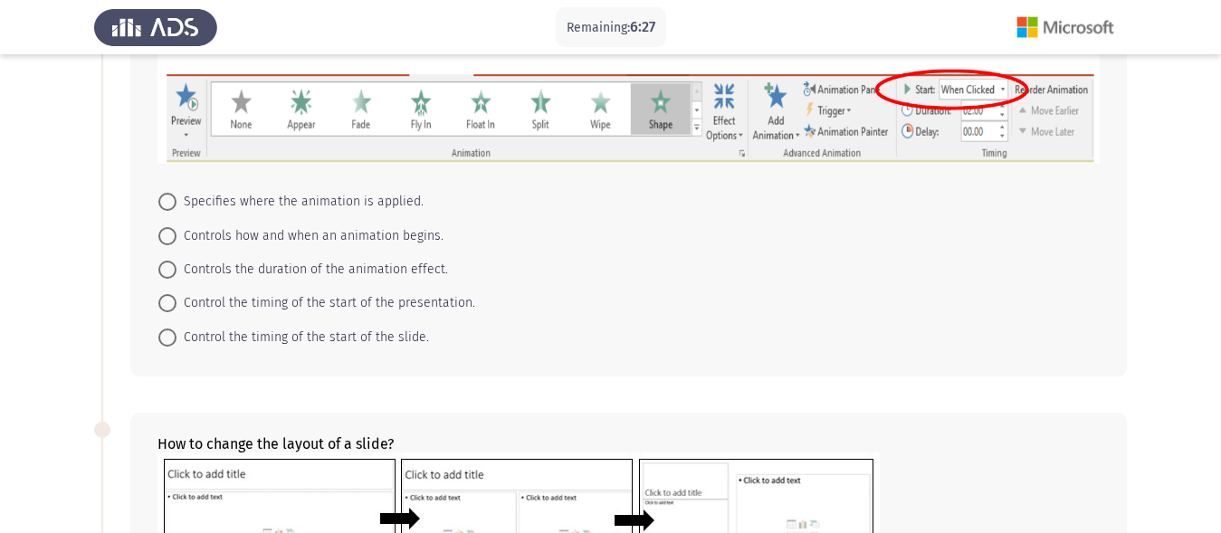
scroll to position [90, 0]
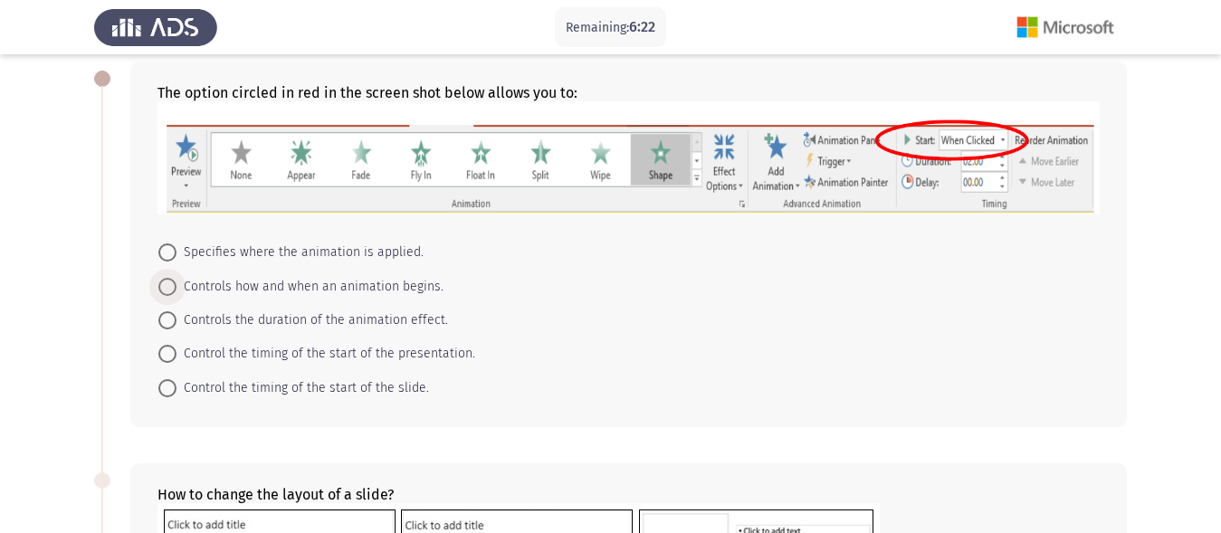
click at [169, 286] on span at bounding box center [167, 287] width 18 height 18
click at [169, 286] on input "Controls how and when an animation begins." at bounding box center [167, 287] width 18 height 18
radio input "true"
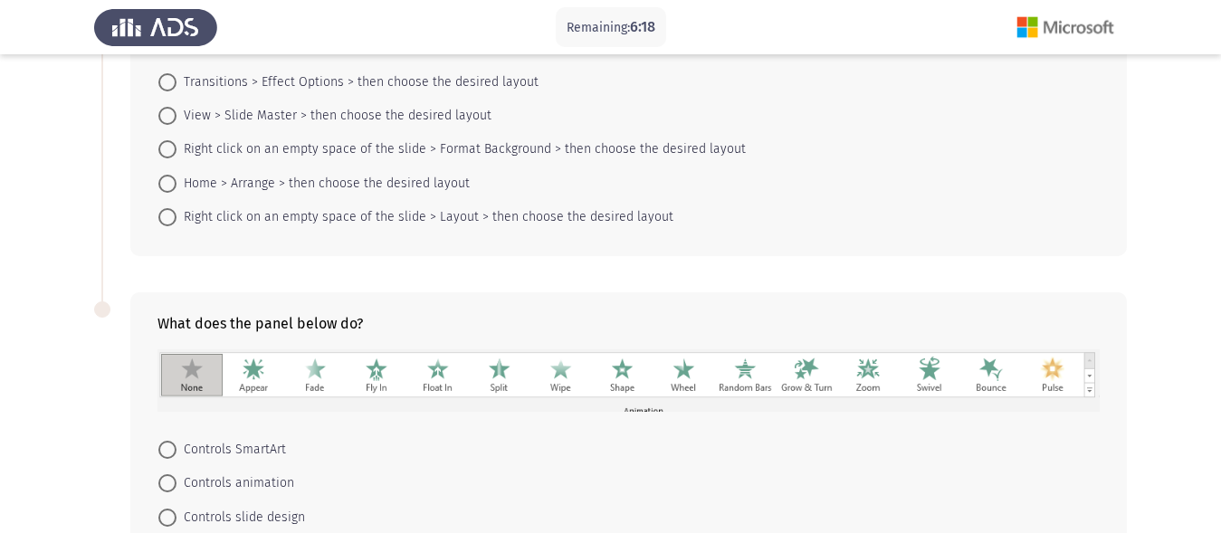
scroll to position [602, 0]
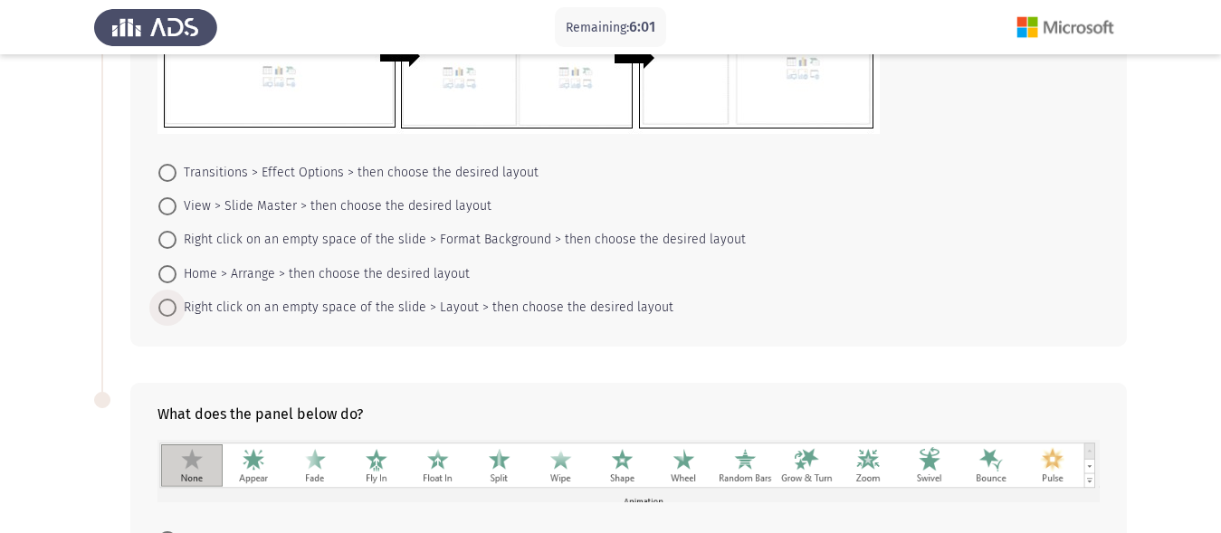
click at [163, 308] on span at bounding box center [167, 308] width 18 height 18
click at [163, 308] on input "Right click on an empty space of the slide > Layout > then choose the desired l…" at bounding box center [167, 308] width 18 height 18
radio input "true"
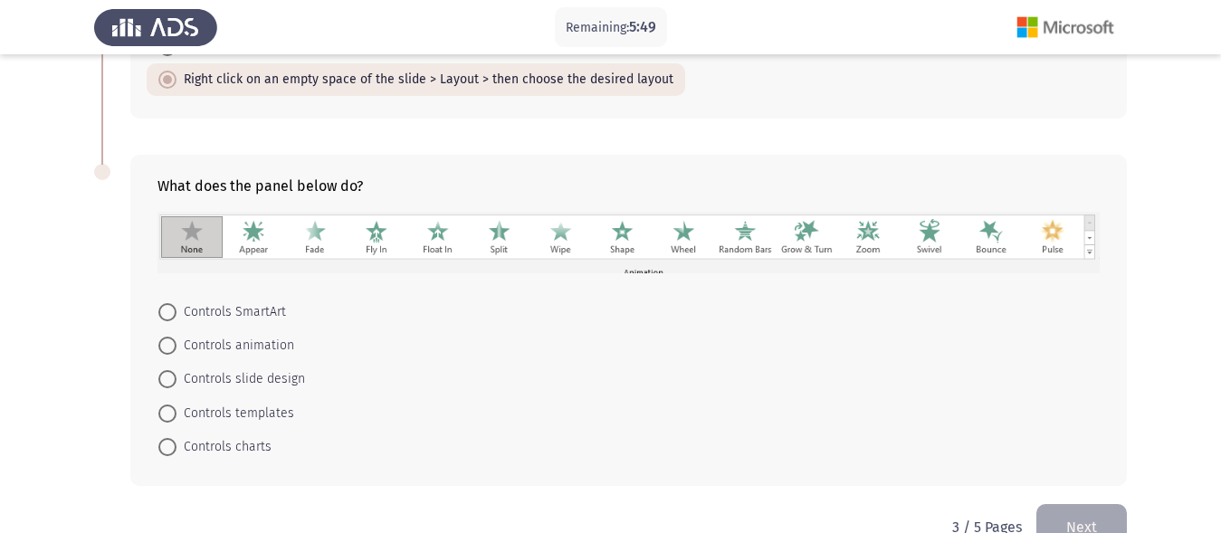
scroll to position [872, 0]
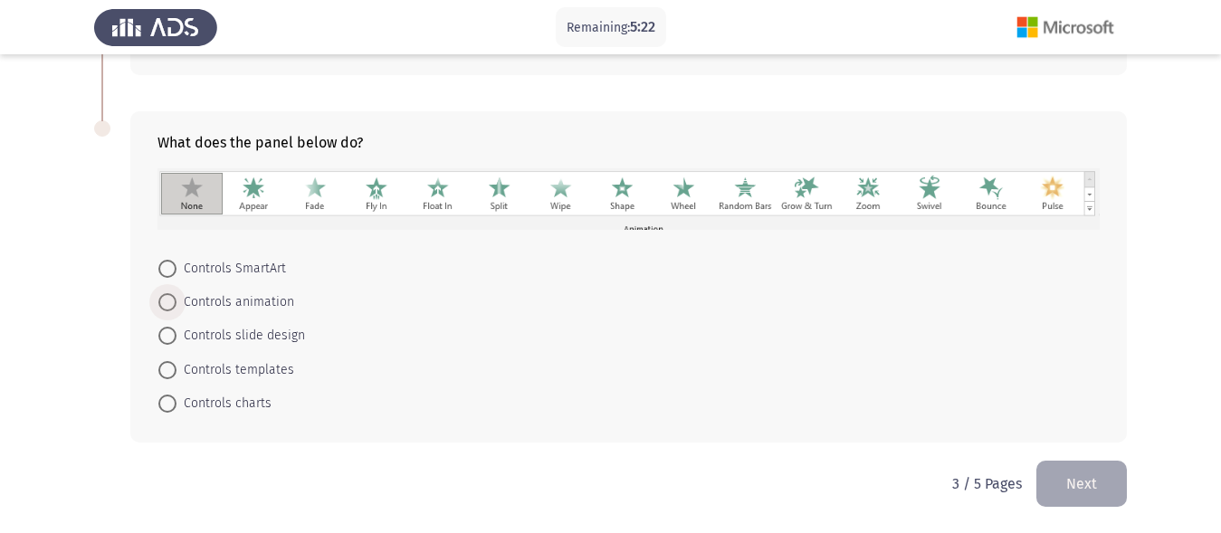
click at [169, 300] on span at bounding box center [167, 302] width 18 height 18
click at [169, 300] on input "Controls animation" at bounding box center [167, 302] width 18 height 18
radio input "true"
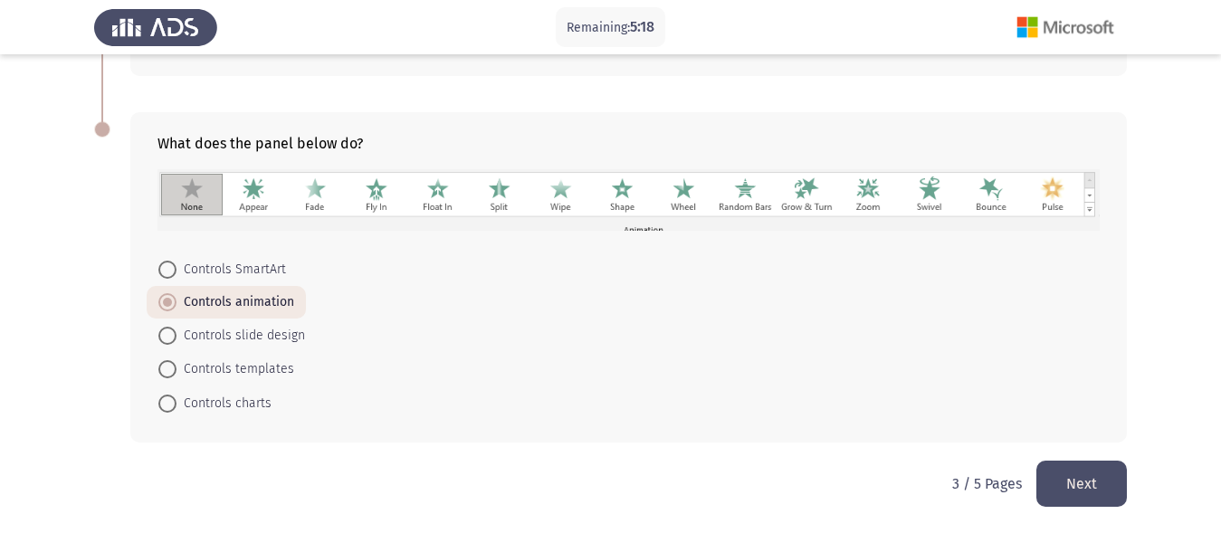
click at [1108, 471] on button "Next" at bounding box center [1081, 484] width 90 height 46
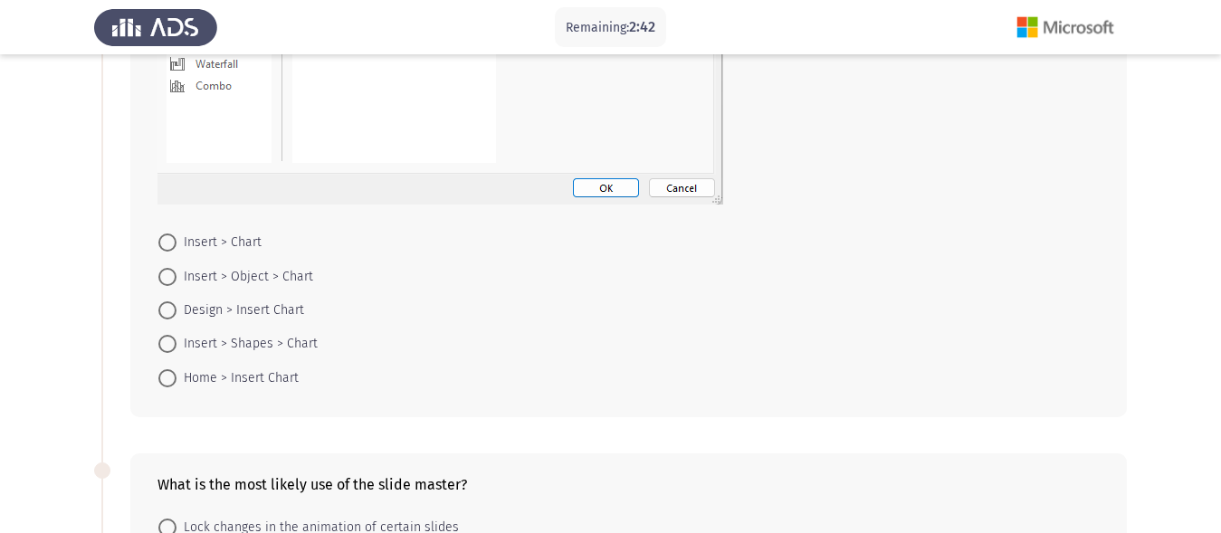
scroll to position [490, 0]
click at [167, 277] on span at bounding box center [167, 276] width 18 height 18
click at [167, 277] on input "Insert > Object > Chart" at bounding box center [167, 276] width 18 height 18
radio input "true"
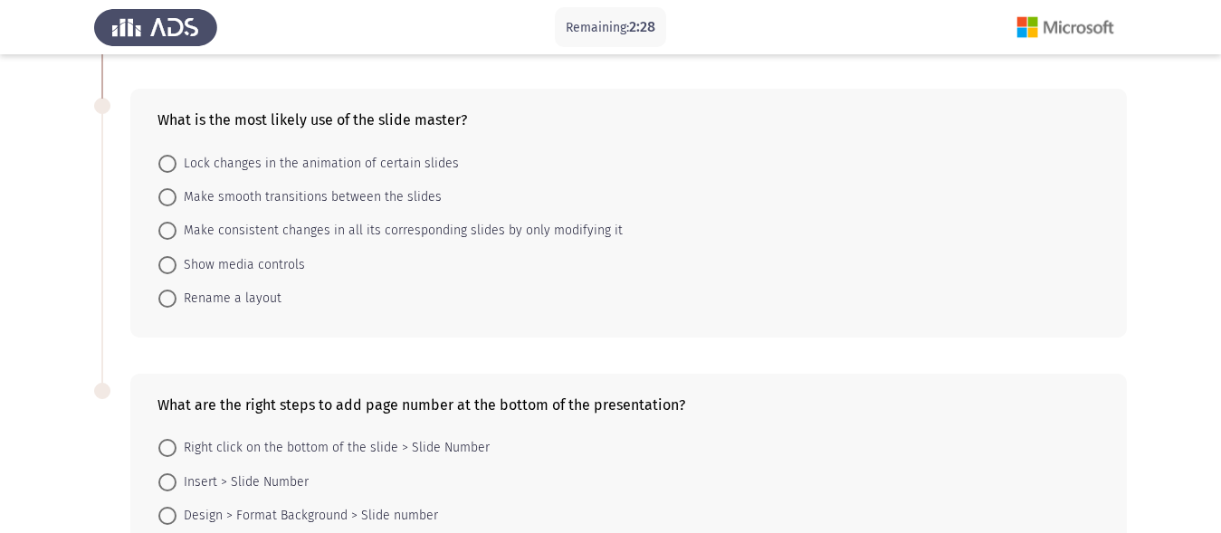
scroll to position [852, 0]
click at [169, 238] on span at bounding box center [167, 232] width 18 height 18
click at [169, 238] on input "Make consistent changes in all its corresponding slides by only modifying it" at bounding box center [167, 232] width 18 height 18
radio input "true"
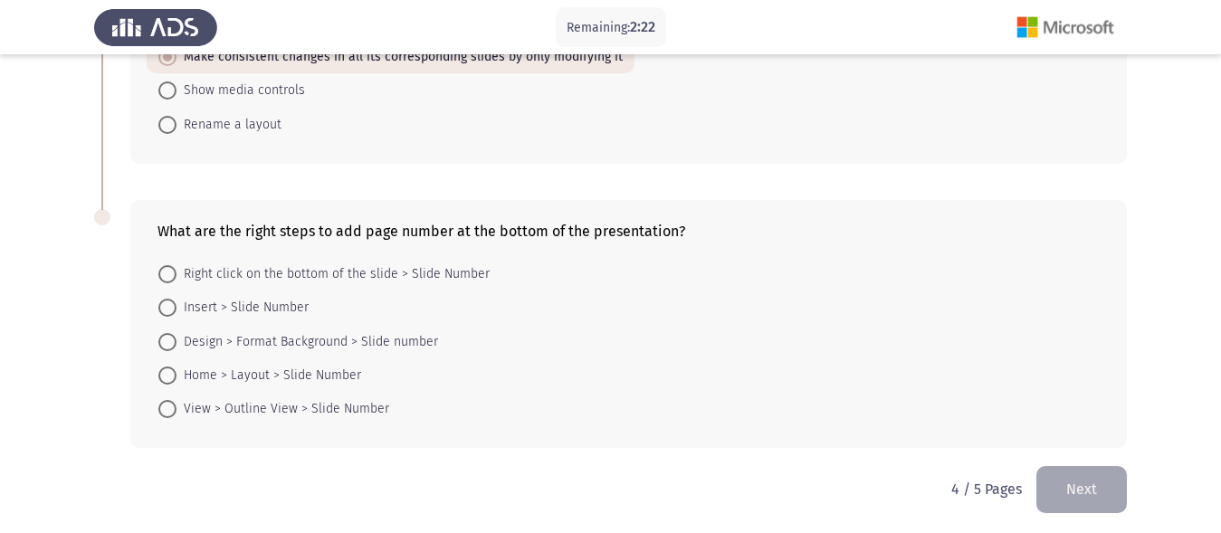
scroll to position [1031, 0]
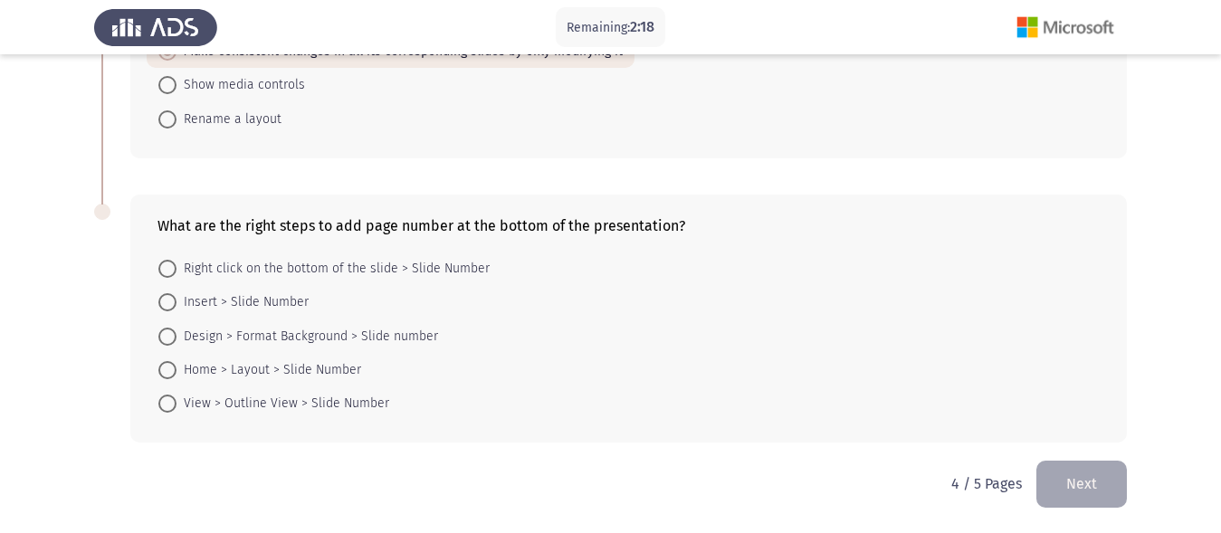
click at [169, 300] on span at bounding box center [167, 302] width 18 height 18
click at [169, 300] on input "Insert > Slide Number" at bounding box center [167, 302] width 18 height 18
radio input "true"
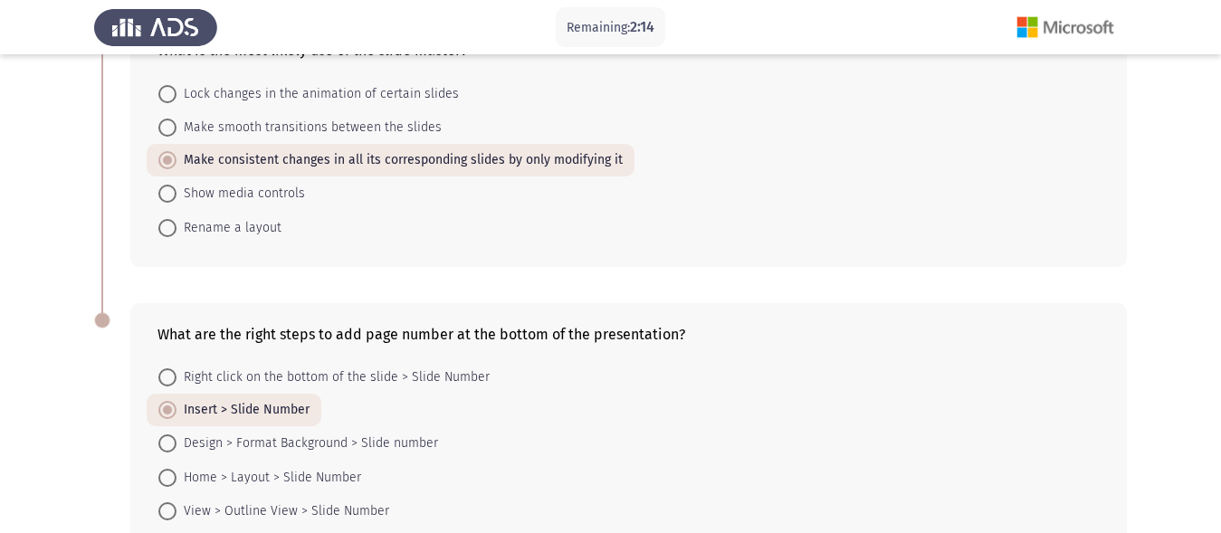
scroll to position [1030, 0]
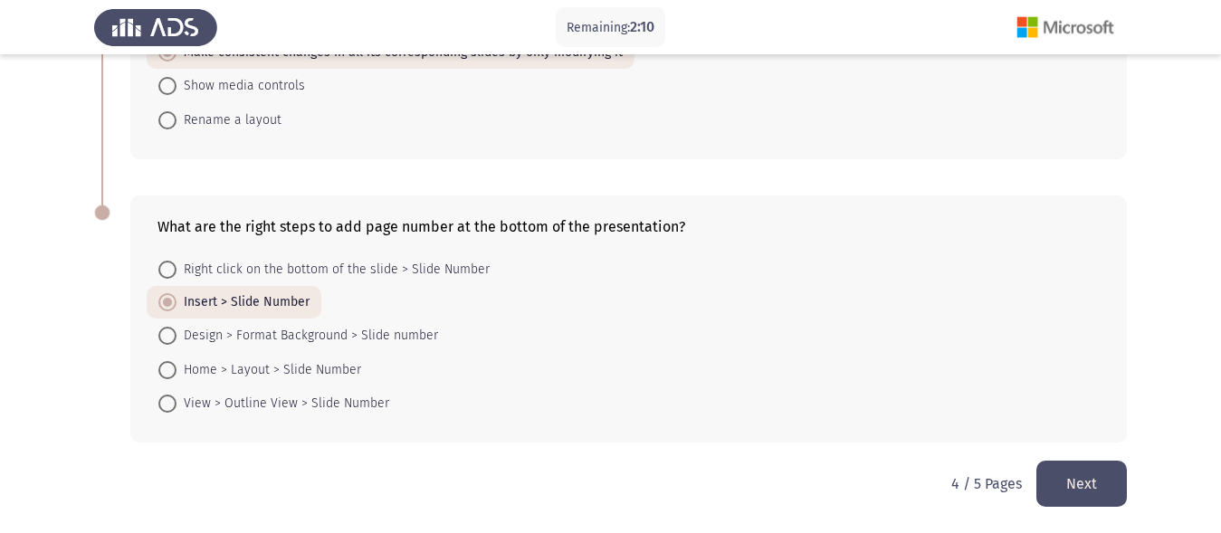
click at [1074, 481] on button "Next" at bounding box center [1081, 484] width 90 height 46
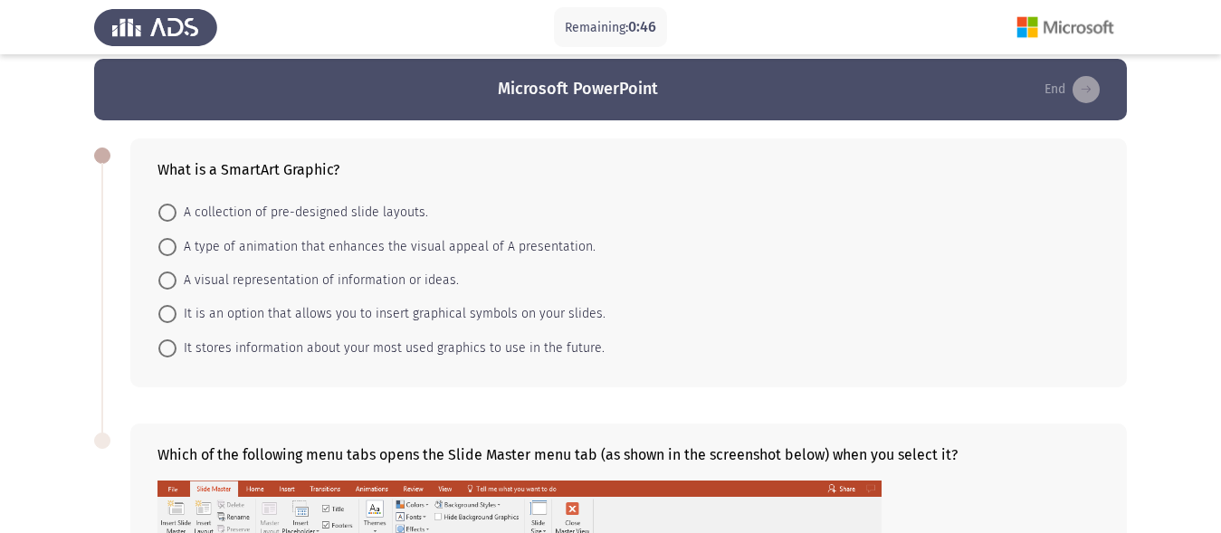
scroll to position [0, 0]
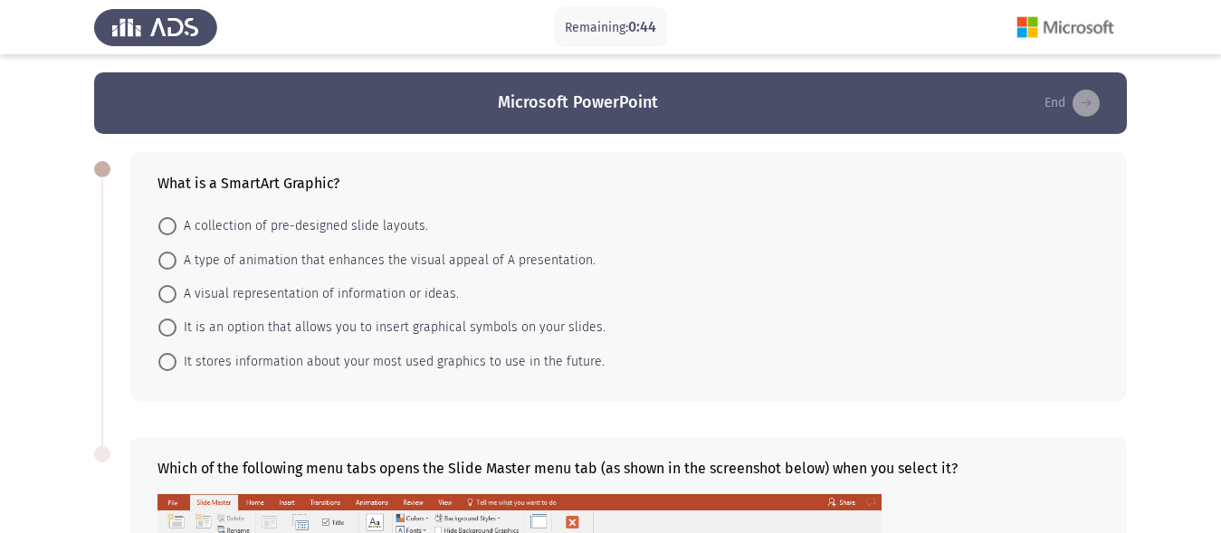
click at [171, 292] on span at bounding box center [167, 294] width 18 height 18
click at [171, 292] on input "A visual representation of information or ideas." at bounding box center [167, 294] width 18 height 18
radio input "true"
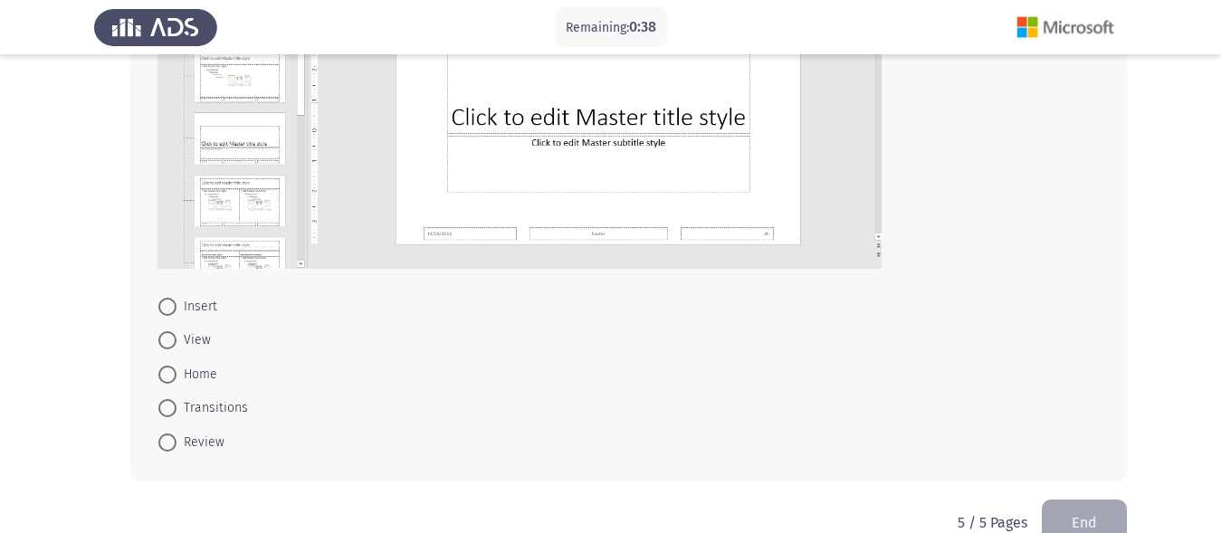
scroll to position [620, 0]
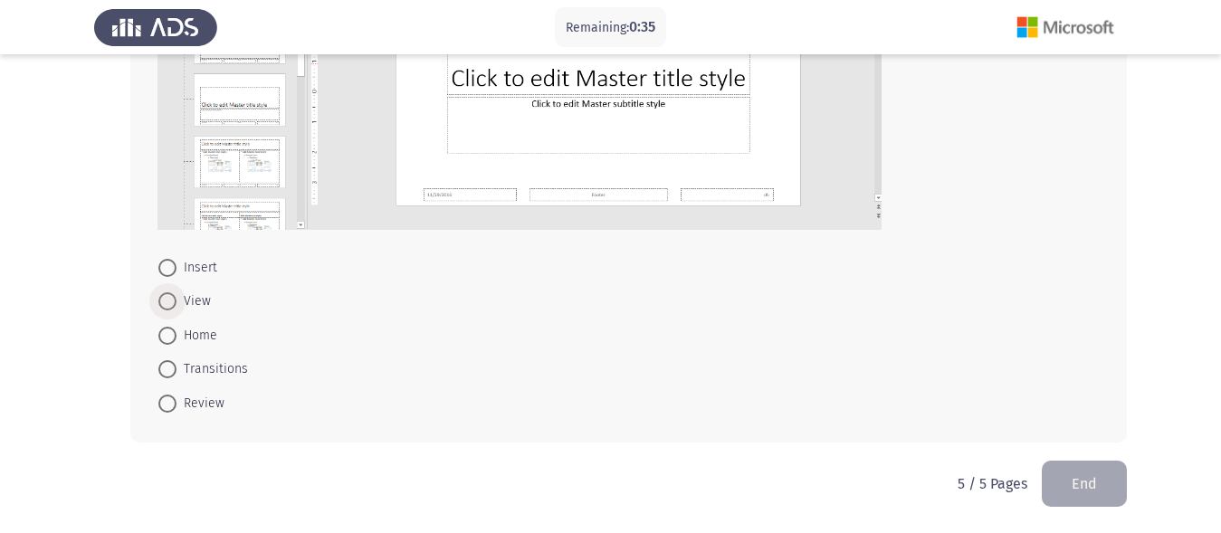
click at [167, 297] on span at bounding box center [167, 301] width 18 height 18
click at [167, 297] on input "View" at bounding box center [167, 301] width 18 height 18
radio input "true"
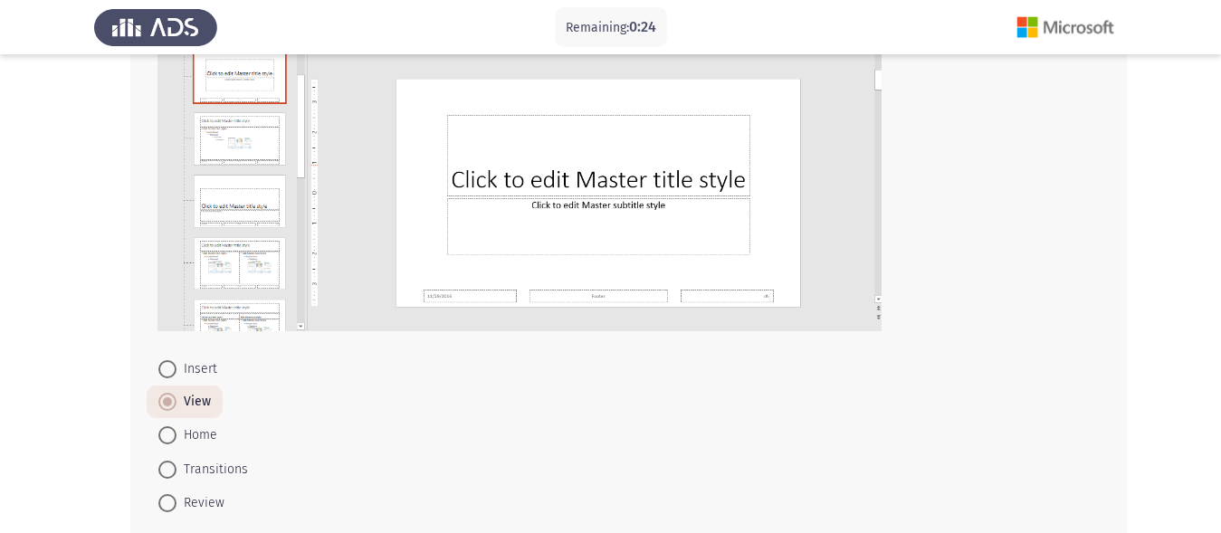
scroll to position [618, 0]
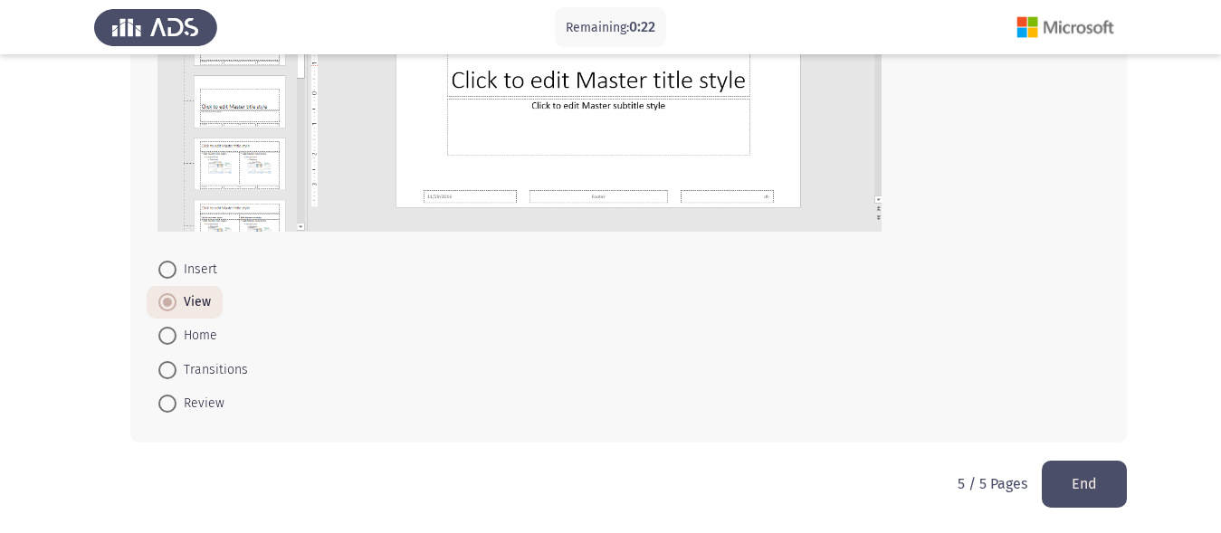
click at [1089, 486] on button "End" at bounding box center [1084, 484] width 85 height 46
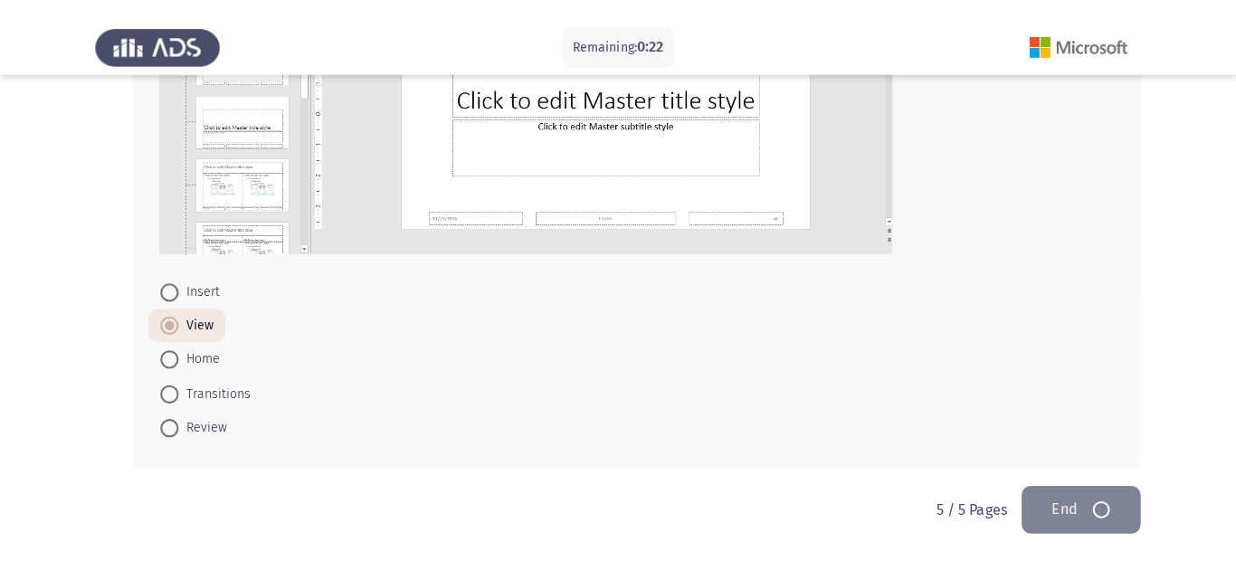
scroll to position [0, 0]
